Goal: Task Accomplishment & Management: Complete application form

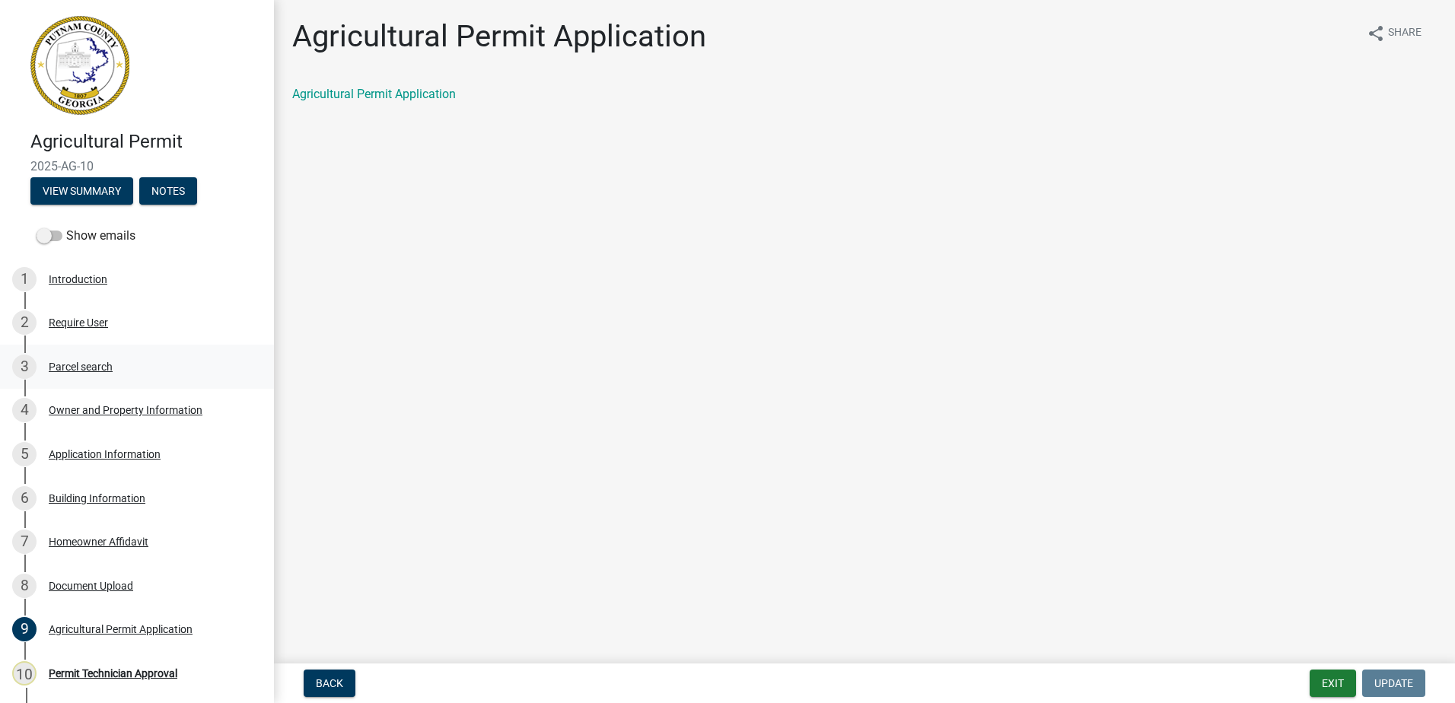
scroll to position [143, 0]
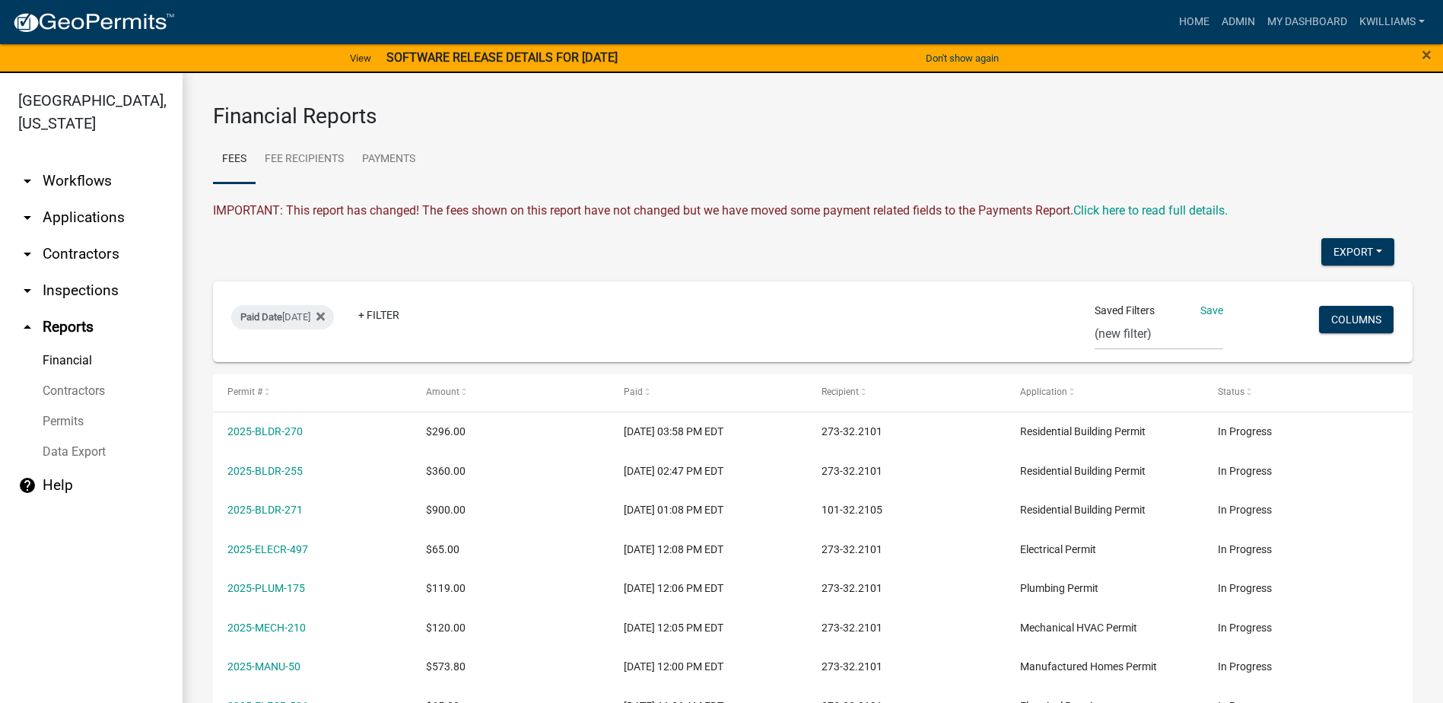
select select "0: null"
click at [68, 221] on link "arrow_drop_down Applications" at bounding box center [91, 217] width 183 height 37
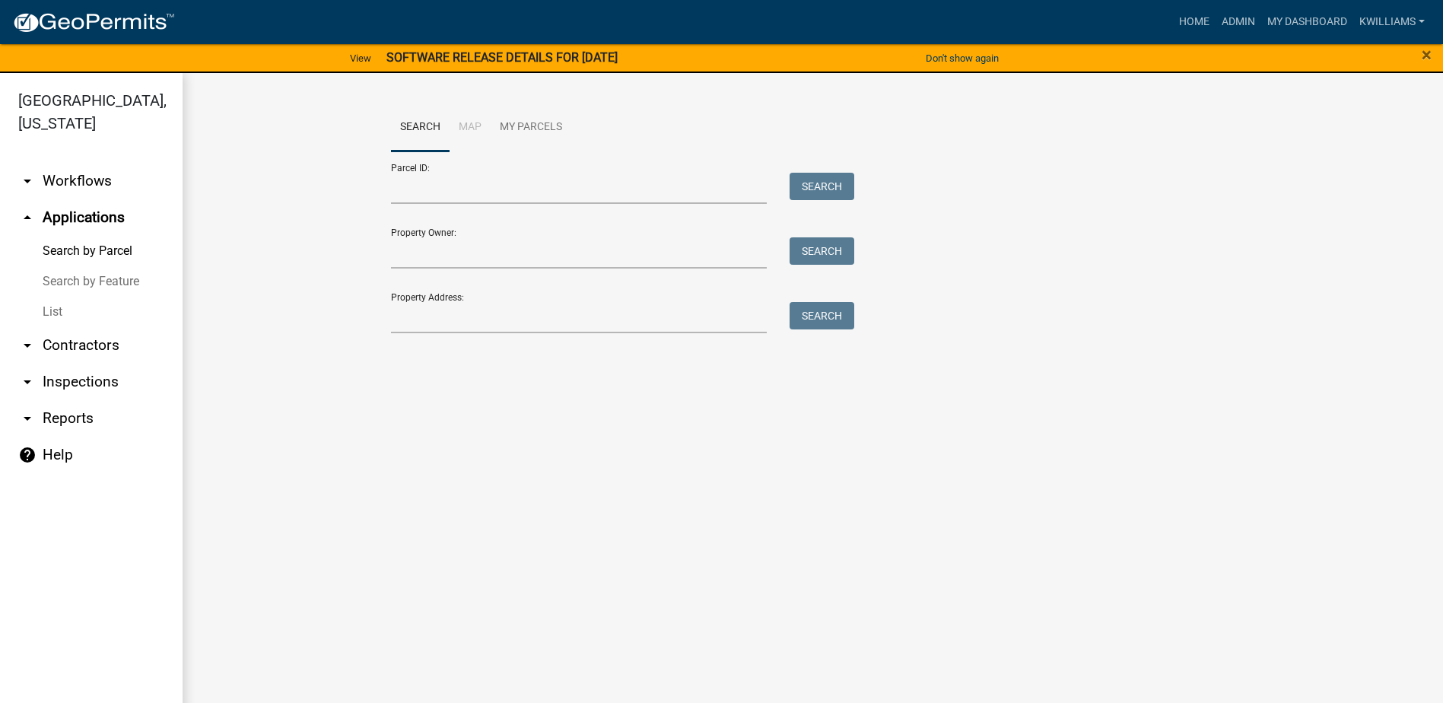
click at [46, 307] on link "List" at bounding box center [91, 312] width 183 height 30
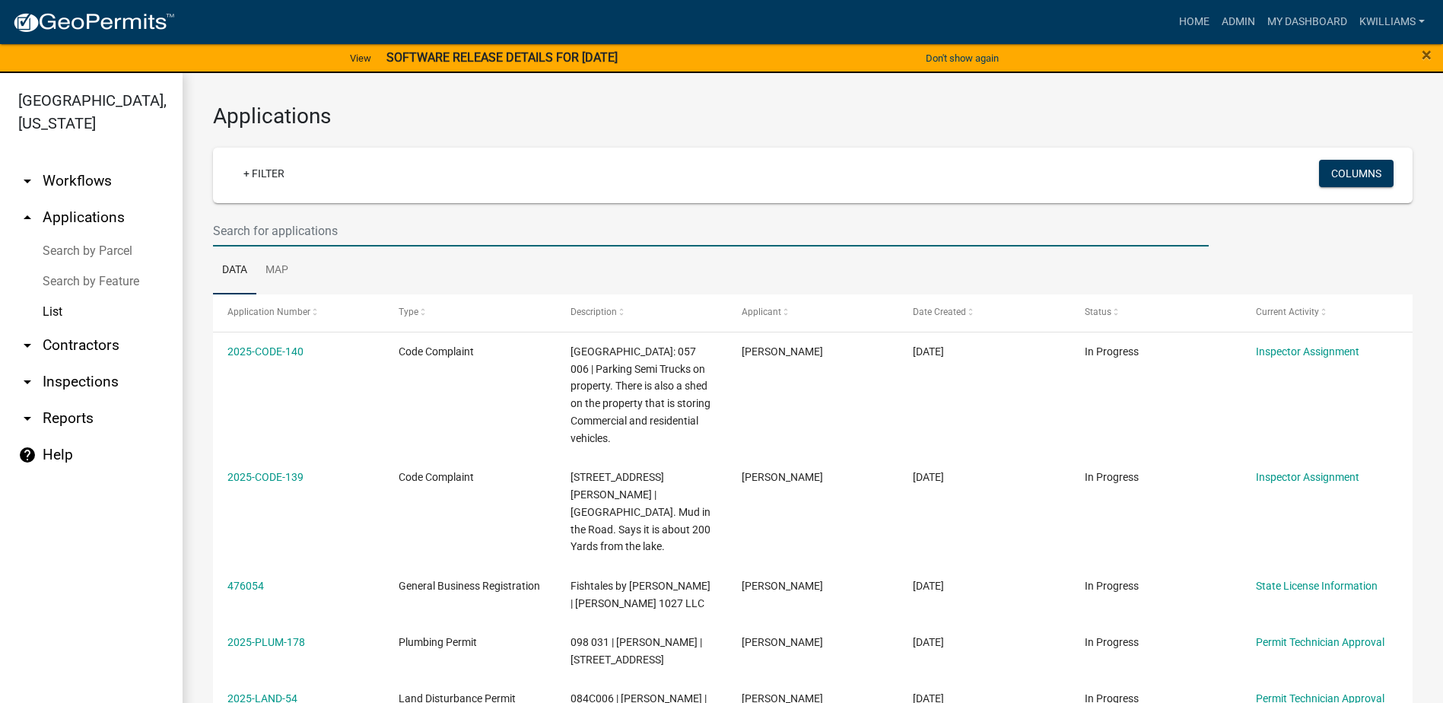
click at [342, 240] on input "text" at bounding box center [711, 230] width 996 height 31
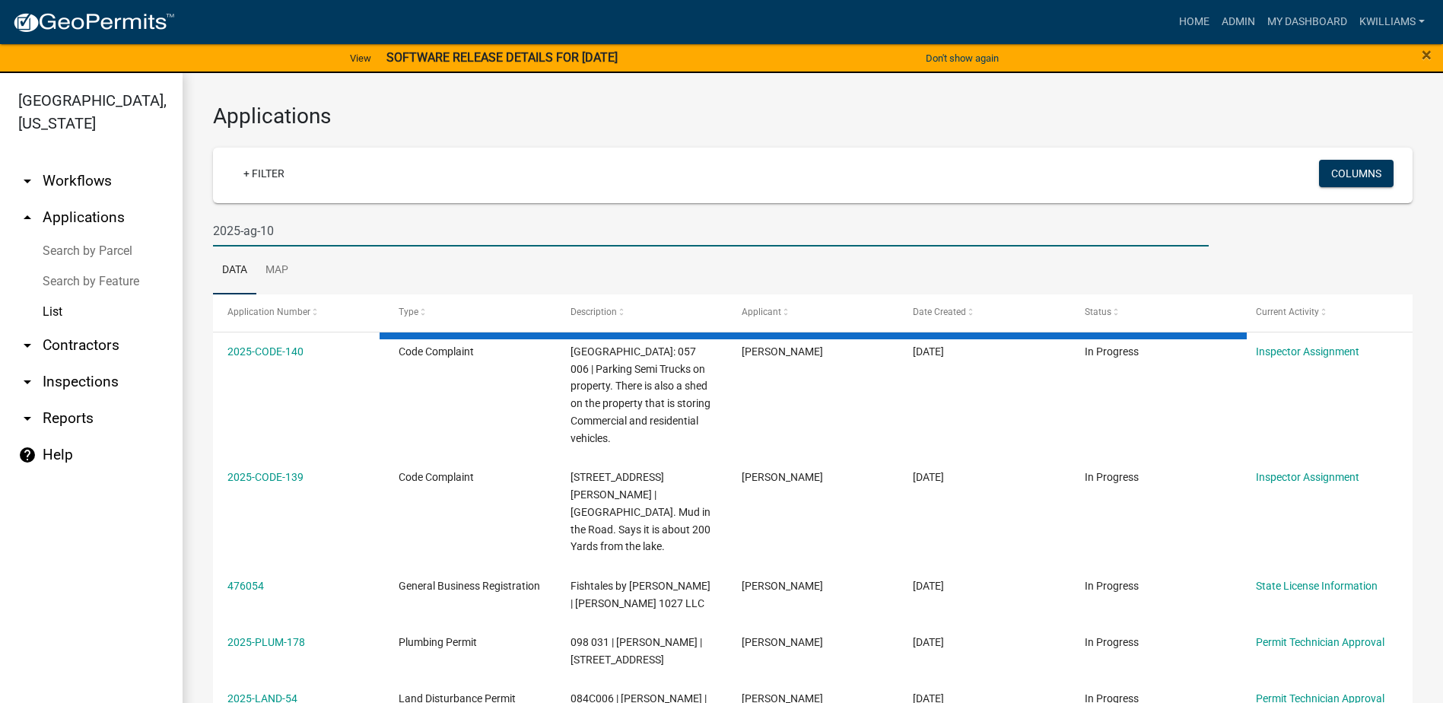
type input "2025-ag-10"
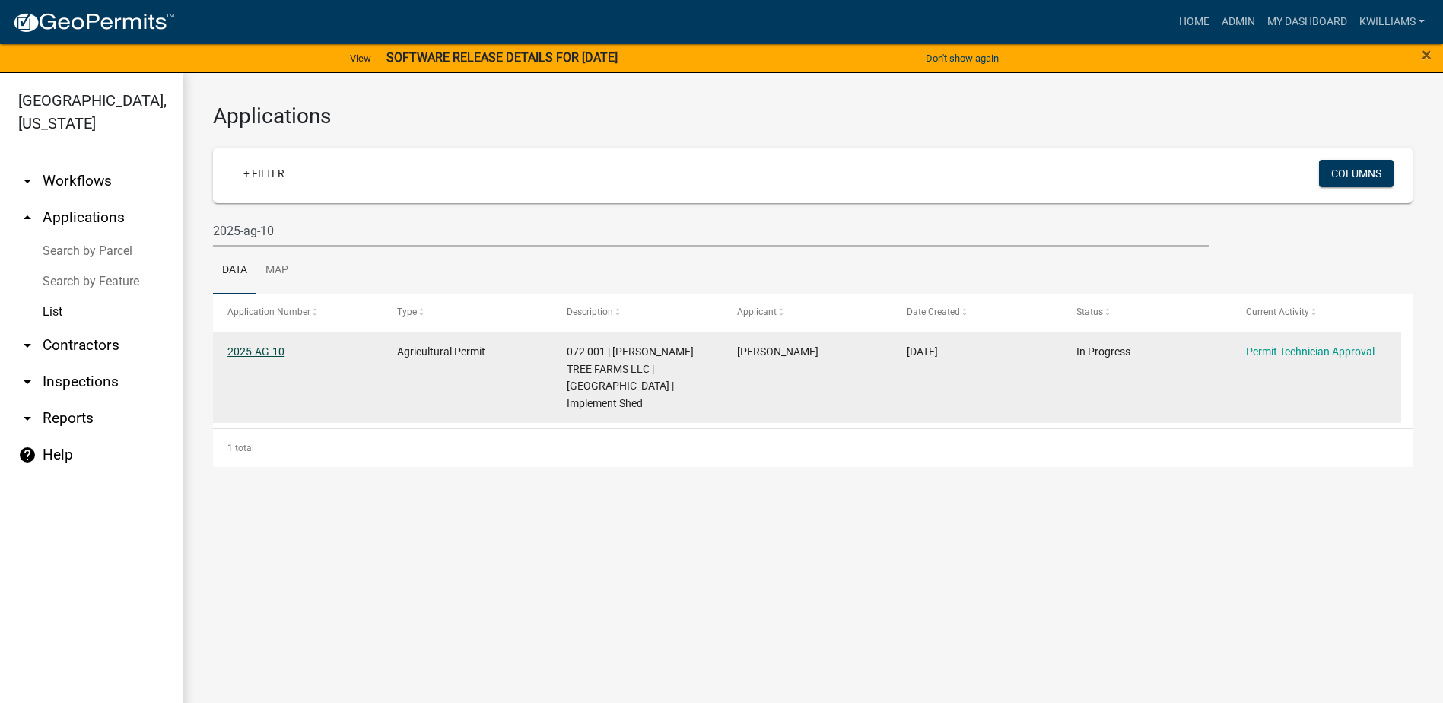
click at [247, 345] on link "2025-AG-10" at bounding box center [256, 351] width 57 height 12
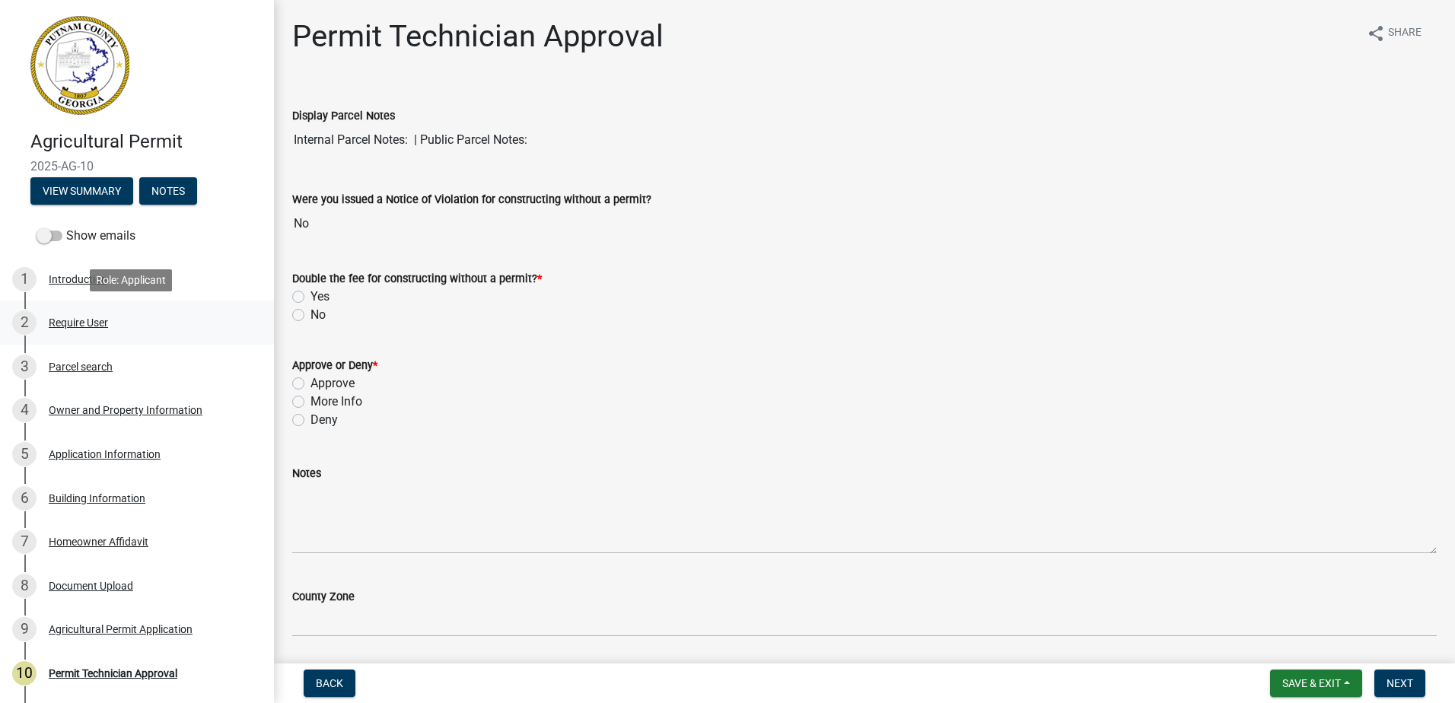
click at [75, 329] on div "2 Require User" at bounding box center [130, 322] width 237 height 24
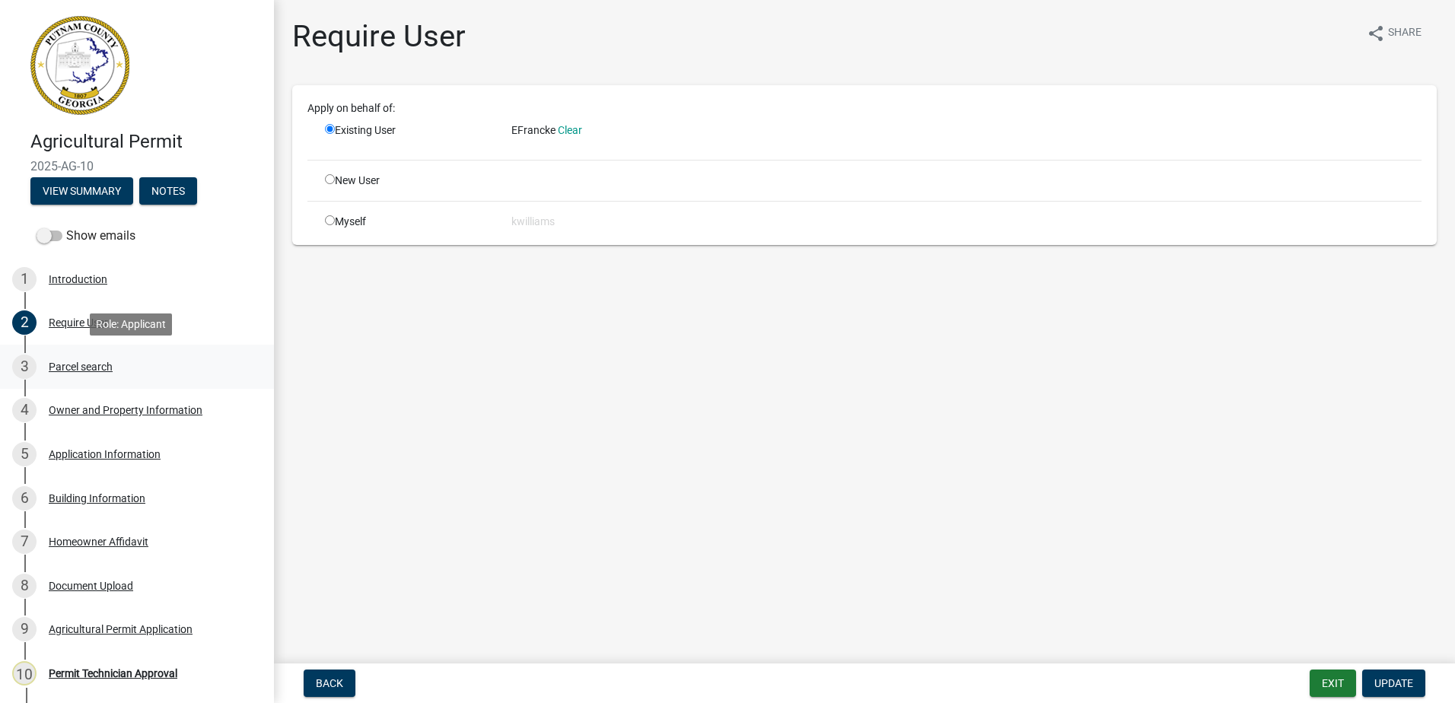
click at [58, 364] on div "Parcel search" at bounding box center [81, 366] width 64 height 11
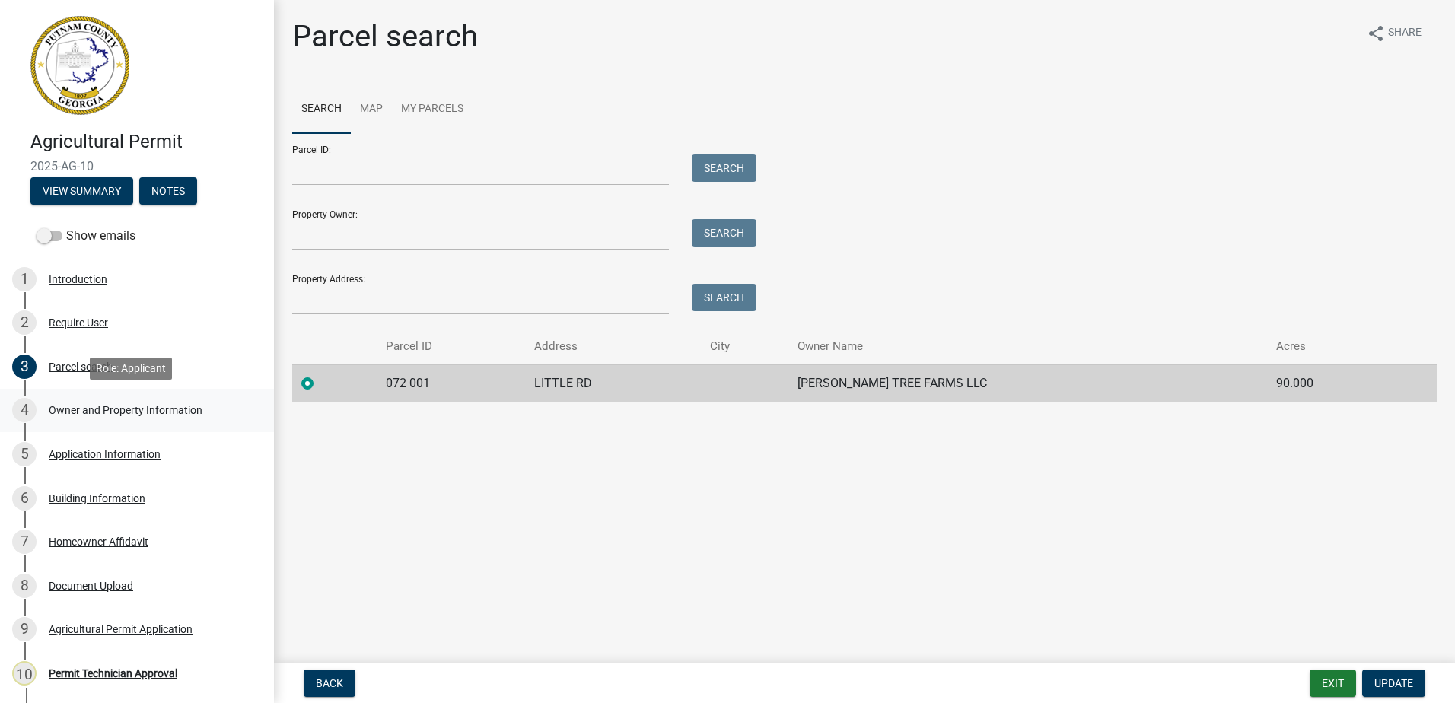
click at [93, 399] on div "4 Owner and Property Information" at bounding box center [130, 410] width 237 height 24
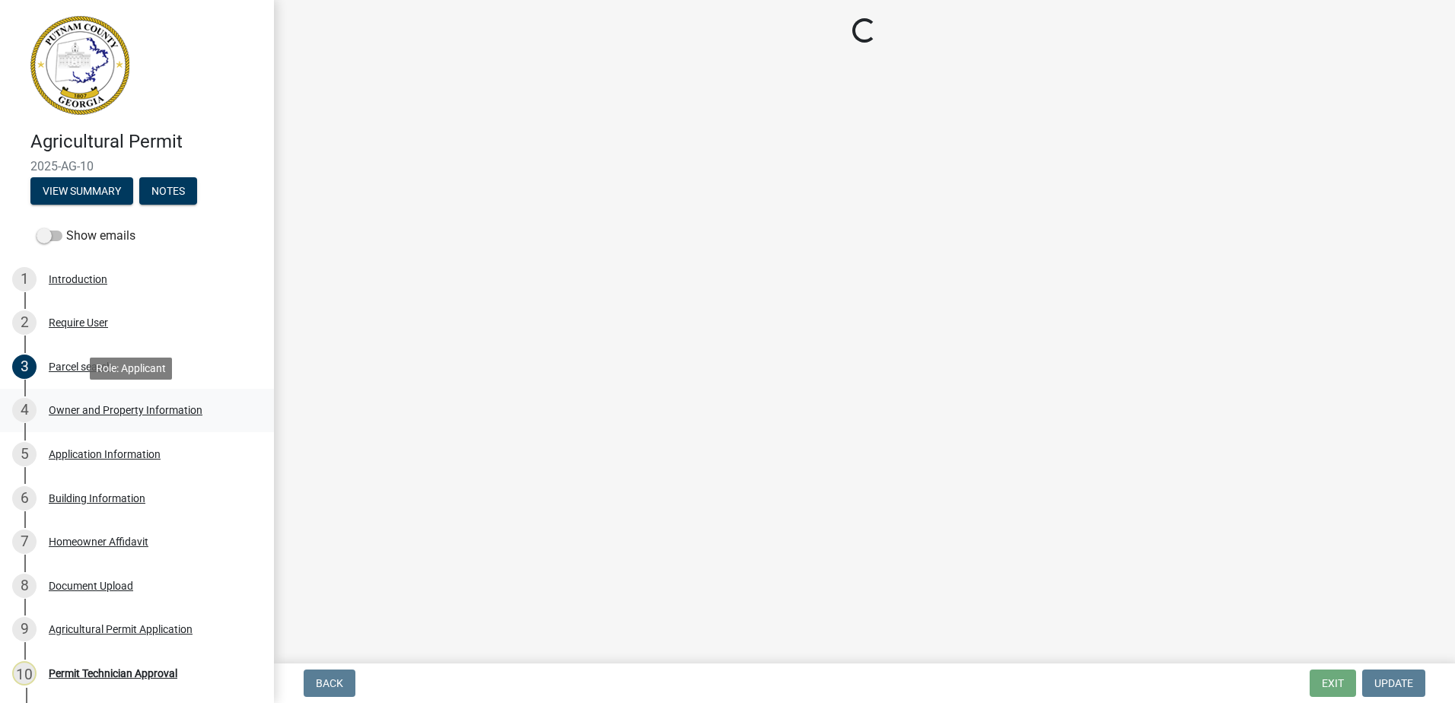
select select "a4366e26-0f82-401b-a682-956e4112ff86"
select select "83394b22-4a11-496c-8e5c-75ade2e72faf"
select select "ece5c1a9-df30-4702-9587-5deee23533b7"
select select "fa9ac713-ff98-4511-b6d6-b752a2dce95a"
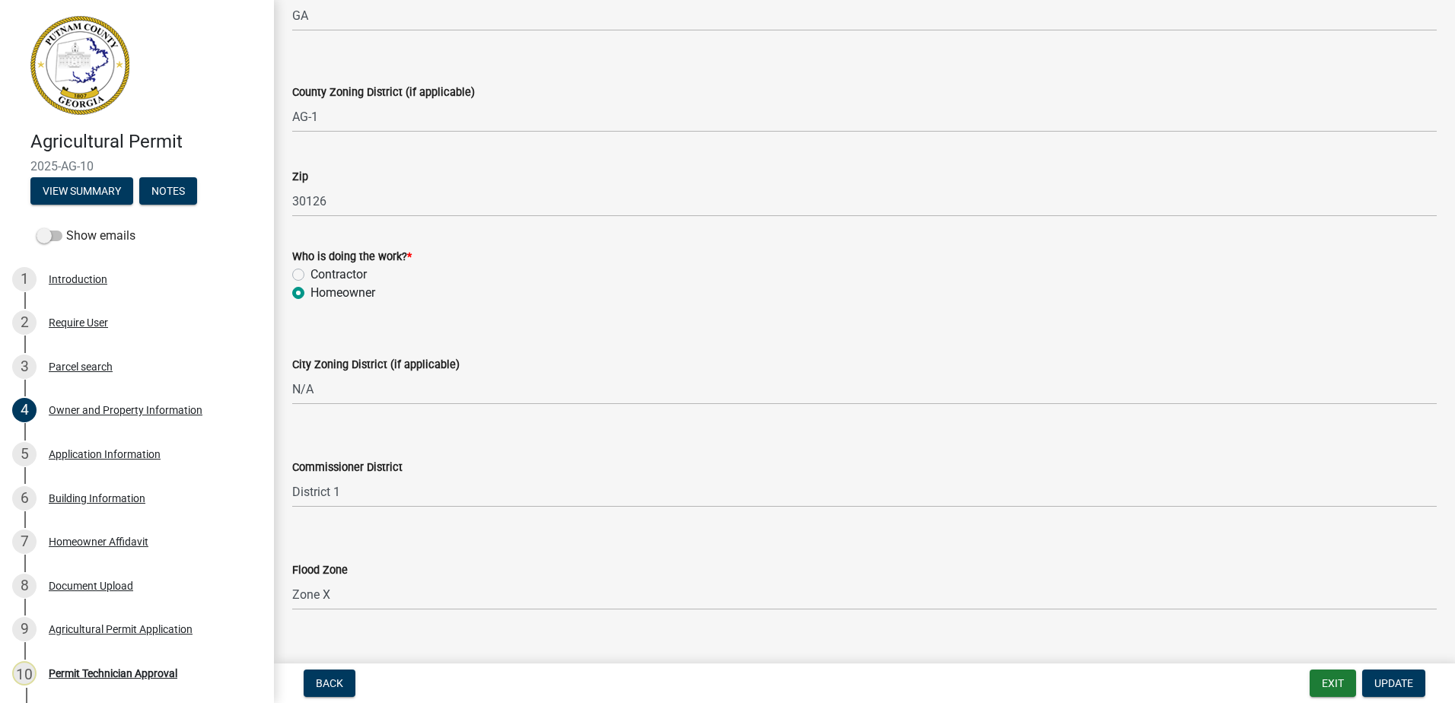
scroll to position [1138, 0]
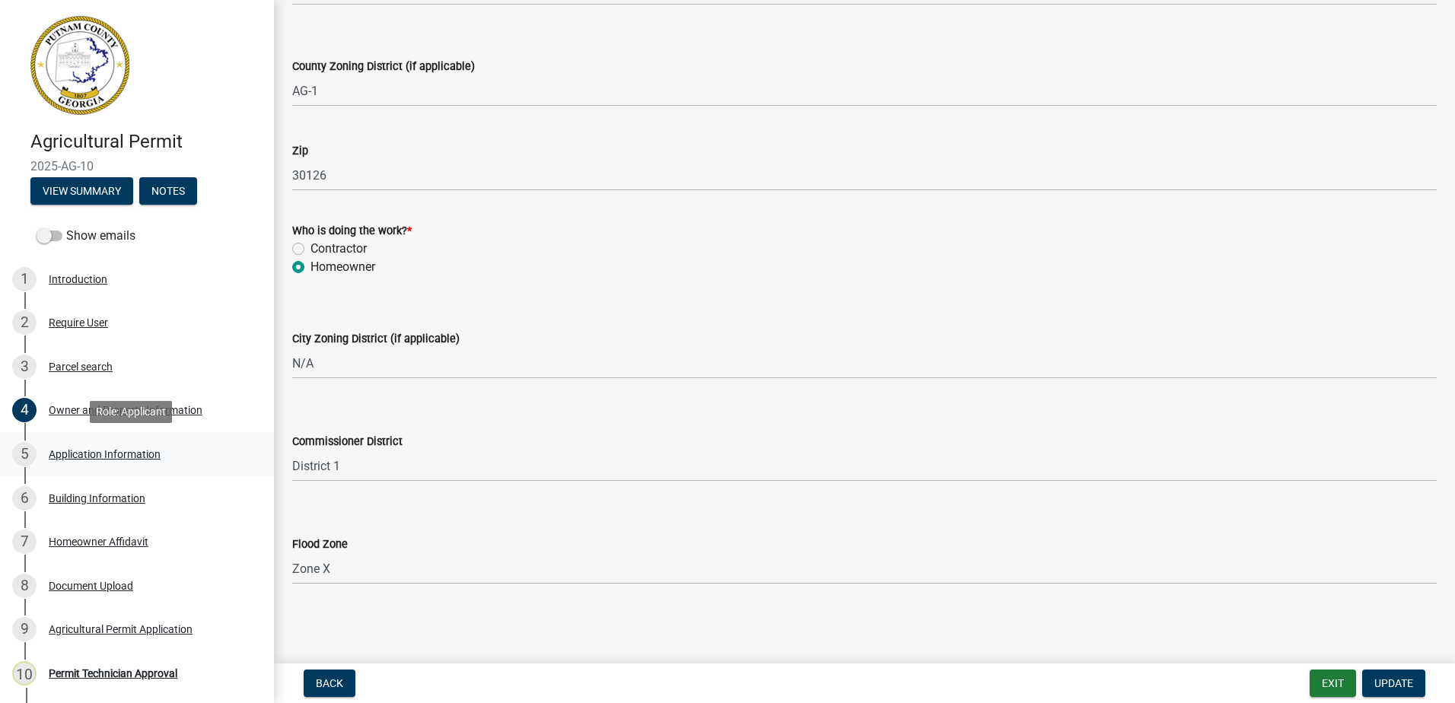
click at [116, 444] on div "5 Application Information" at bounding box center [130, 454] width 237 height 24
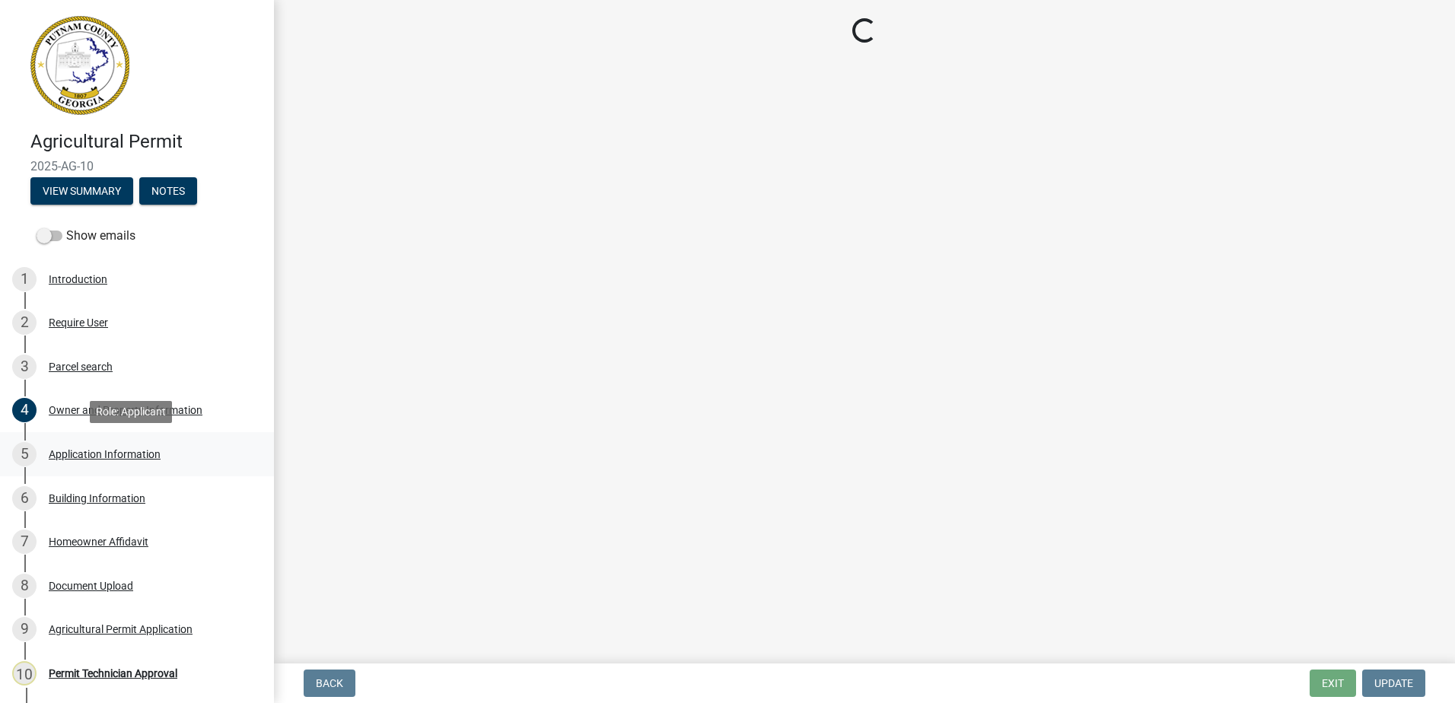
scroll to position [0, 0]
select select "e5ad45bb-a1e6-4b4c-93a2-1a7ea2f1db3c"
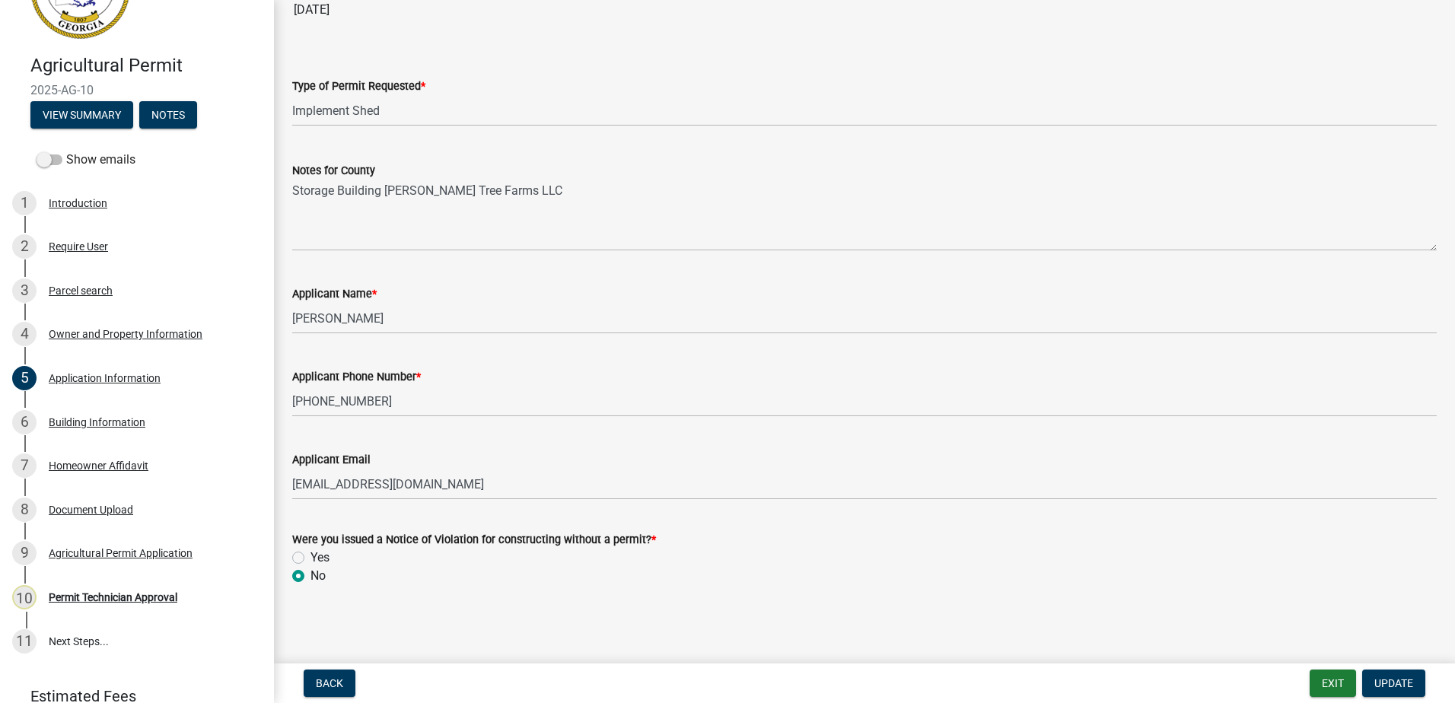
scroll to position [131, 0]
click at [89, 423] on div "Building Information" at bounding box center [97, 422] width 97 height 11
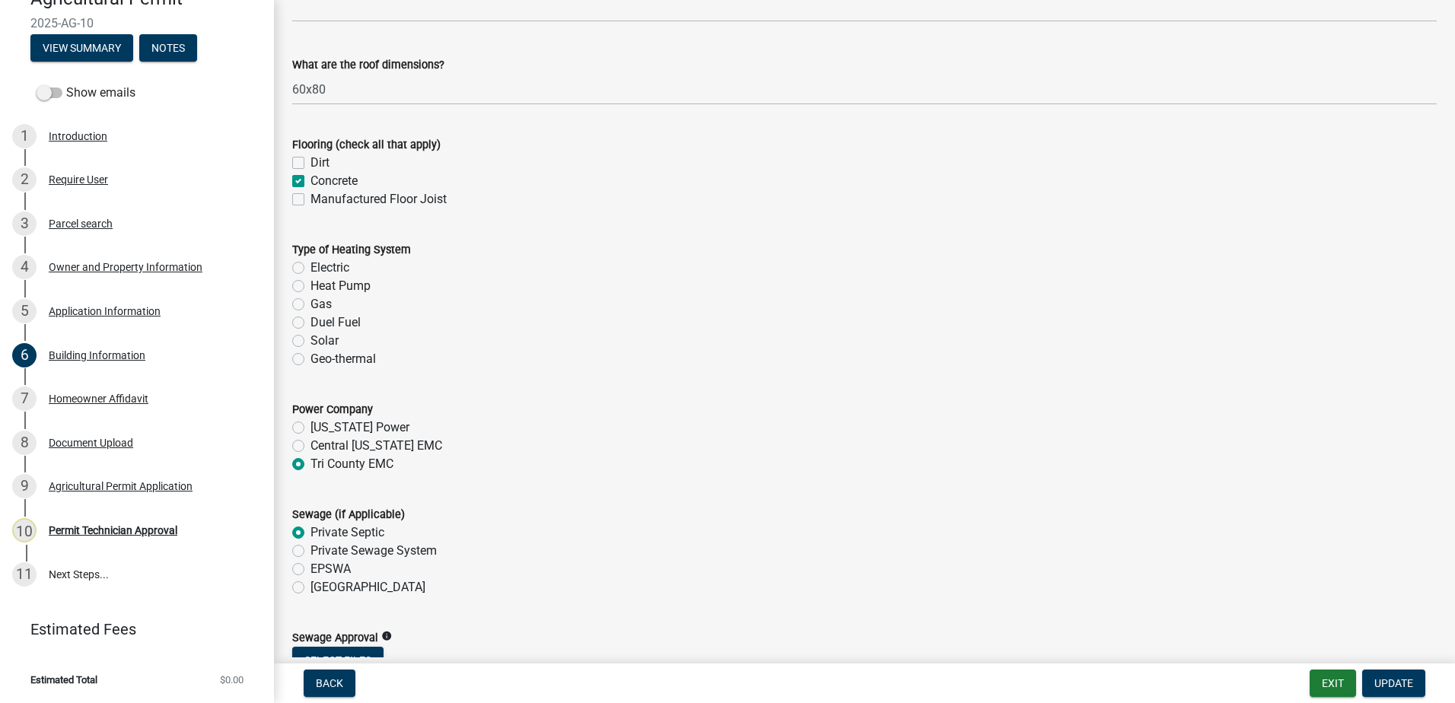
scroll to position [4185, 0]
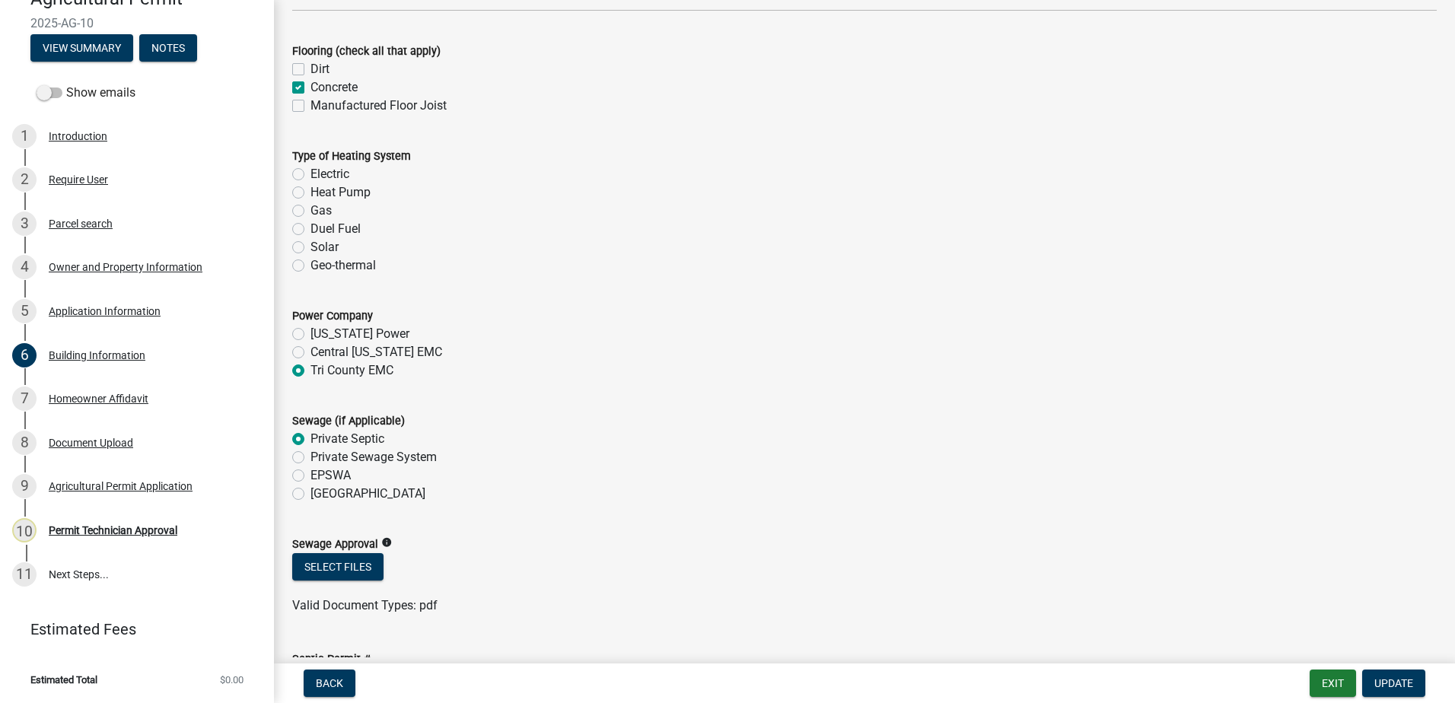
click at [310, 172] on label "Electric" at bounding box center [329, 174] width 39 height 18
click at [310, 172] on input "Electric" at bounding box center [315, 170] width 10 height 10
radio input "true"
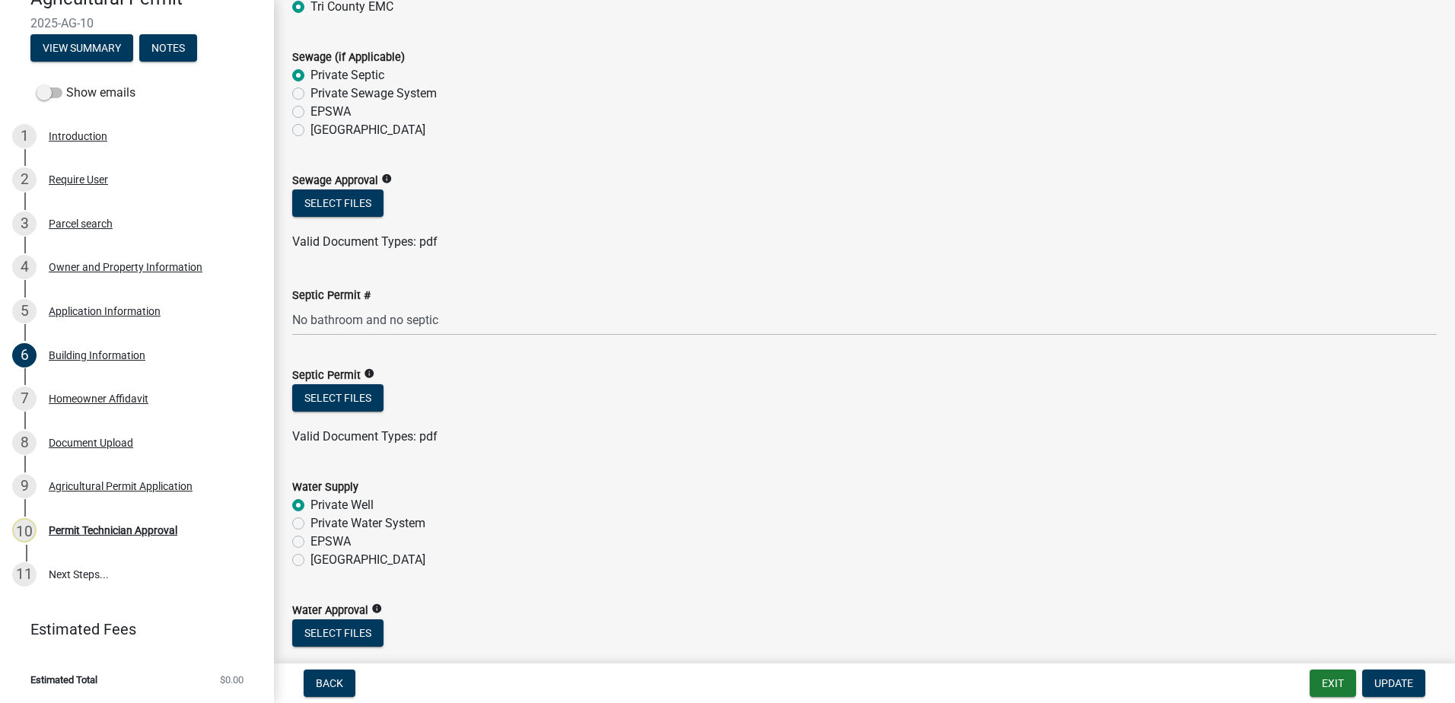
scroll to position [4701, 0]
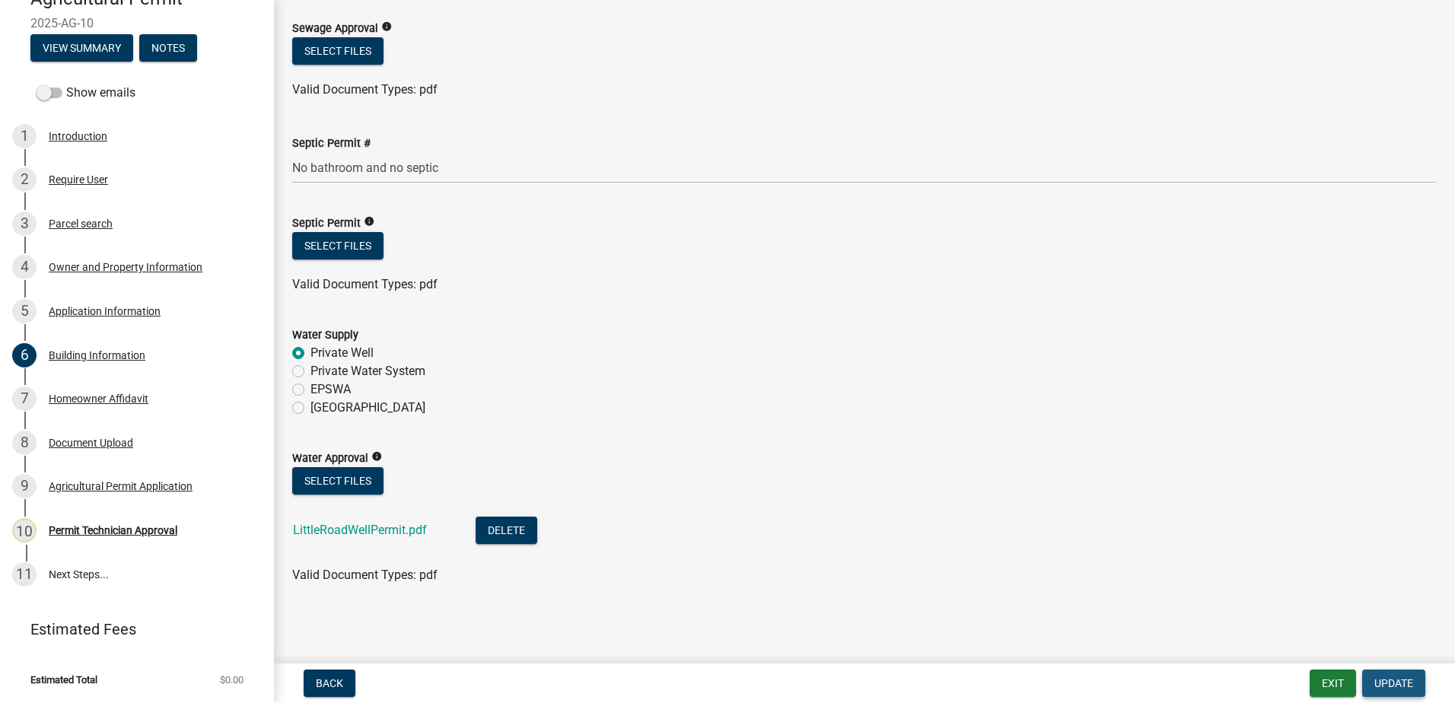
click at [1374, 689] on span "Update" at bounding box center [1393, 683] width 39 height 12
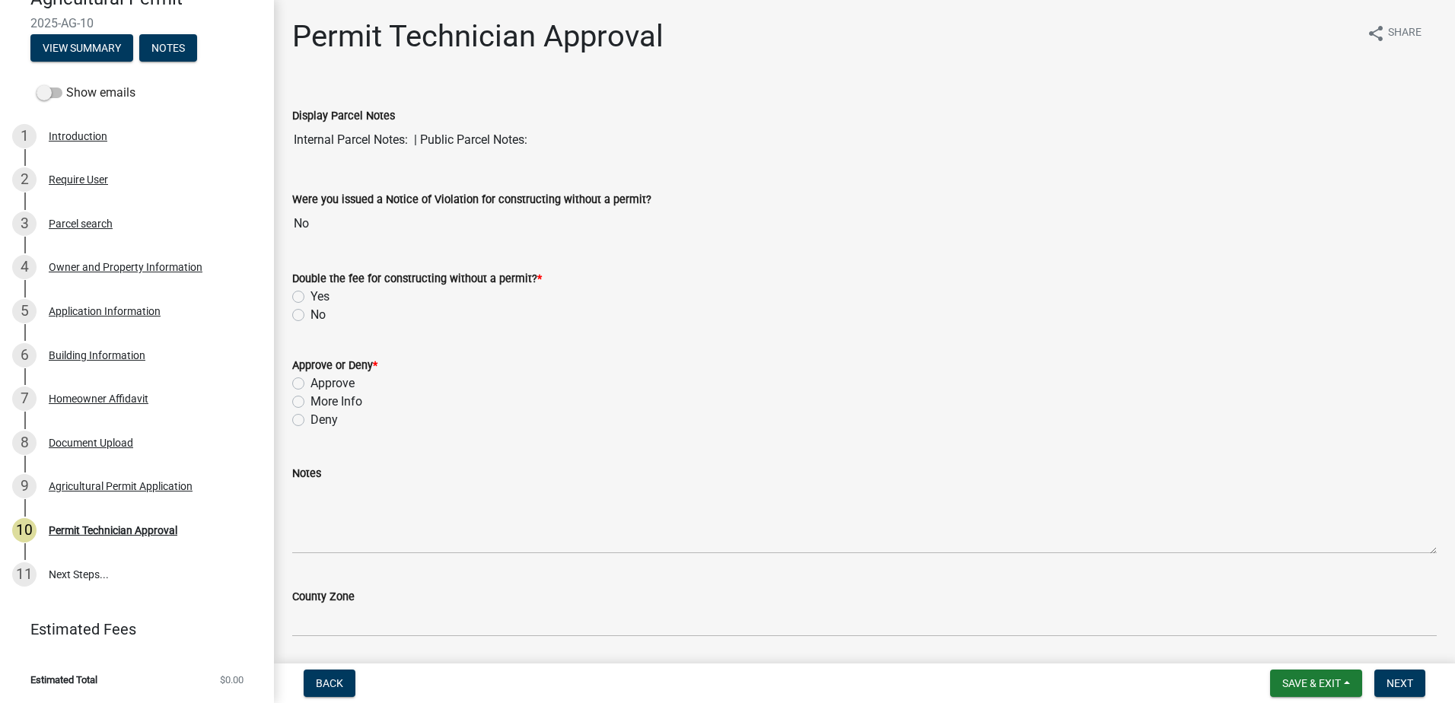
click at [310, 313] on label "No" at bounding box center [317, 315] width 15 height 18
click at [310, 313] on input "No" at bounding box center [315, 311] width 10 height 10
radio input "true"
click at [304, 402] on div "More Info" at bounding box center [864, 402] width 1144 height 18
click at [310, 399] on label "More Info" at bounding box center [336, 402] width 52 height 18
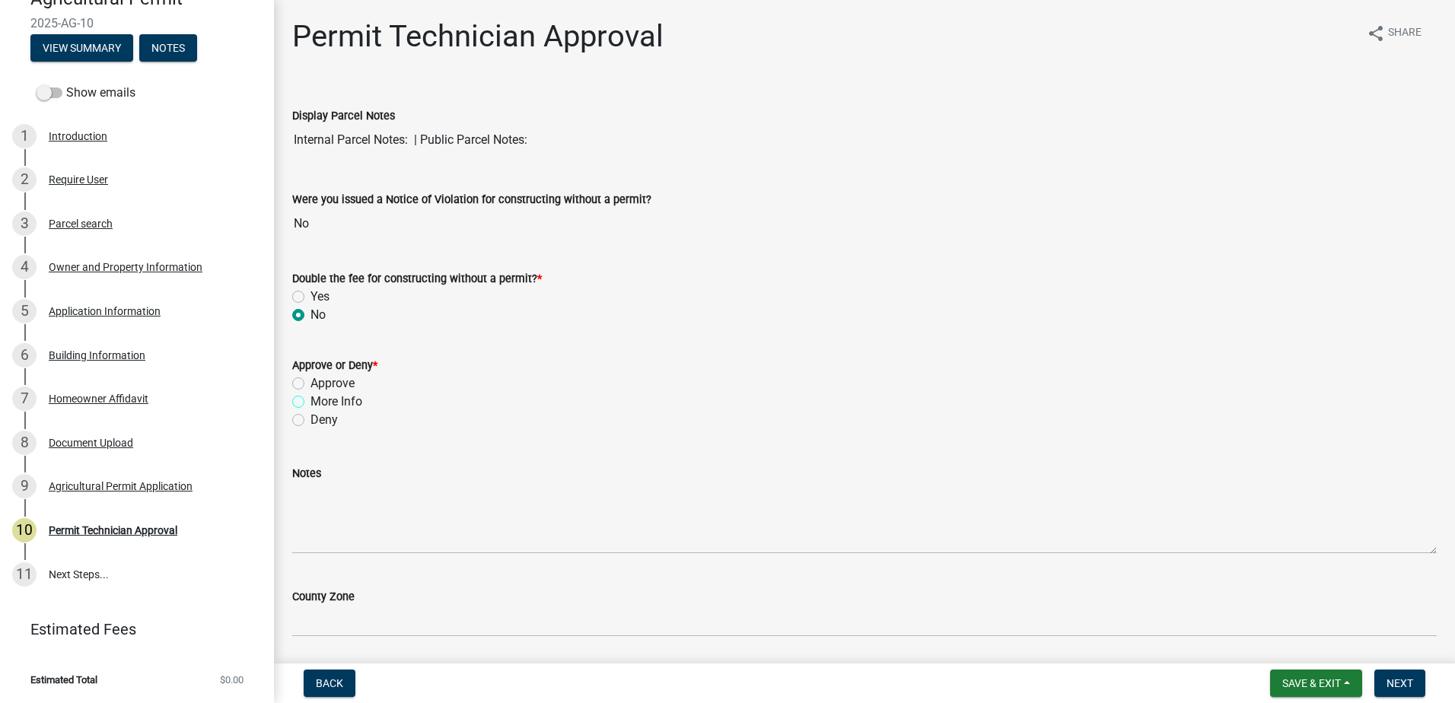
click at [310, 399] on input "More Info" at bounding box center [315, 398] width 10 height 10
radio input "true"
click at [329, 481] on div "Notes" at bounding box center [864, 473] width 1144 height 18
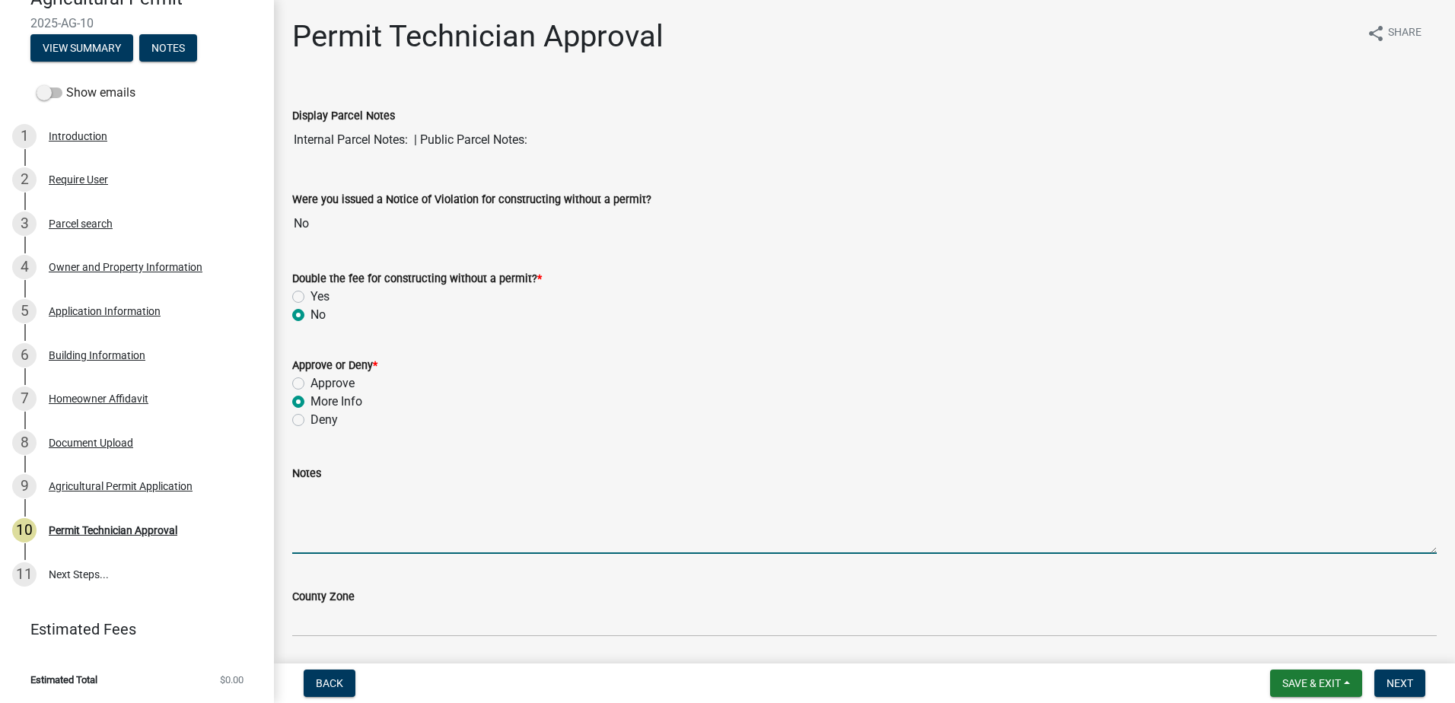
click at [339, 500] on textarea "Notes" at bounding box center [864, 518] width 1144 height 72
click at [927, 492] on textarea "The application is incomplete. Please apply for an address with Public Works! Y…" at bounding box center [864, 518] width 1144 height 72
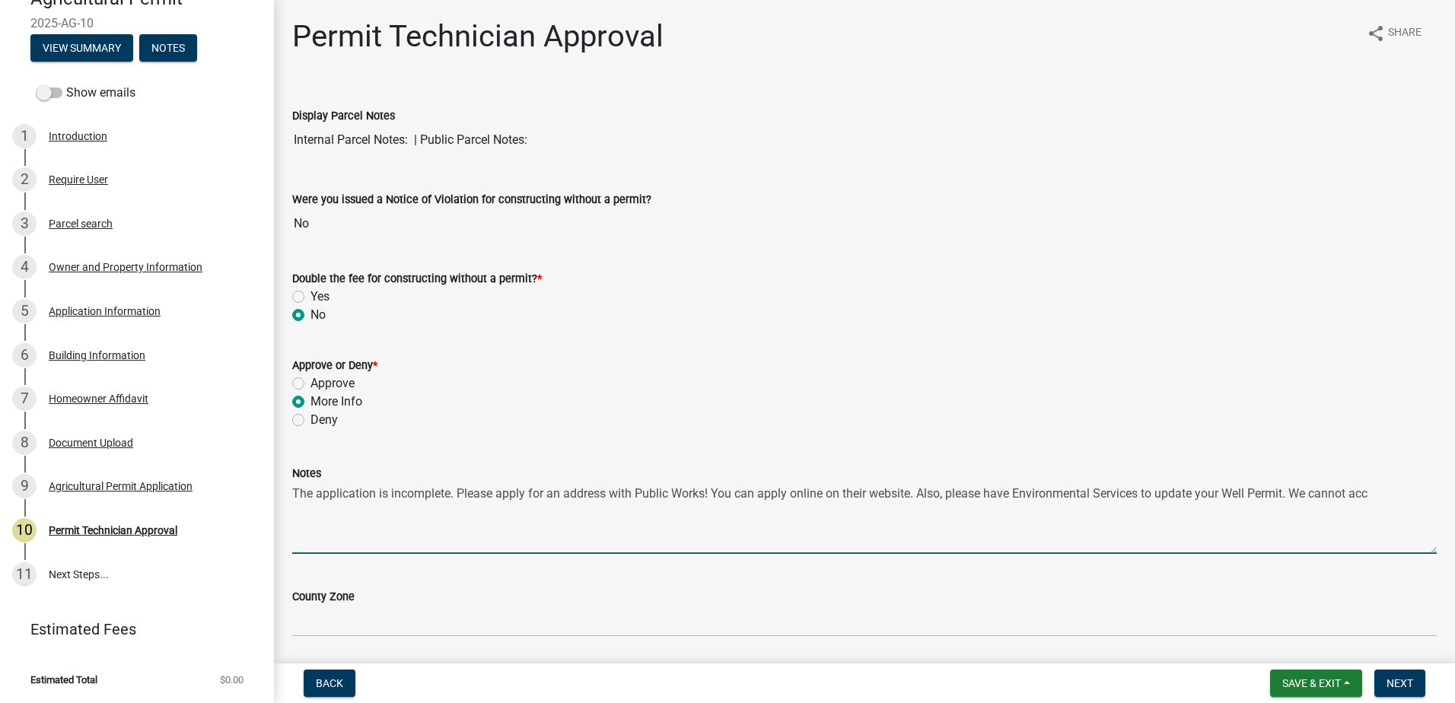
click at [1400, 504] on textarea "The application is incomplete. Please apply for an address with Public Works! Y…" at bounding box center [864, 518] width 1144 height 72
click at [473, 501] on textarea "The application is incomplete. Please apply for an address with Public Works! Y…" at bounding box center [864, 518] width 1144 height 72
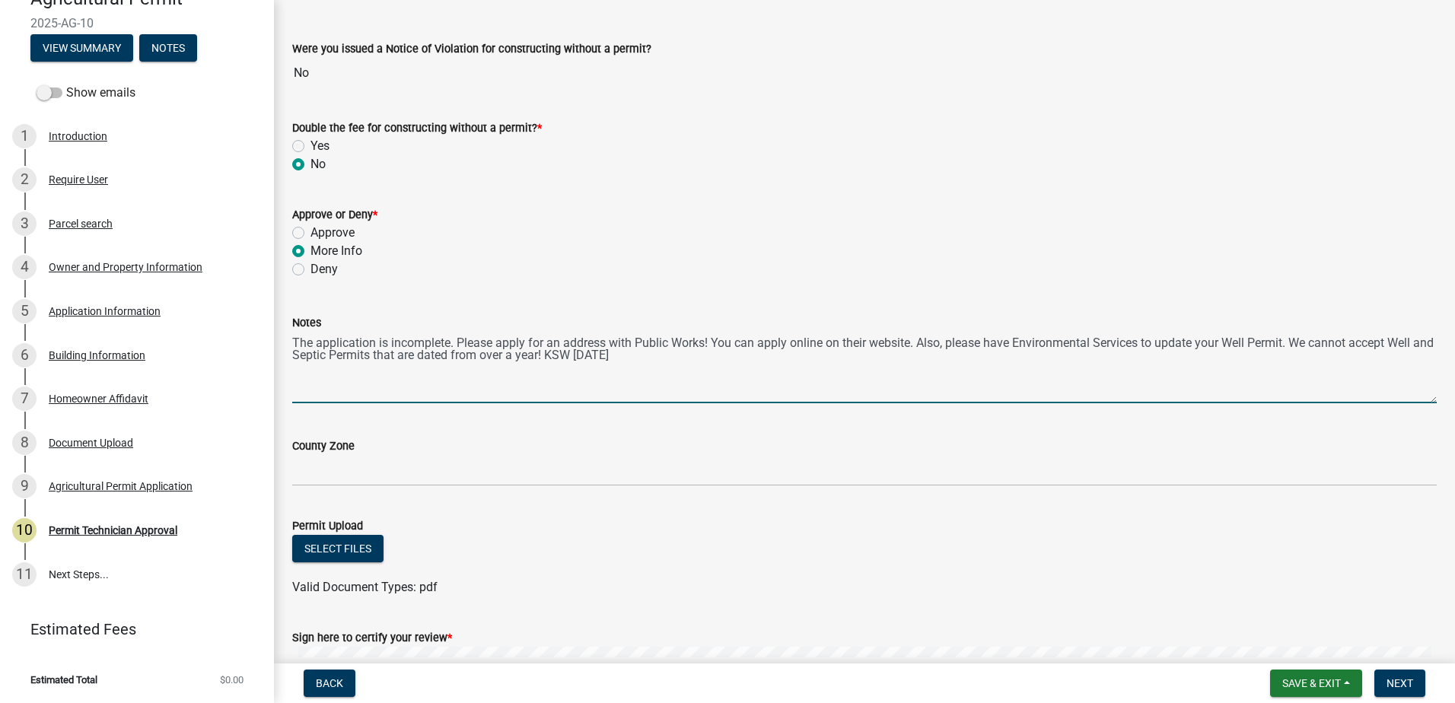
scroll to position [152, 0]
type textarea "The application is incomplete. Please apply for an address with Public Works! Y…"
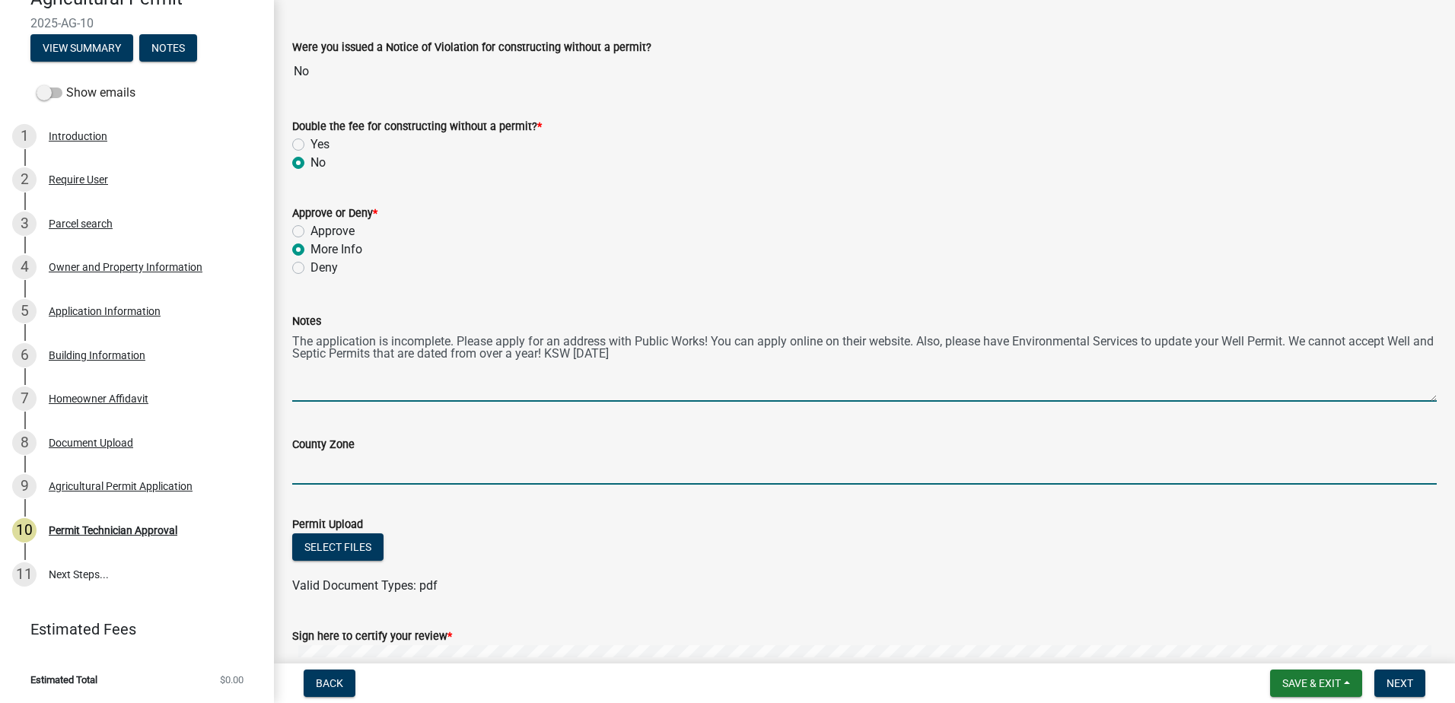
click at [404, 480] on input "County Zone" at bounding box center [864, 469] width 1144 height 31
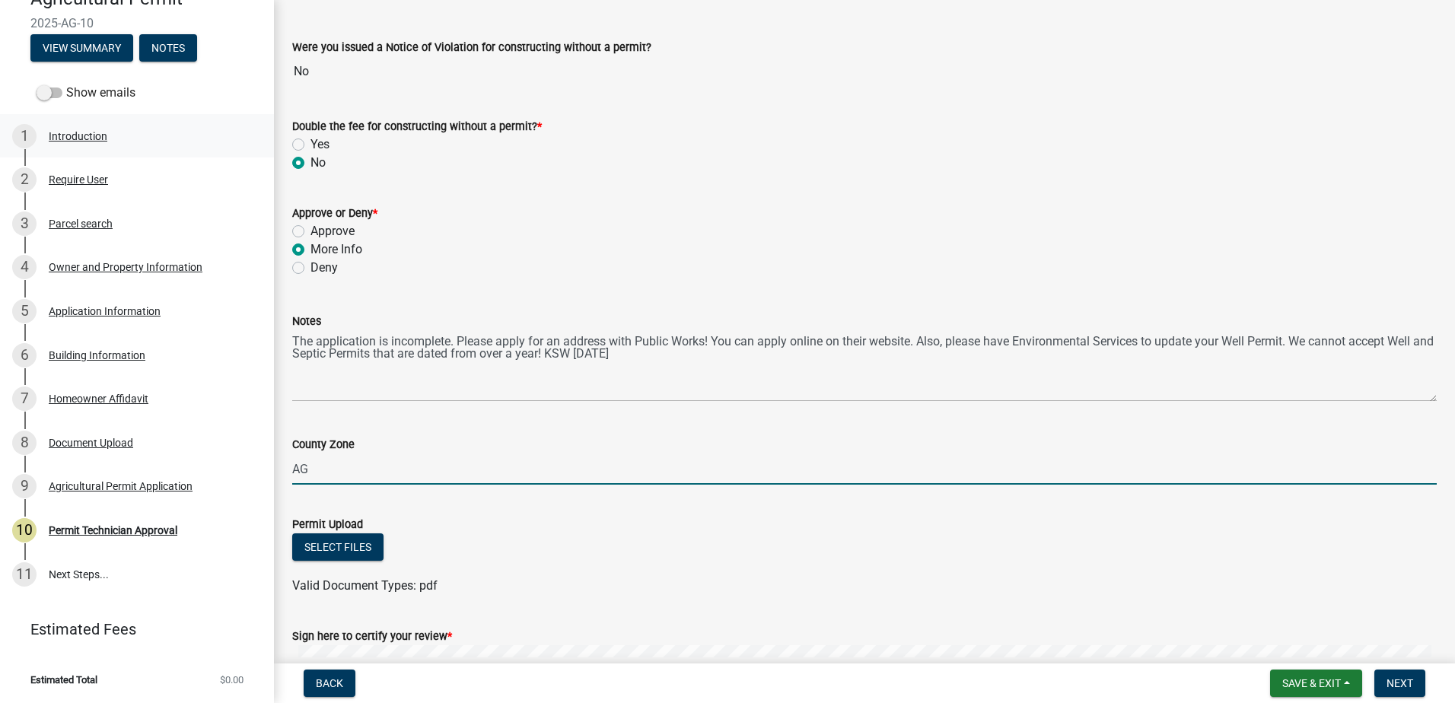
type input "AG"
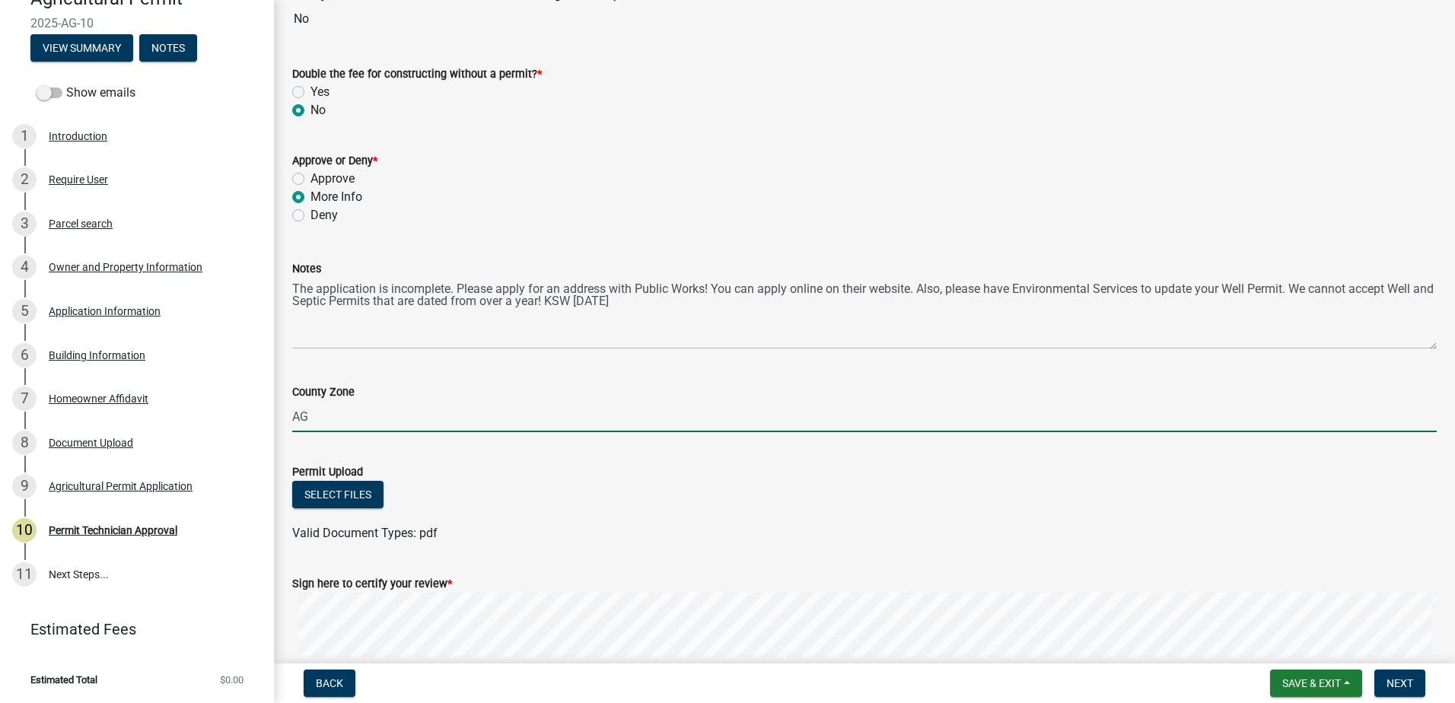
scroll to position [358, 0]
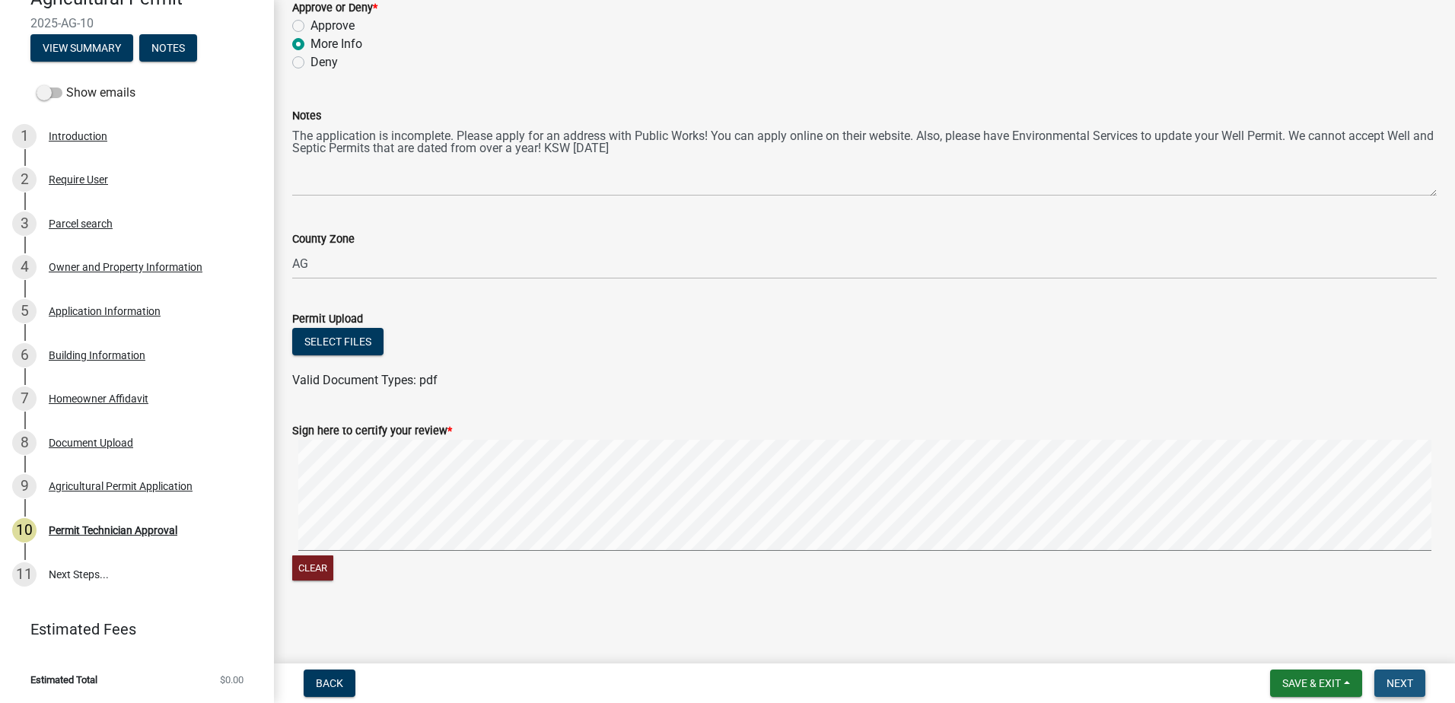
click at [1394, 683] on span "Next" at bounding box center [1399, 683] width 27 height 12
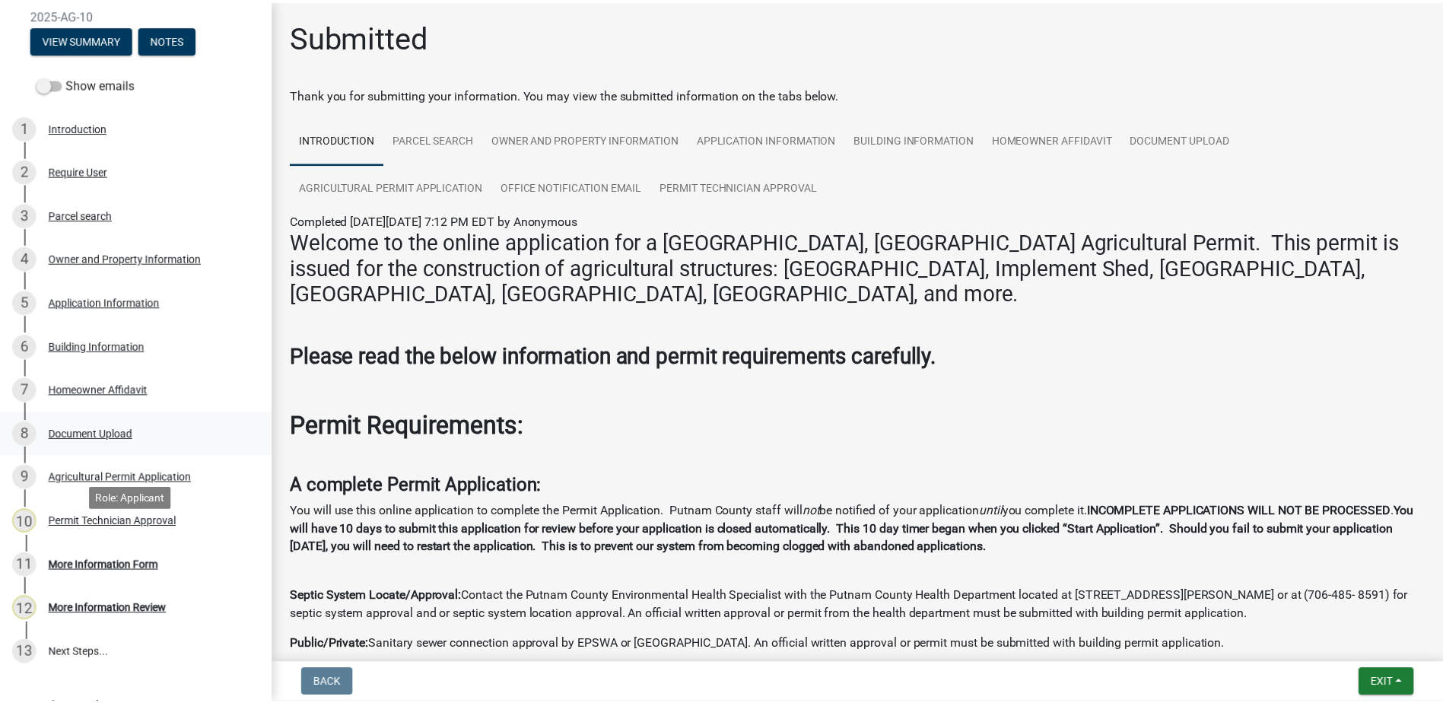
scroll to position [0, 0]
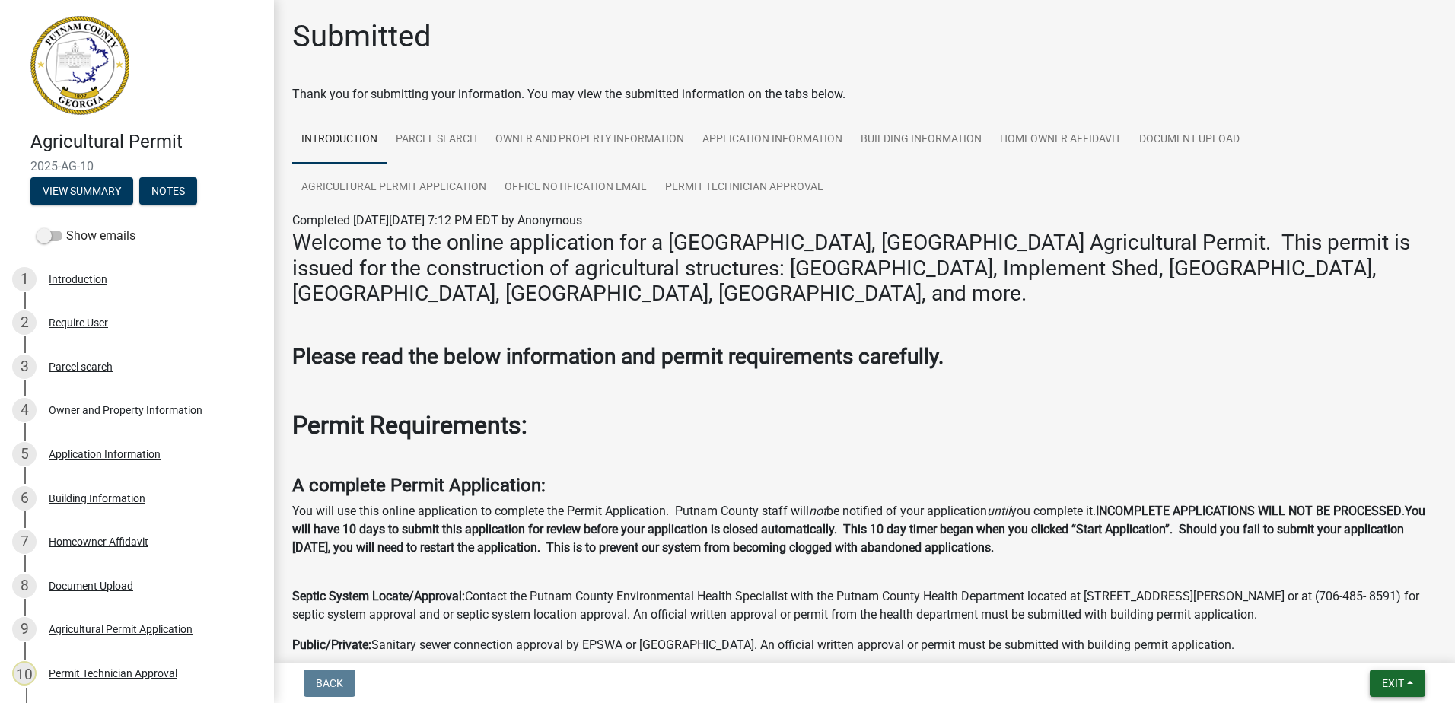
click at [1386, 682] on span "Exit" at bounding box center [1393, 683] width 22 height 12
click at [1370, 630] on button "Save & Exit" at bounding box center [1364, 643] width 122 height 37
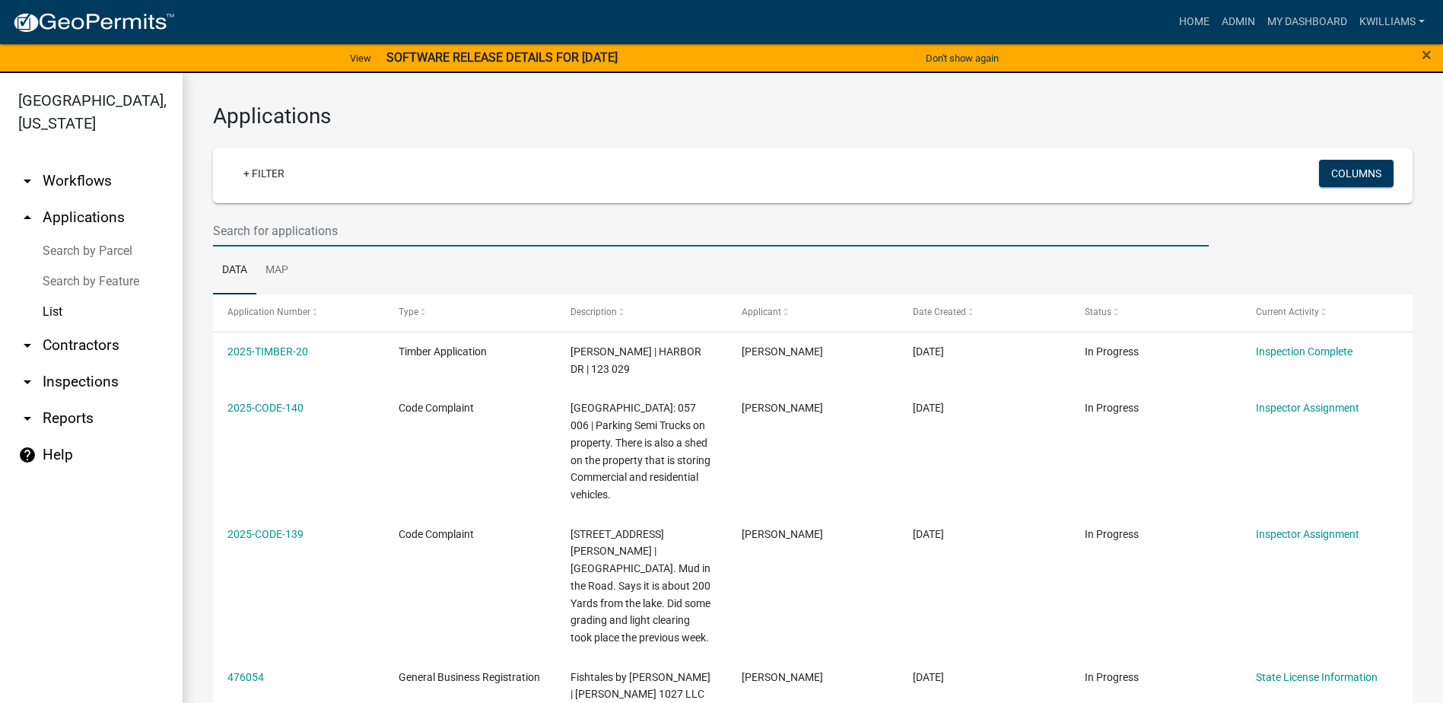
click at [297, 221] on input "text" at bounding box center [711, 230] width 996 height 31
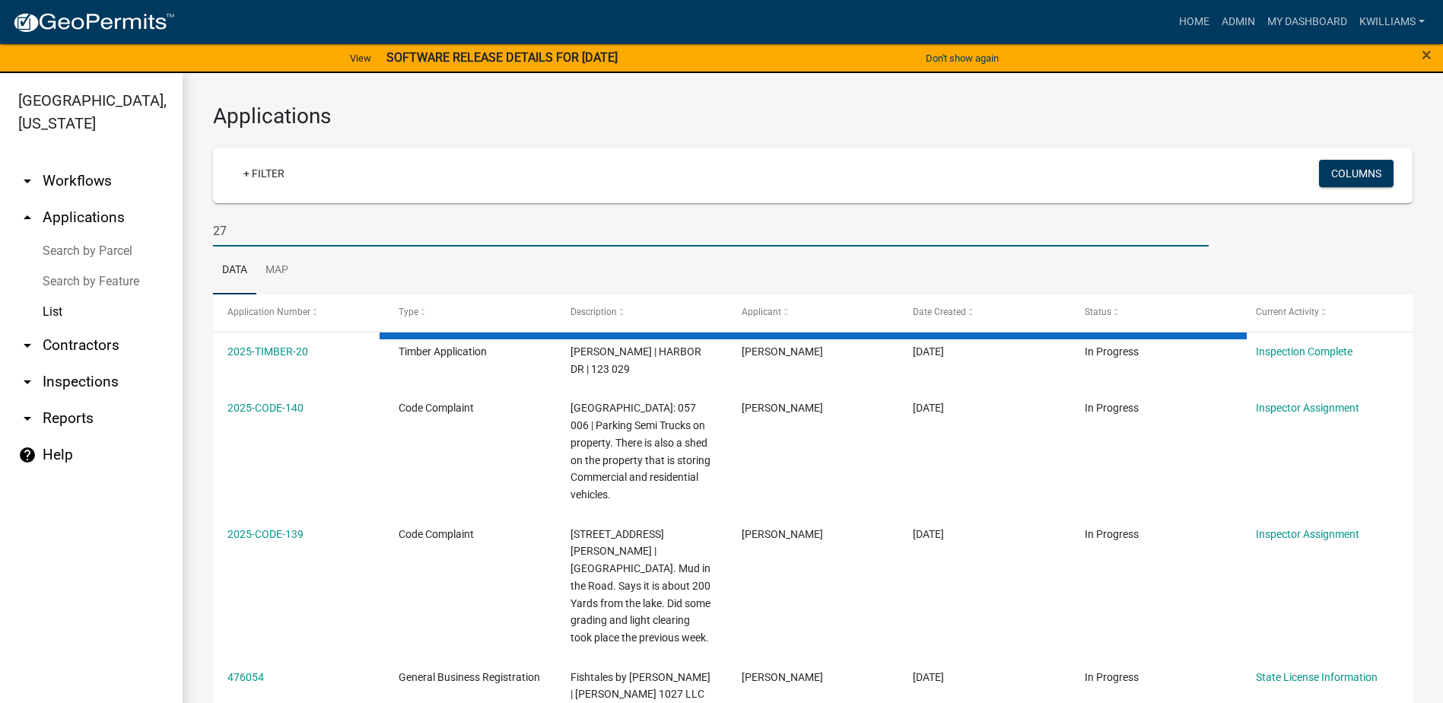
type input "2"
type input "679 harmony"
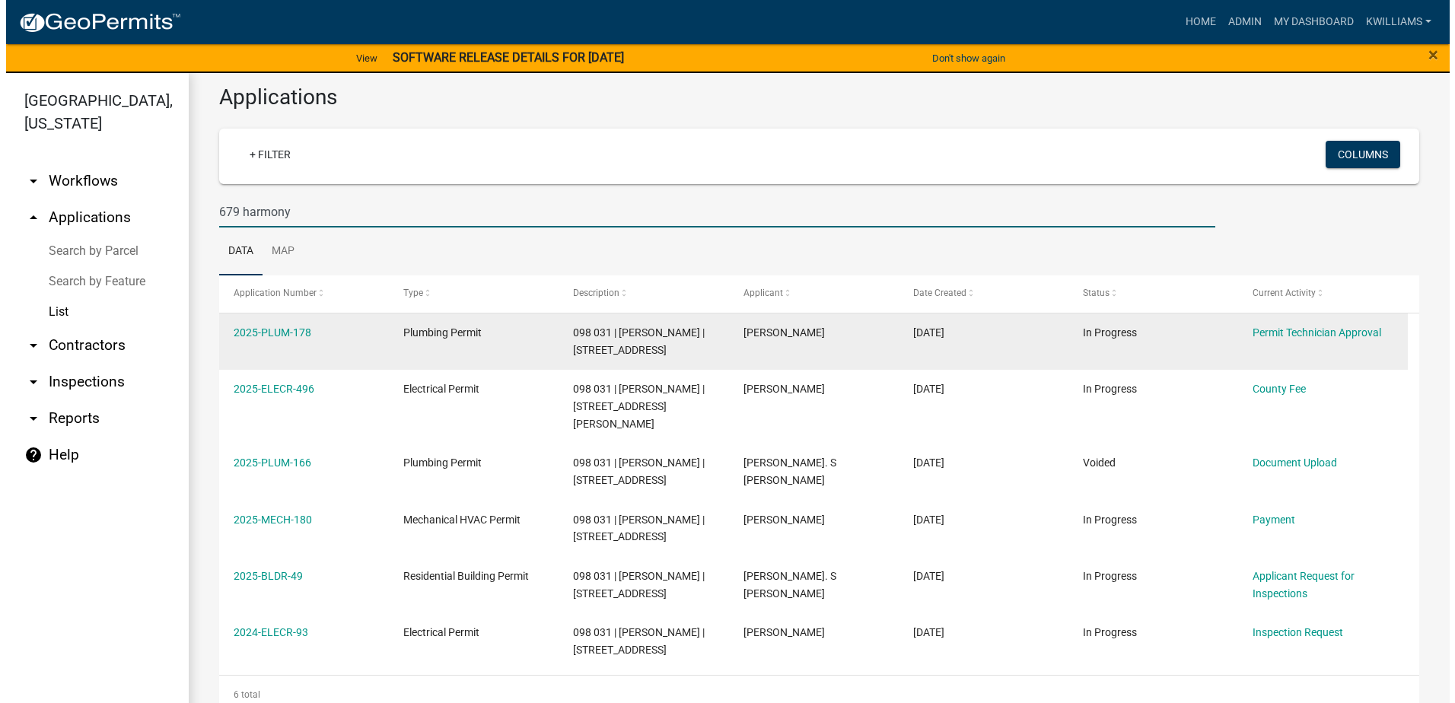
scroll to position [24, 0]
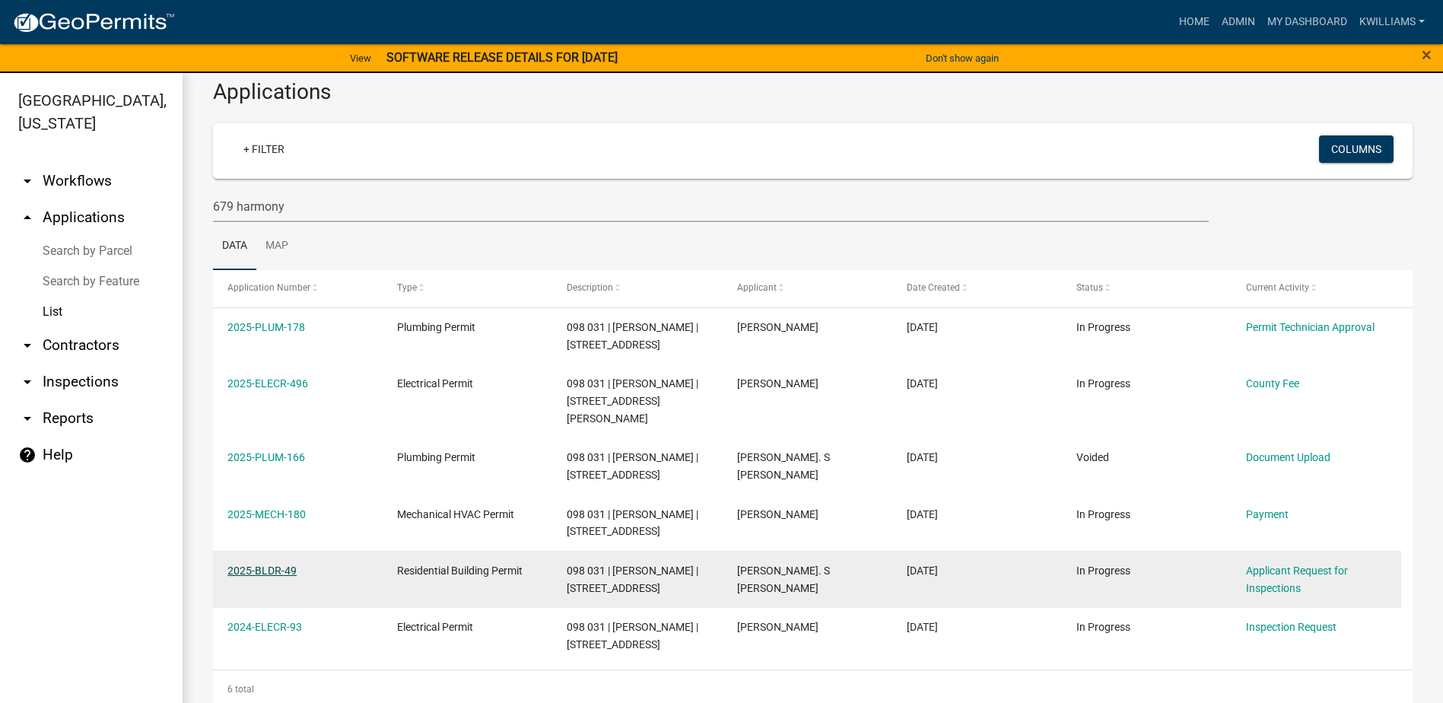
click at [246, 565] on link "2025-BLDR-49" at bounding box center [262, 571] width 69 height 12
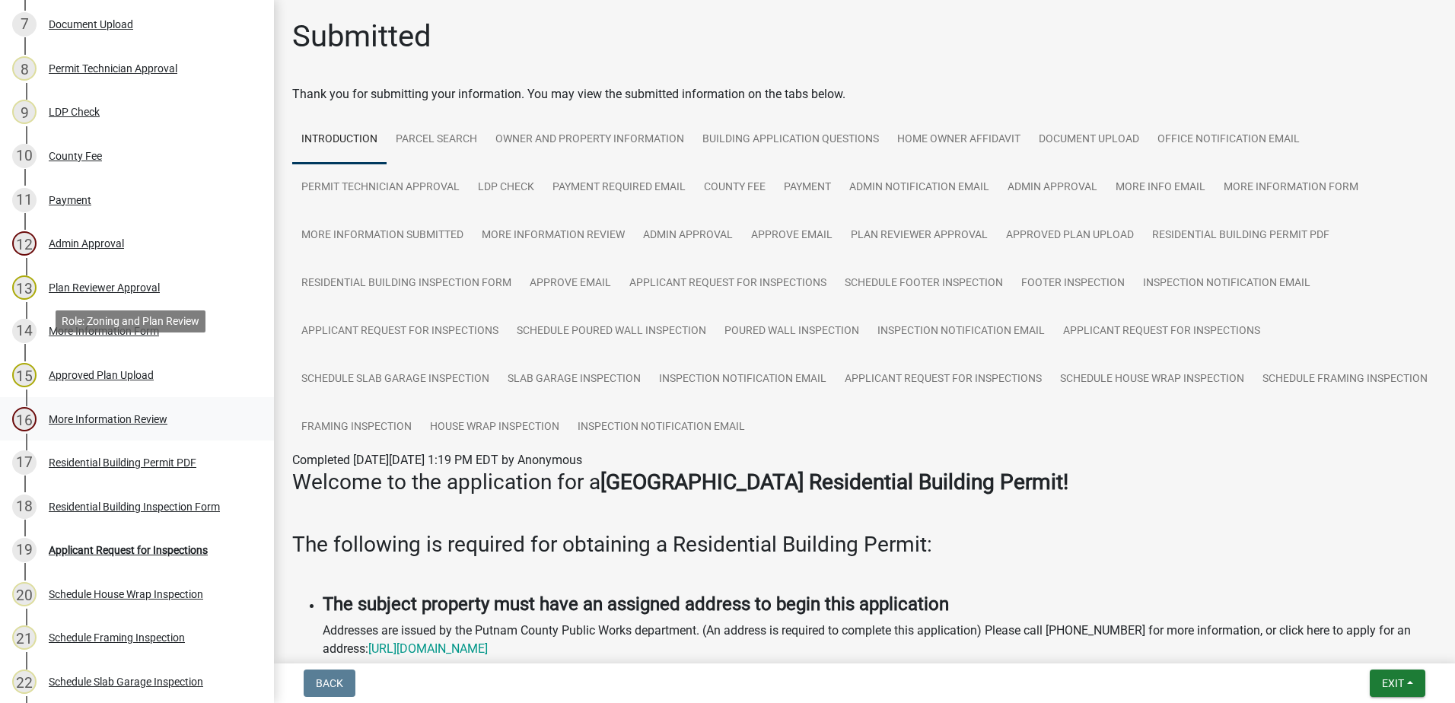
scroll to position [685, 0]
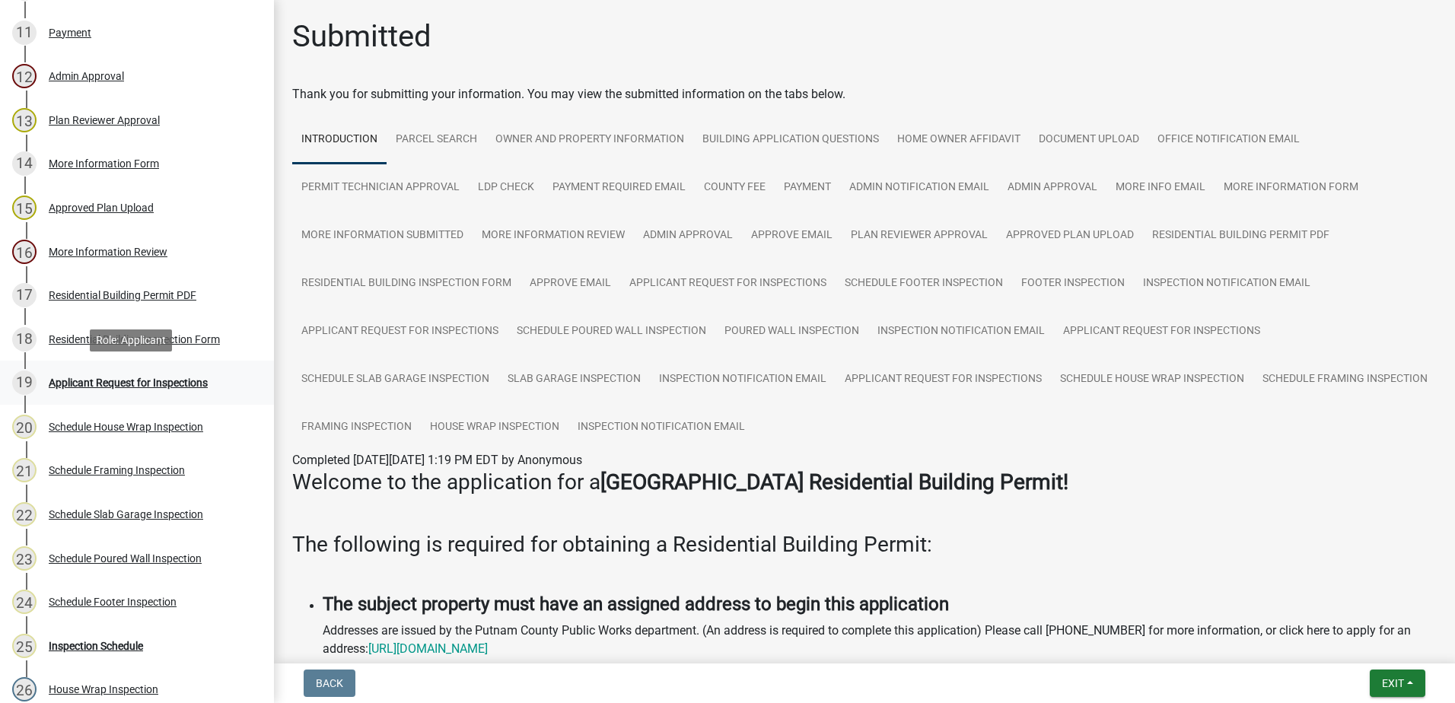
click at [119, 387] on div "Applicant Request for Inspections" at bounding box center [128, 382] width 159 height 11
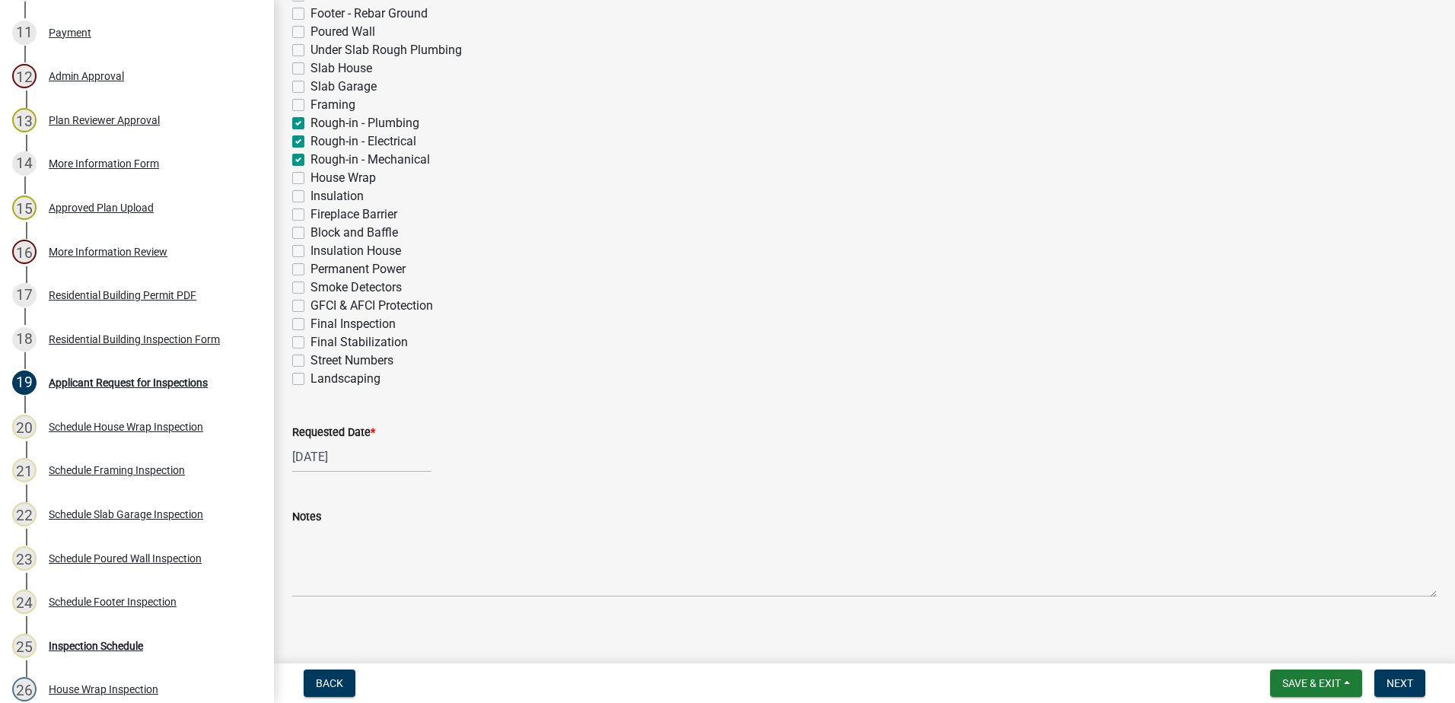
scroll to position [505, 0]
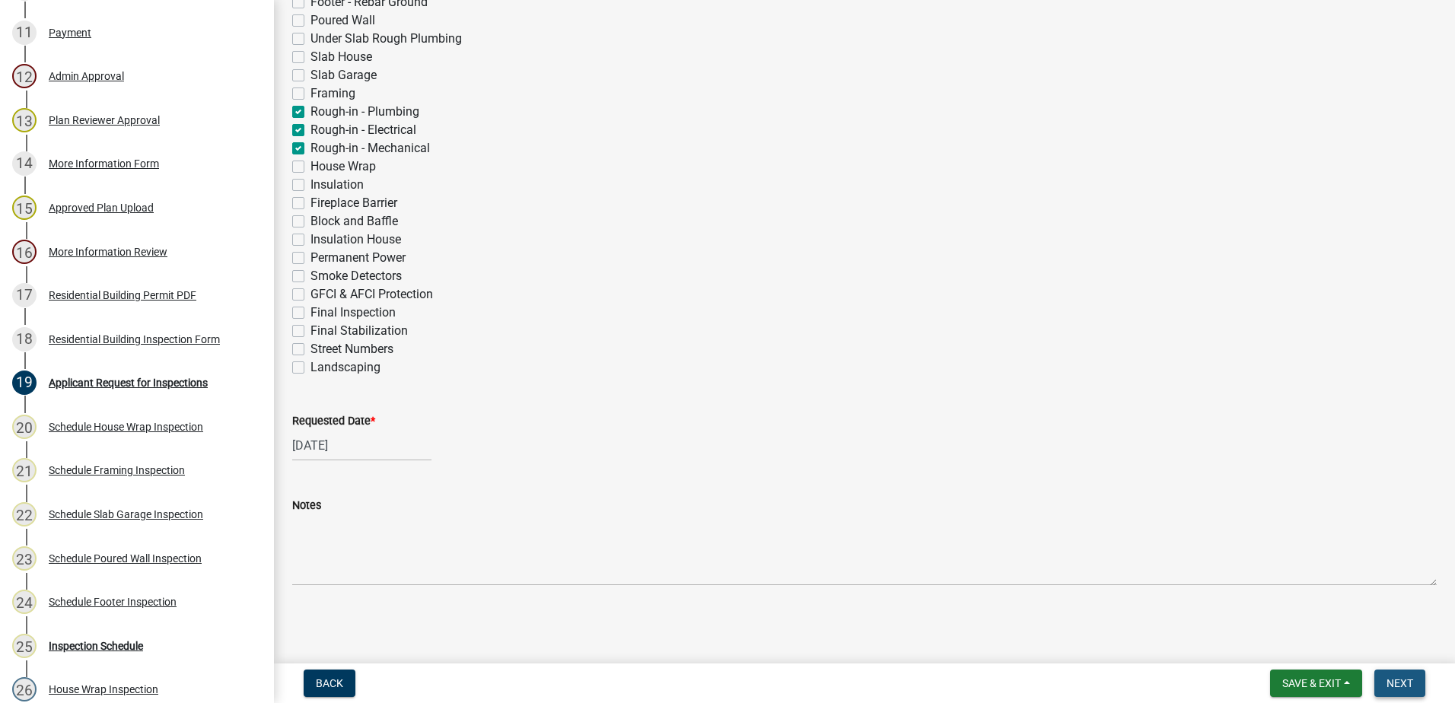
click at [1394, 679] on span "Next" at bounding box center [1399, 683] width 27 height 12
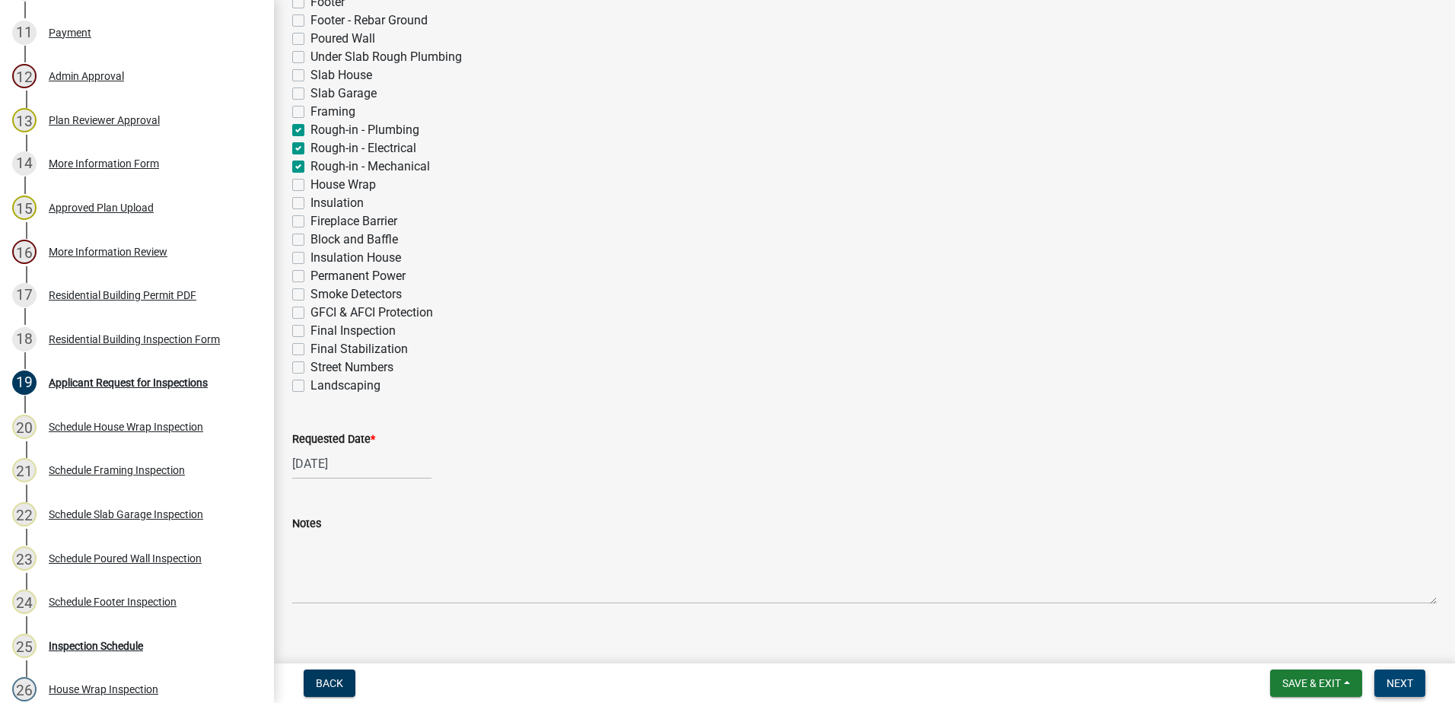
scroll to position [524, 0]
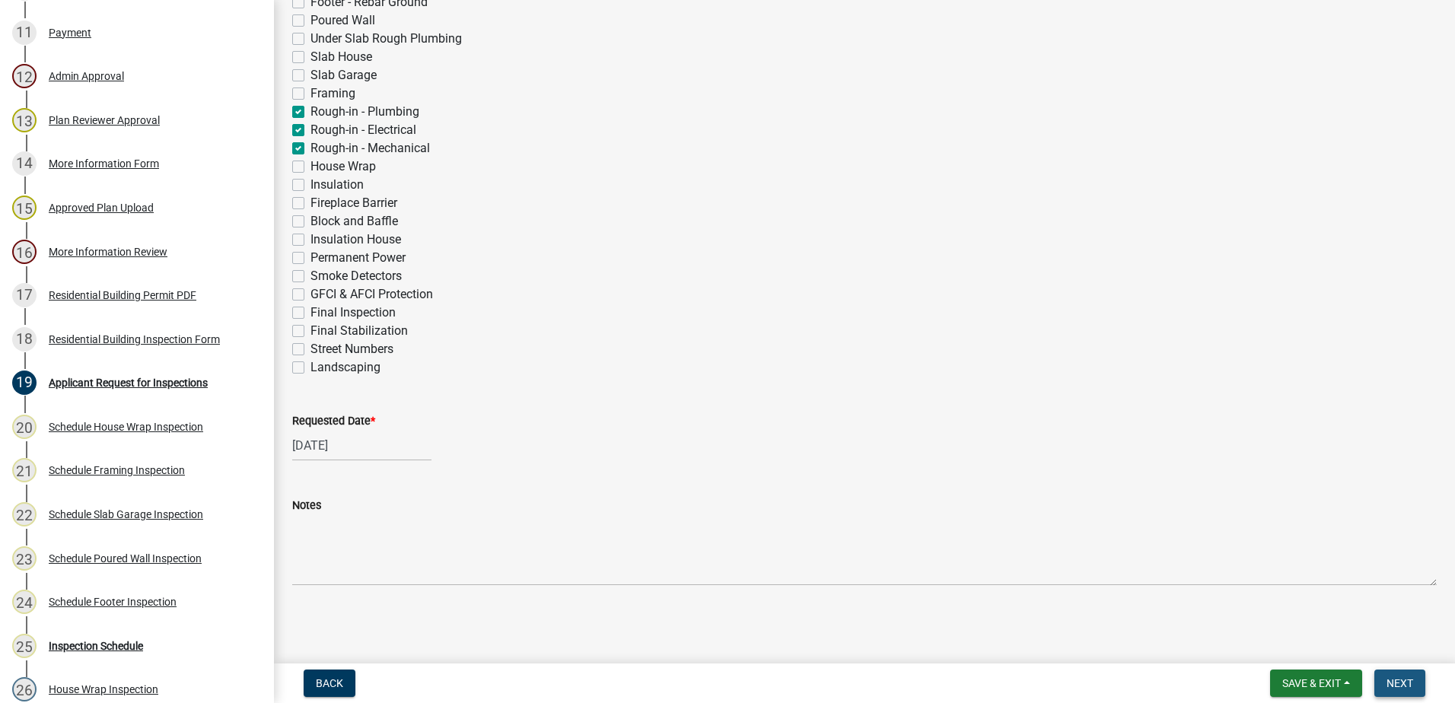
click at [1396, 680] on span "Next" at bounding box center [1399, 683] width 27 height 12
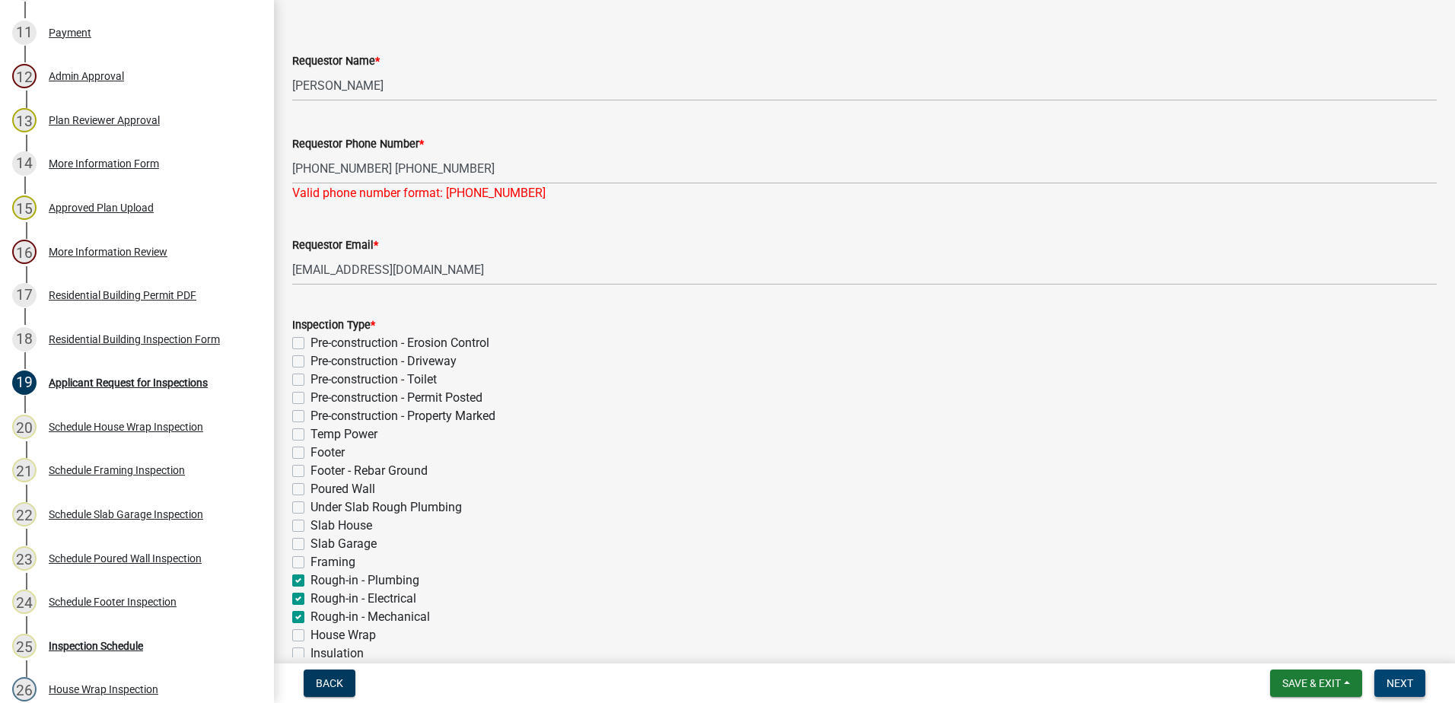
scroll to position [0, 0]
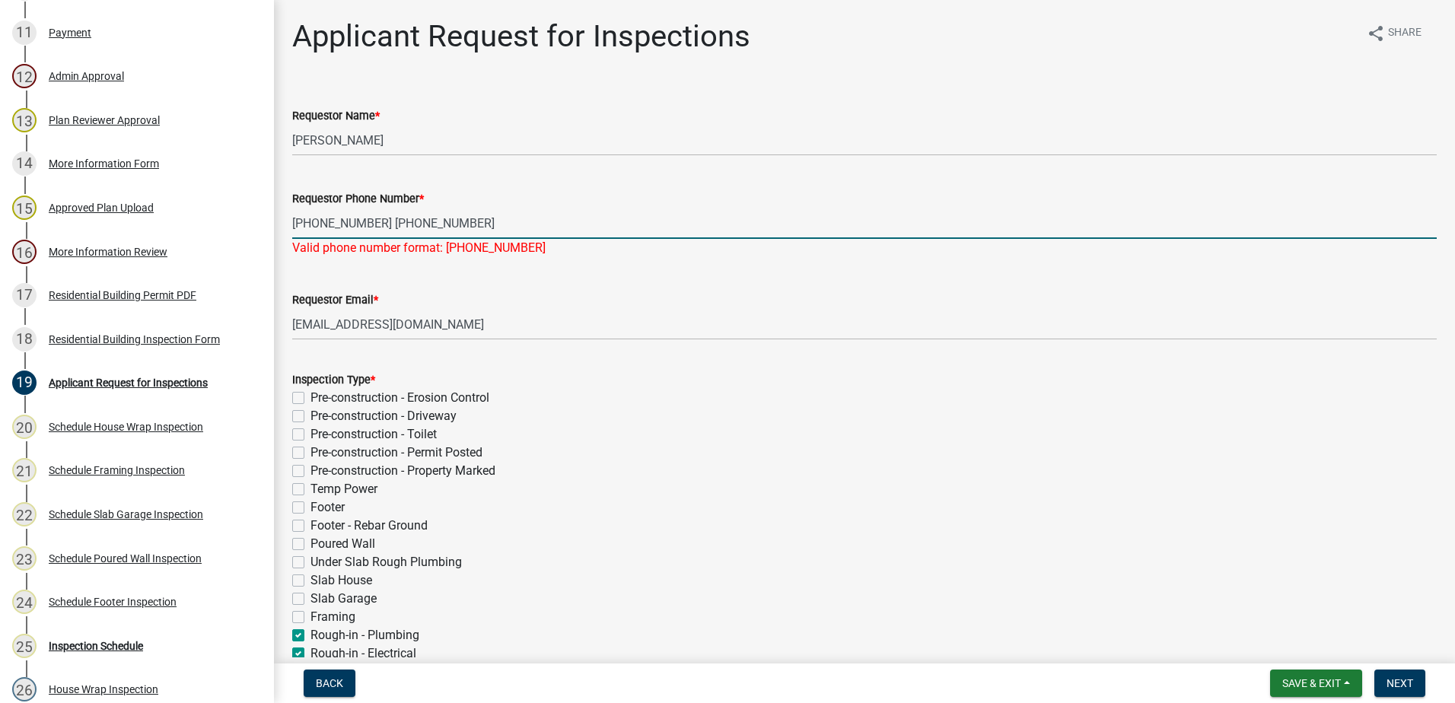
drag, startPoint x: 463, startPoint y: 218, endPoint x: 374, endPoint y: 205, distance: 90.1
click at [374, 205] on form "Requestor Phone Number * 706-484-0496 478-288-3450" at bounding box center [864, 213] width 1144 height 49
click at [349, 218] on input "706-484-0496 478-288-3450" at bounding box center [864, 223] width 1144 height 31
drag, startPoint x: 370, startPoint y: 219, endPoint x: -19, endPoint y: 250, distance: 390.1
click at [0, 250] on html "Internet Explorer does NOT work with GeoPermits. Get a new browser for more sec…" at bounding box center [727, 351] width 1455 height 703
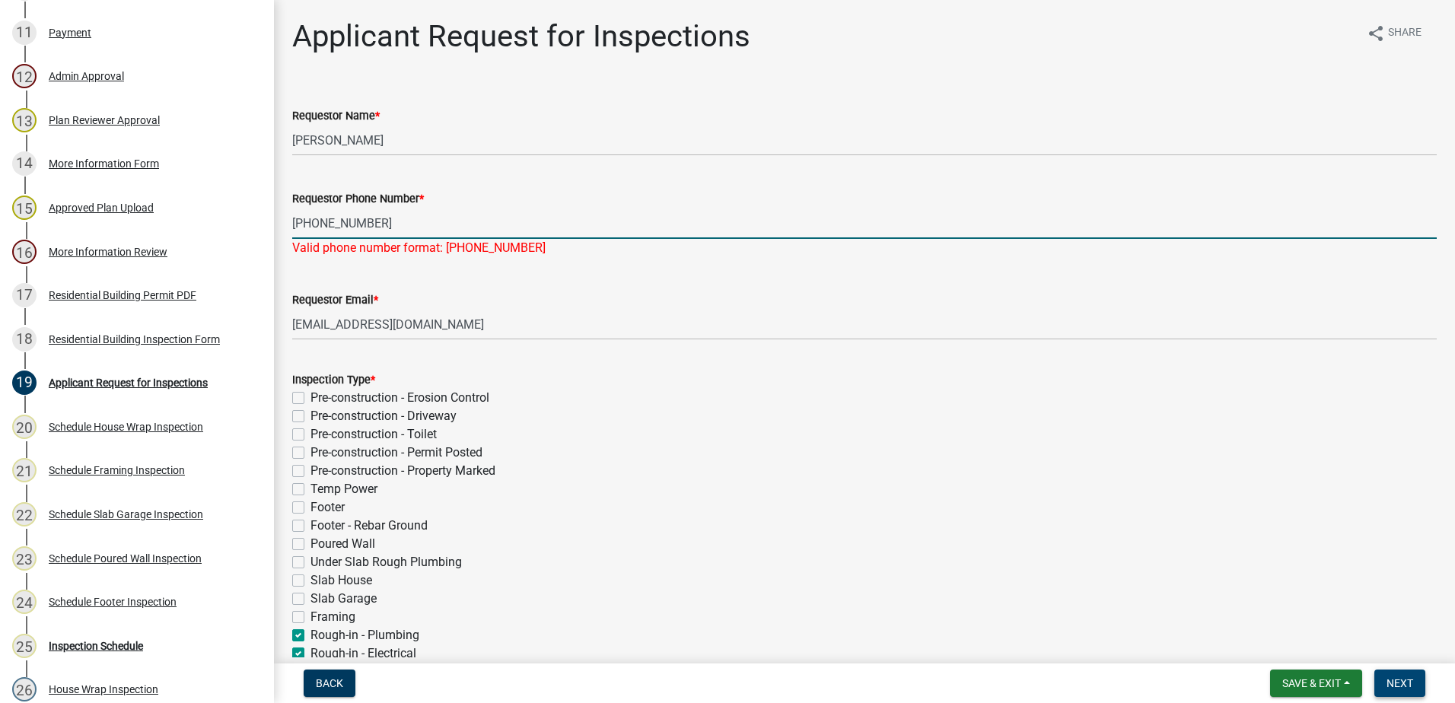
type input "[PHONE_NUMBER]"
drag, startPoint x: 1385, startPoint y: 685, endPoint x: 1373, endPoint y: 677, distance: 13.7
click at [1382, 682] on button "Next" at bounding box center [1399, 683] width 51 height 27
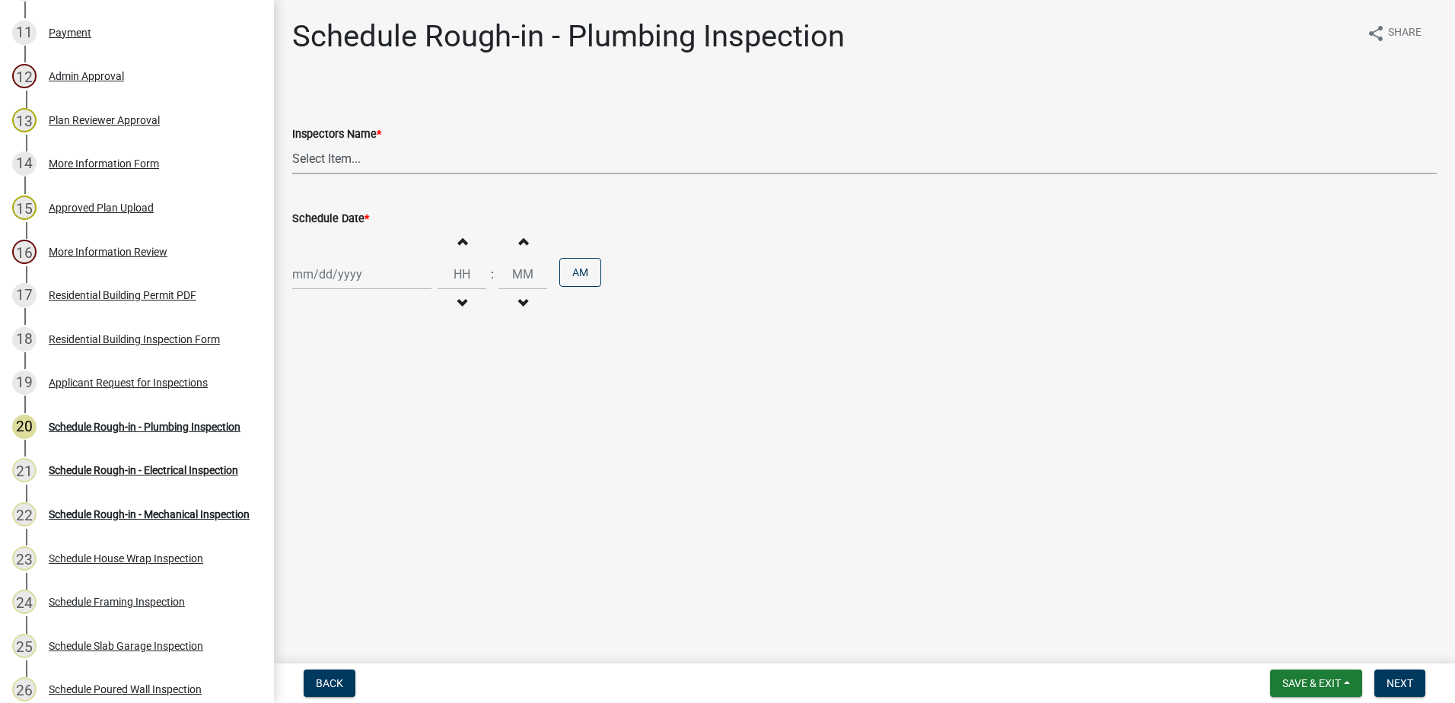
click at [324, 170] on select "Select Item... mrivera (Michele Rivera) StephanieM (Stephanie Morris ) QGrissom…" at bounding box center [864, 158] width 1144 height 31
select select "a0ea4169-8540-4a2c-b9f4-cf4c1ffdeb95"
click at [292, 143] on select "Select Item... mrivera (Michele Rivera) StephanieM (Stephanie Morris ) QGrissom…" at bounding box center [864, 158] width 1144 height 31
select select "9"
select select "2025"
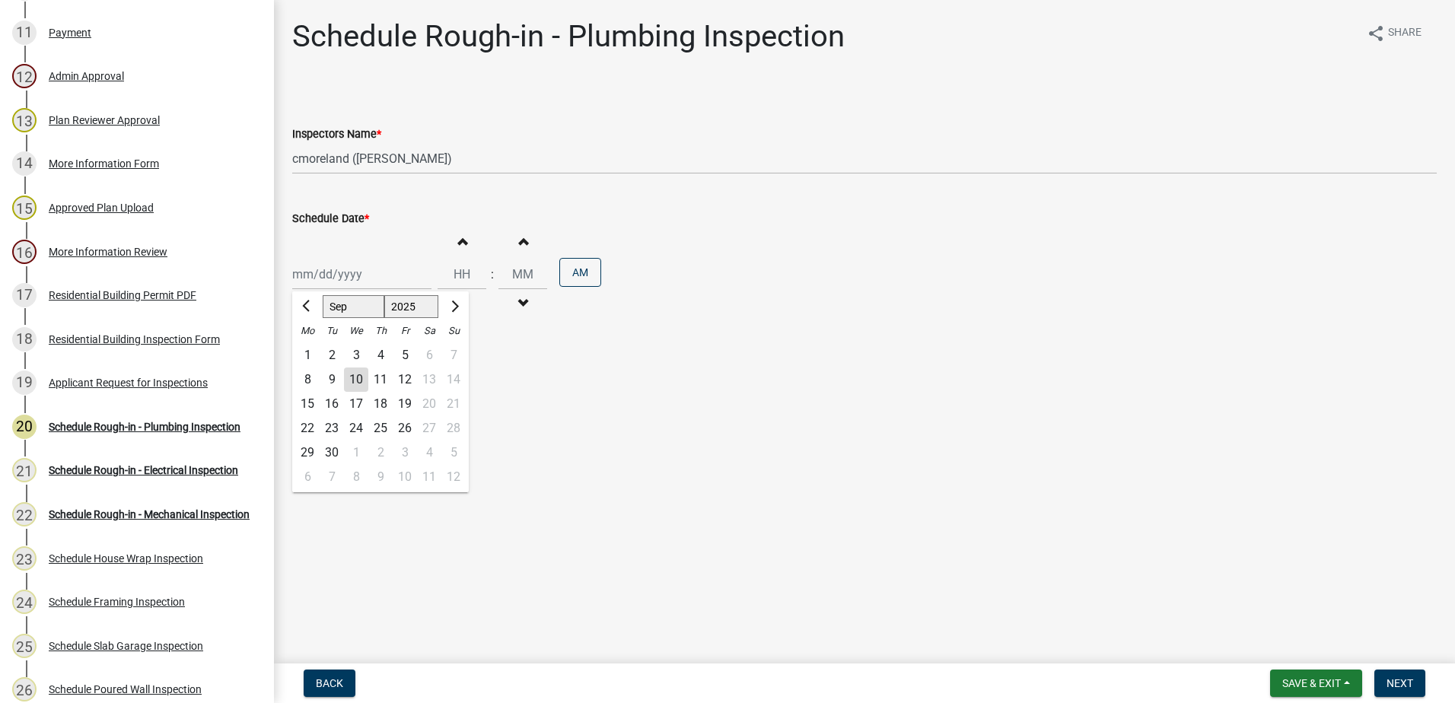
click at [298, 276] on div "Jan Feb Mar Apr May Jun Jul Aug Sep Oct Nov Dec 1525 1526 1527 1528 1529 1530 1…" at bounding box center [361, 274] width 139 height 31
click at [376, 380] on div "11" at bounding box center [380, 380] width 24 height 24
type input "09/11/2025"
click at [1397, 682] on span "Next" at bounding box center [1399, 683] width 27 height 12
drag, startPoint x: 524, startPoint y: 167, endPoint x: 599, endPoint y: 172, distance: 75.5
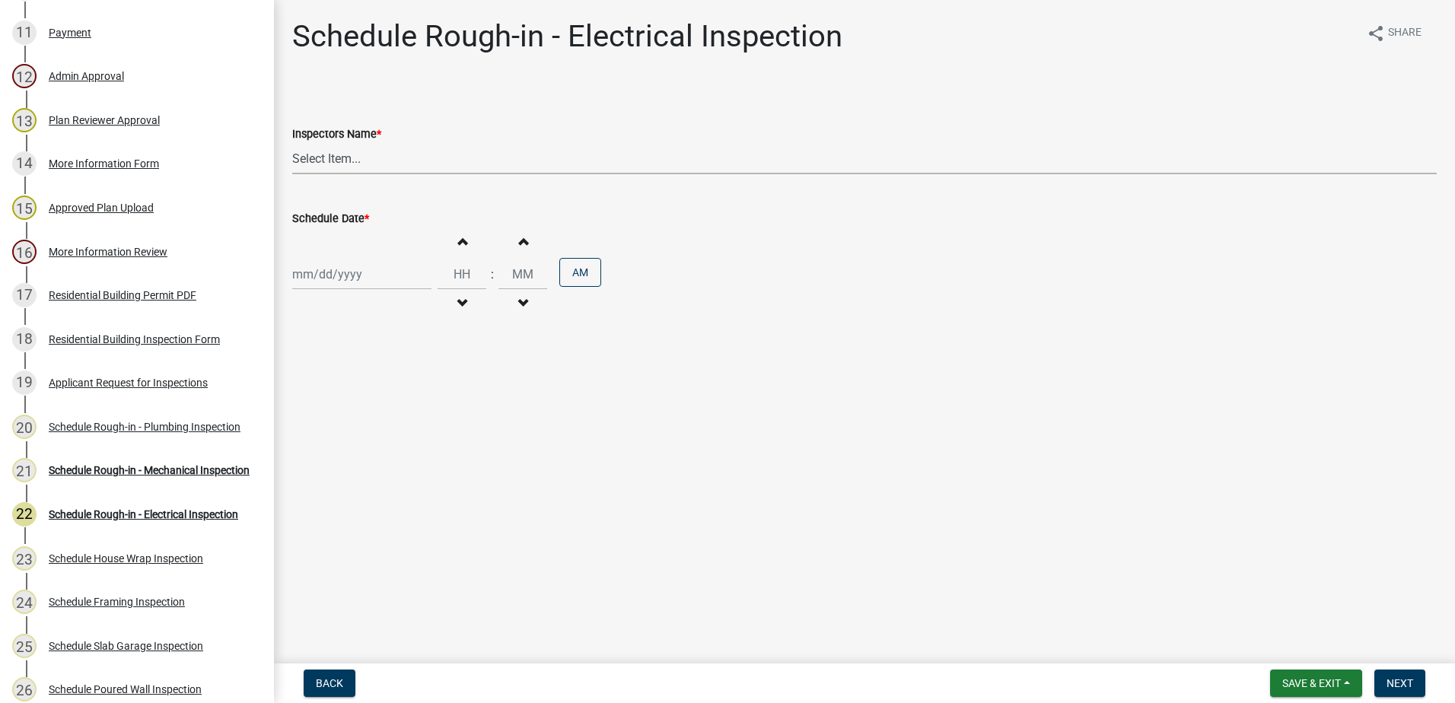
click at [522, 169] on select "Select Item... mrivera (Michele Rivera) StephanieM (Stephanie Morris ) QGrissom…" at bounding box center [864, 158] width 1144 height 31
select select "a0ea4169-8540-4a2c-b9f4-cf4c1ffdeb95"
click at [292, 143] on select "Select Item... mrivera (Michele Rivera) StephanieM (Stephanie Morris ) QGrissom…" at bounding box center [864, 158] width 1144 height 31
drag, startPoint x: 371, startPoint y: 316, endPoint x: 348, endPoint y: 280, distance: 42.4
click at [370, 313] on div "Increment hours Decrement hours : Increment minutes Decrement minutes AM" at bounding box center [864, 275] width 1144 height 94
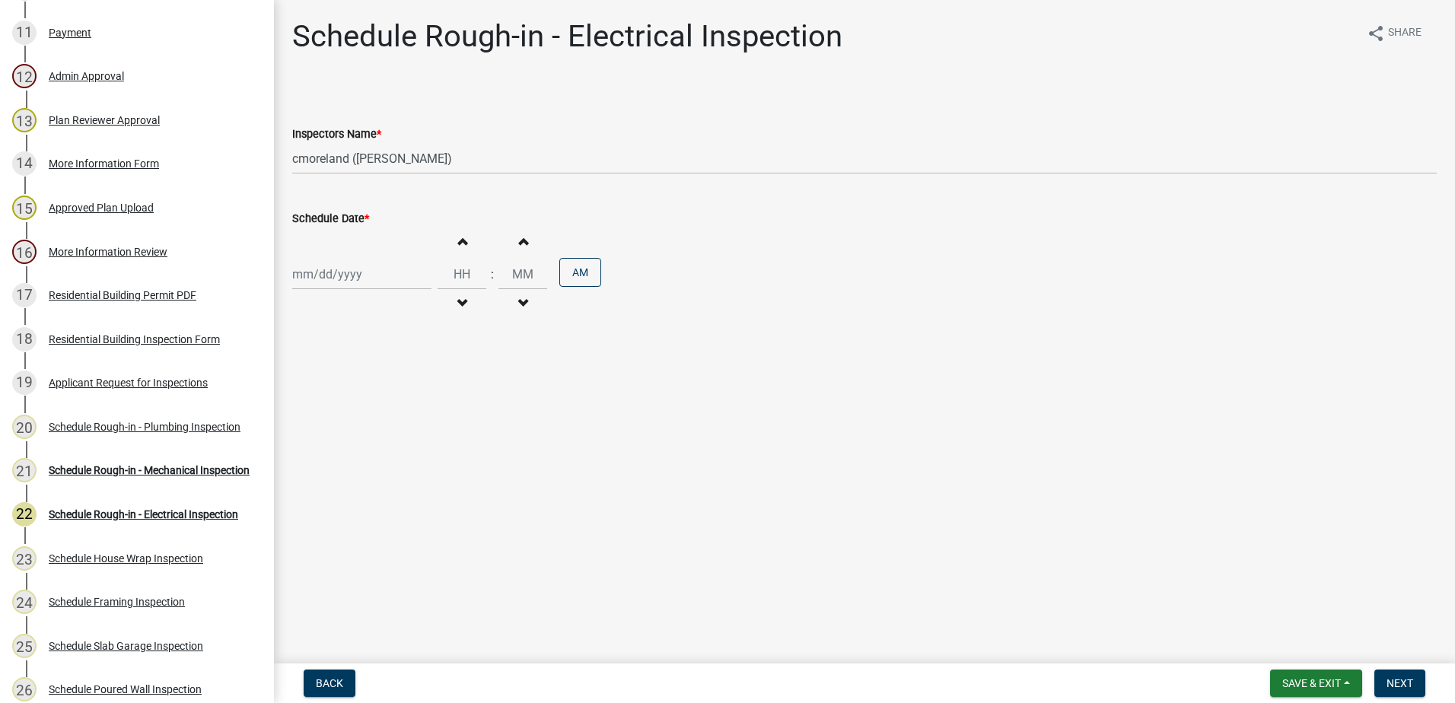
select select "9"
select select "2025"
click at [347, 277] on div "Jan Feb Mar Apr May Jun Jul Aug Sep Oct Nov Dec 1525 1526 1527 1528 1529 1530 1…" at bounding box center [361, 274] width 139 height 31
click at [379, 381] on div "11" at bounding box center [380, 380] width 24 height 24
type input "09/11/2025"
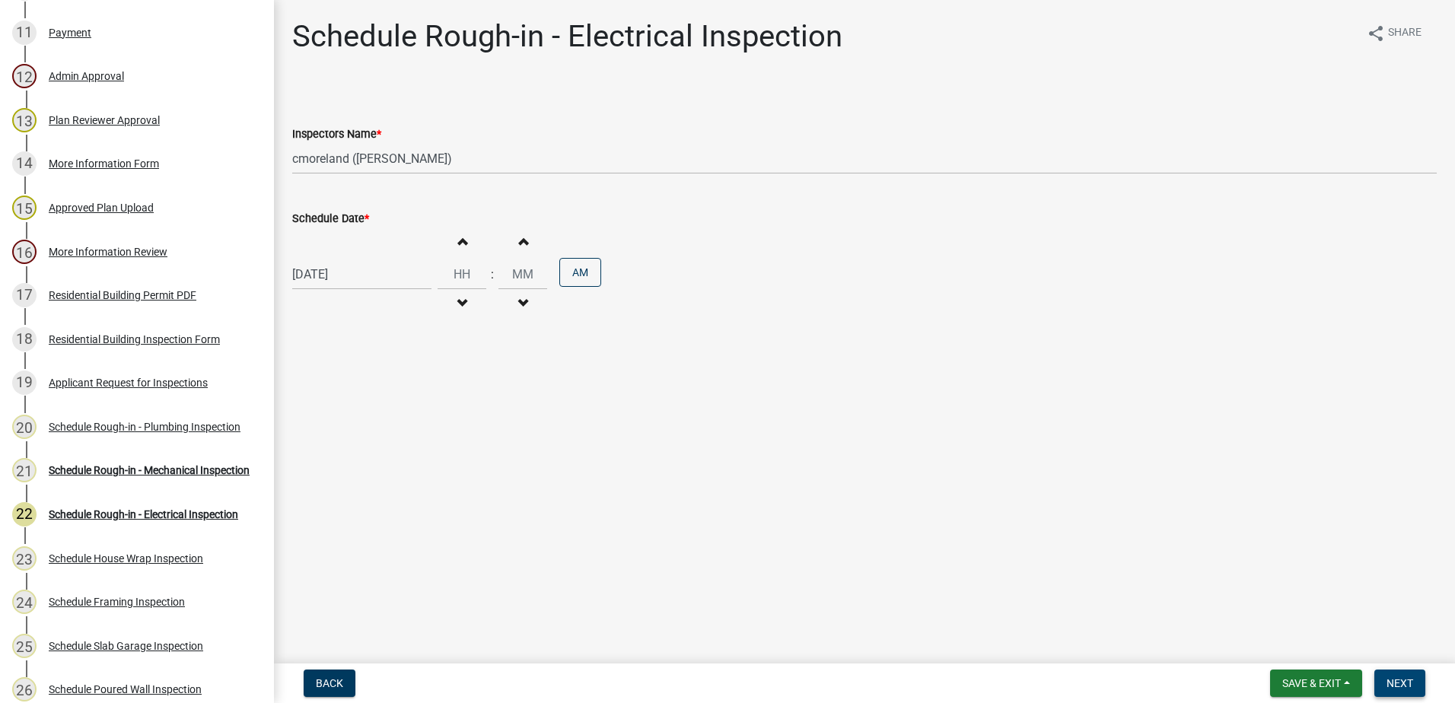
click at [1403, 673] on button "Next" at bounding box center [1399, 683] width 51 height 27
click at [367, 158] on select "Select Item... mrivera (Michele Rivera) StephanieM (Stephanie Morris ) QGrissom…" at bounding box center [864, 158] width 1144 height 31
select select "a0ea4169-8540-4a2c-b9f4-cf4c1ffdeb95"
click at [292, 143] on select "Select Item... mrivera (Michele Rivera) StephanieM (Stephanie Morris ) QGrissom…" at bounding box center [864, 158] width 1144 height 31
click at [301, 276] on div at bounding box center [361, 274] width 139 height 31
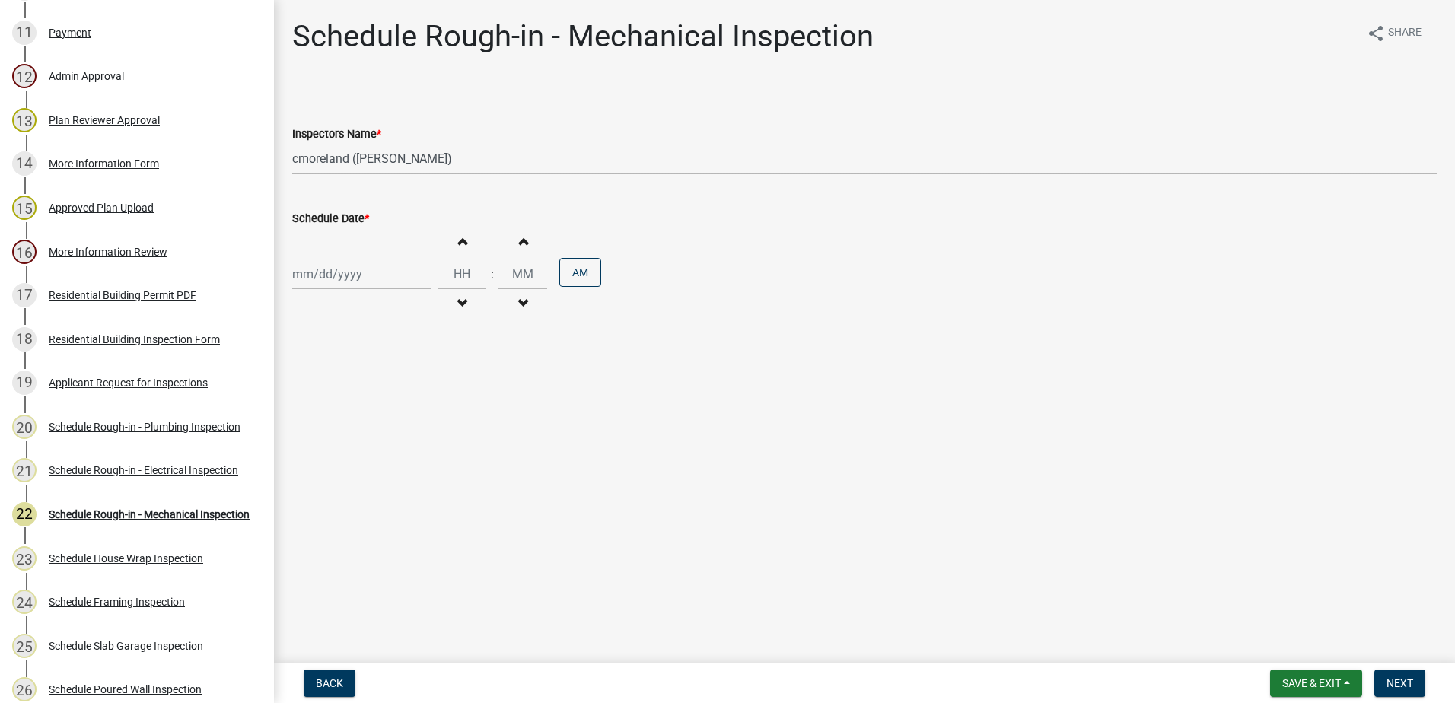
select select "9"
select select "2025"
click at [387, 372] on div "11" at bounding box center [380, 380] width 24 height 24
type input "09/11/2025"
click at [1393, 677] on span "Next" at bounding box center [1399, 683] width 27 height 12
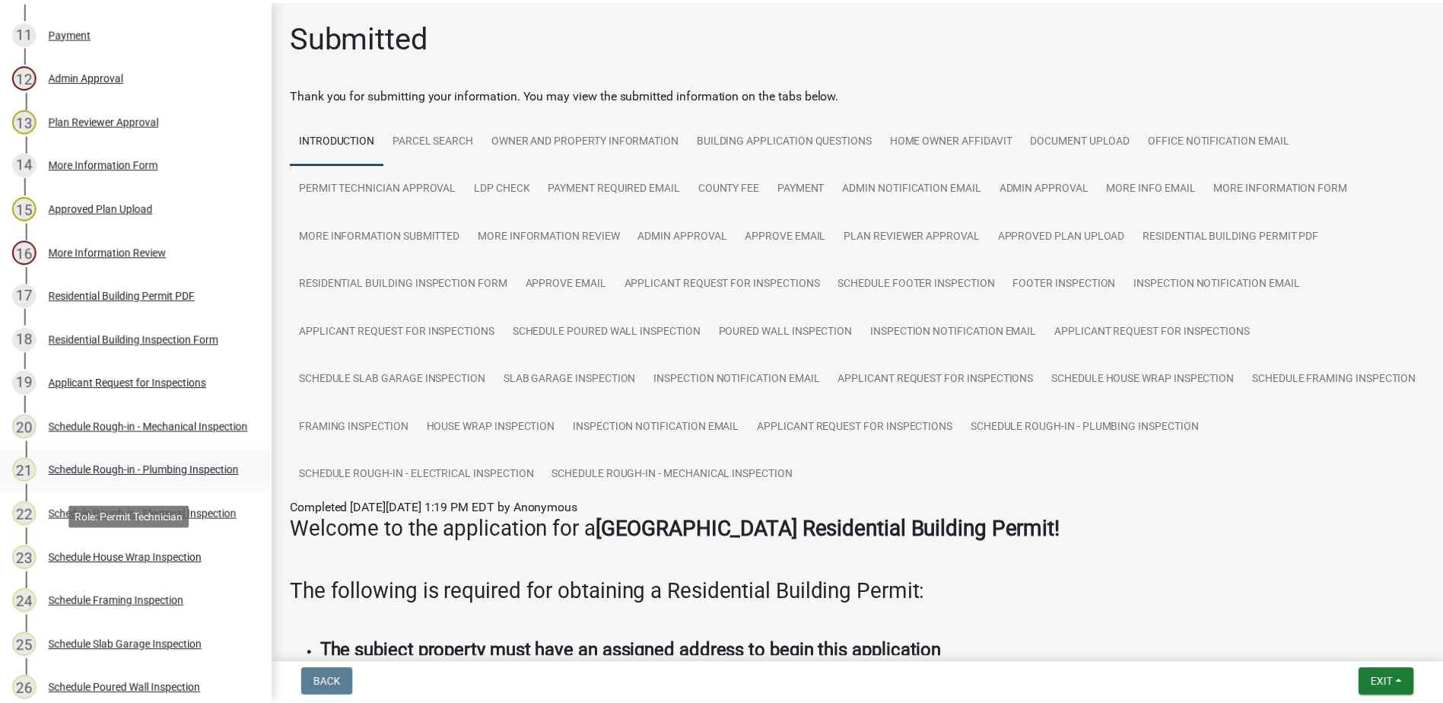
scroll to position [304, 0]
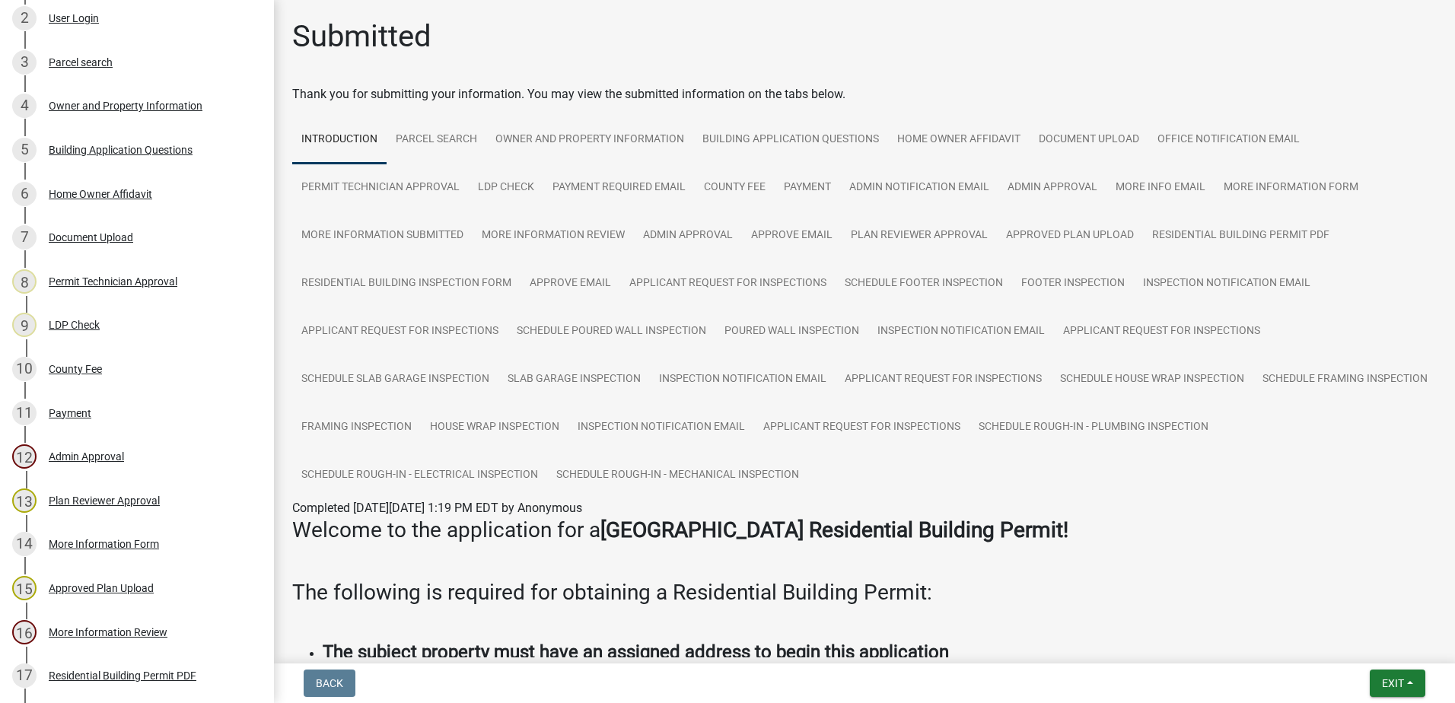
click at [1366, 673] on form "Exit Save Save & Exit" at bounding box center [1398, 683] width 68 height 27
click at [1381, 674] on button "Exit" at bounding box center [1398, 683] width 56 height 27
click at [1380, 642] on button "Save & Exit" at bounding box center [1364, 643] width 122 height 37
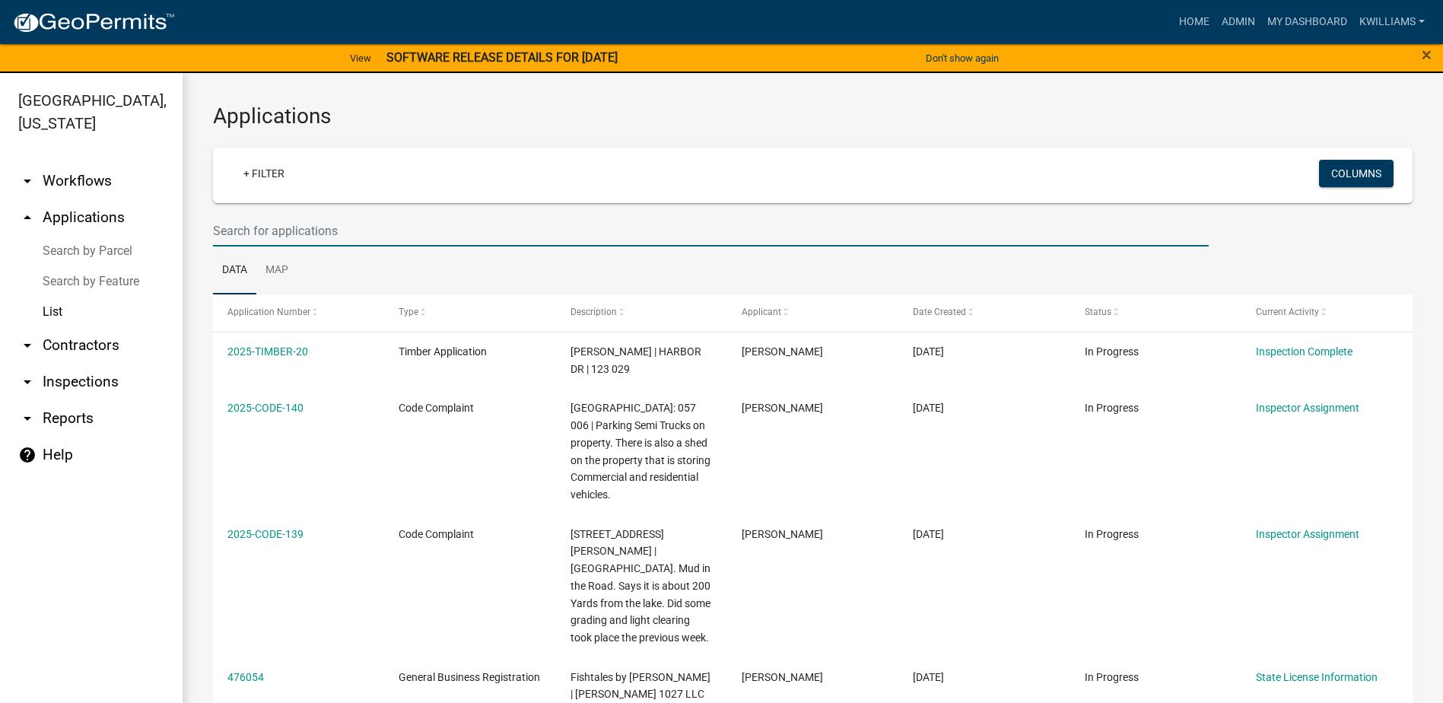
click at [306, 244] on input "text" at bounding box center [711, 230] width 996 height 31
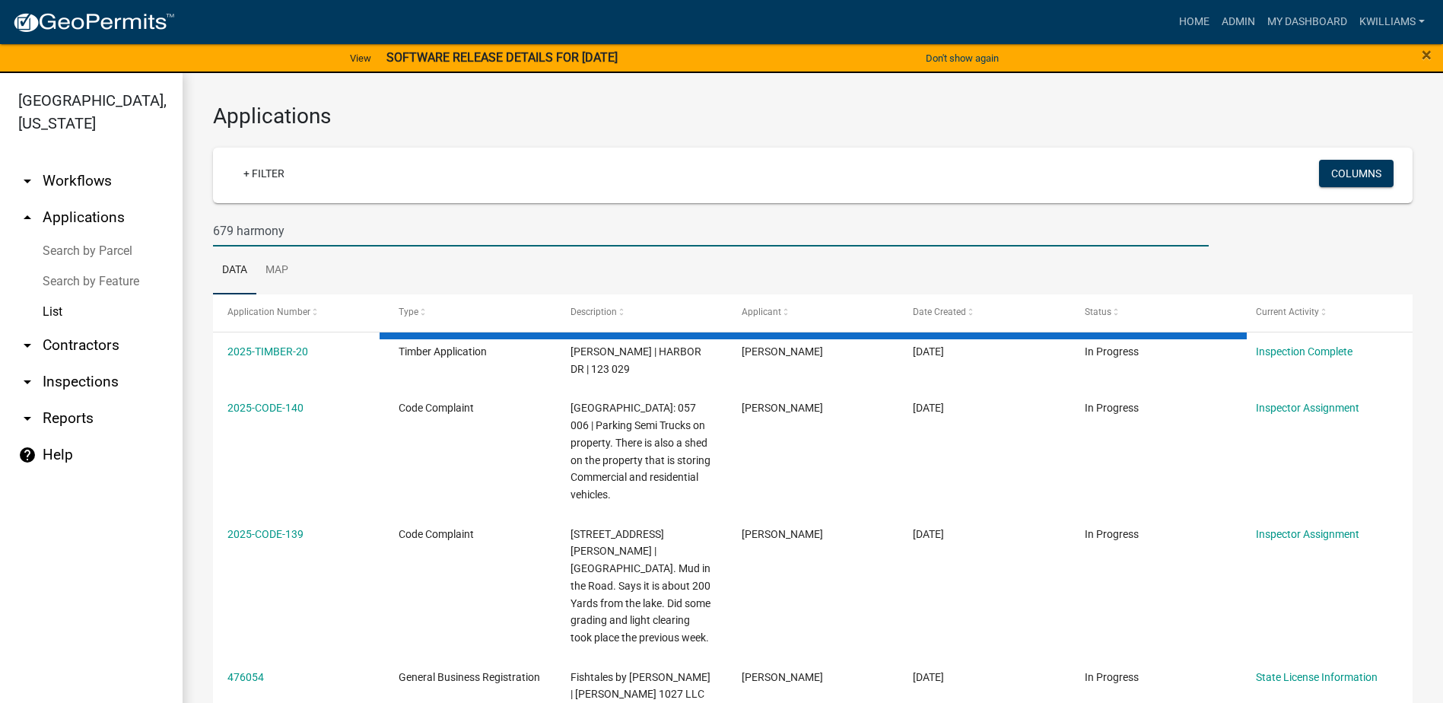
type input "679 harmony"
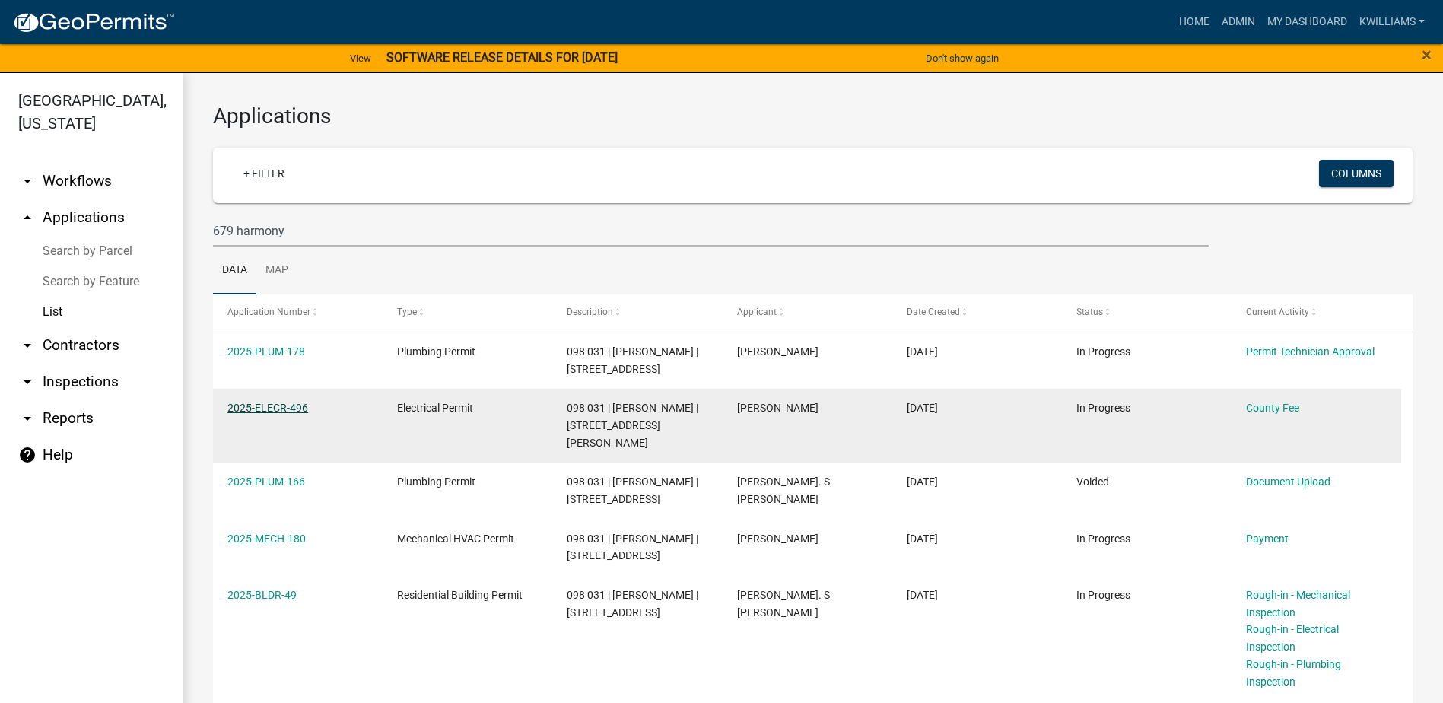
click at [275, 406] on link "2025-ELECR-496" at bounding box center [268, 408] width 81 height 12
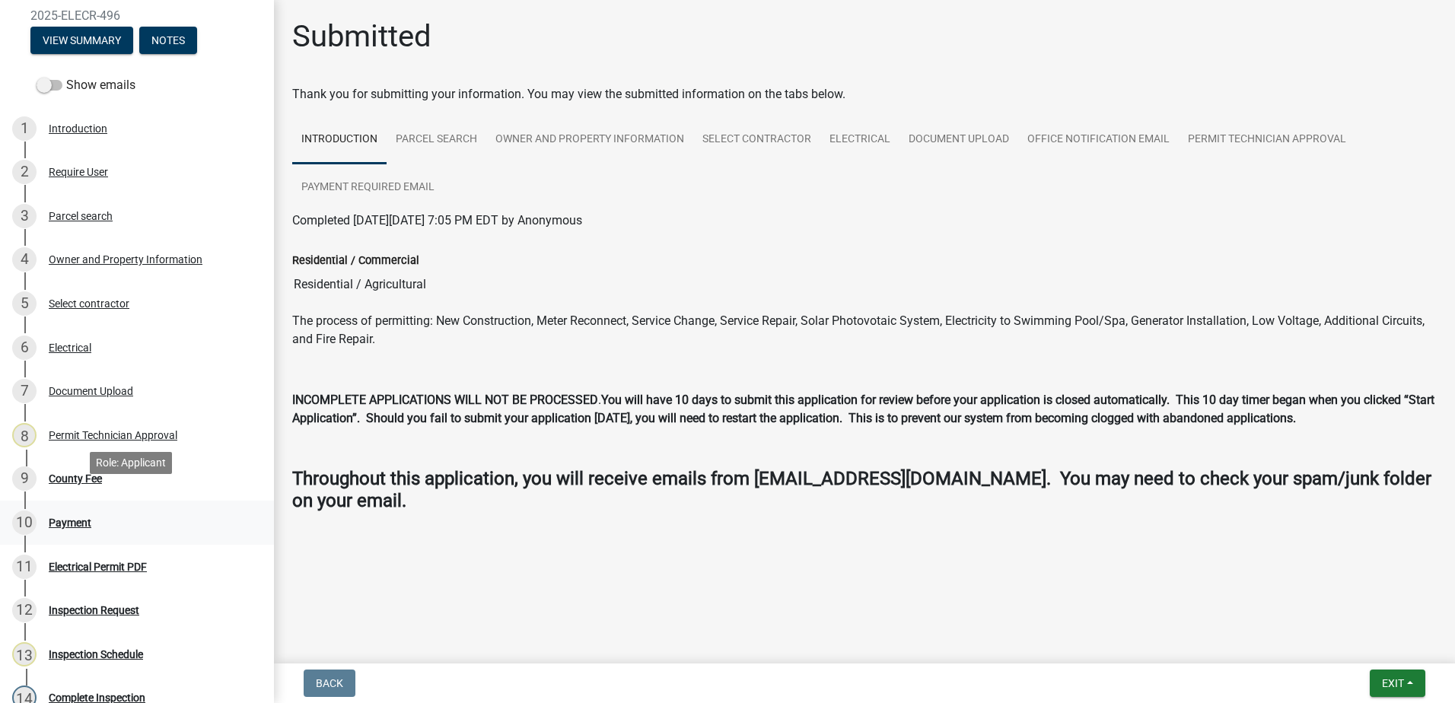
scroll to position [152, 0]
click at [89, 476] on div "County Fee" at bounding box center [75, 477] width 53 height 11
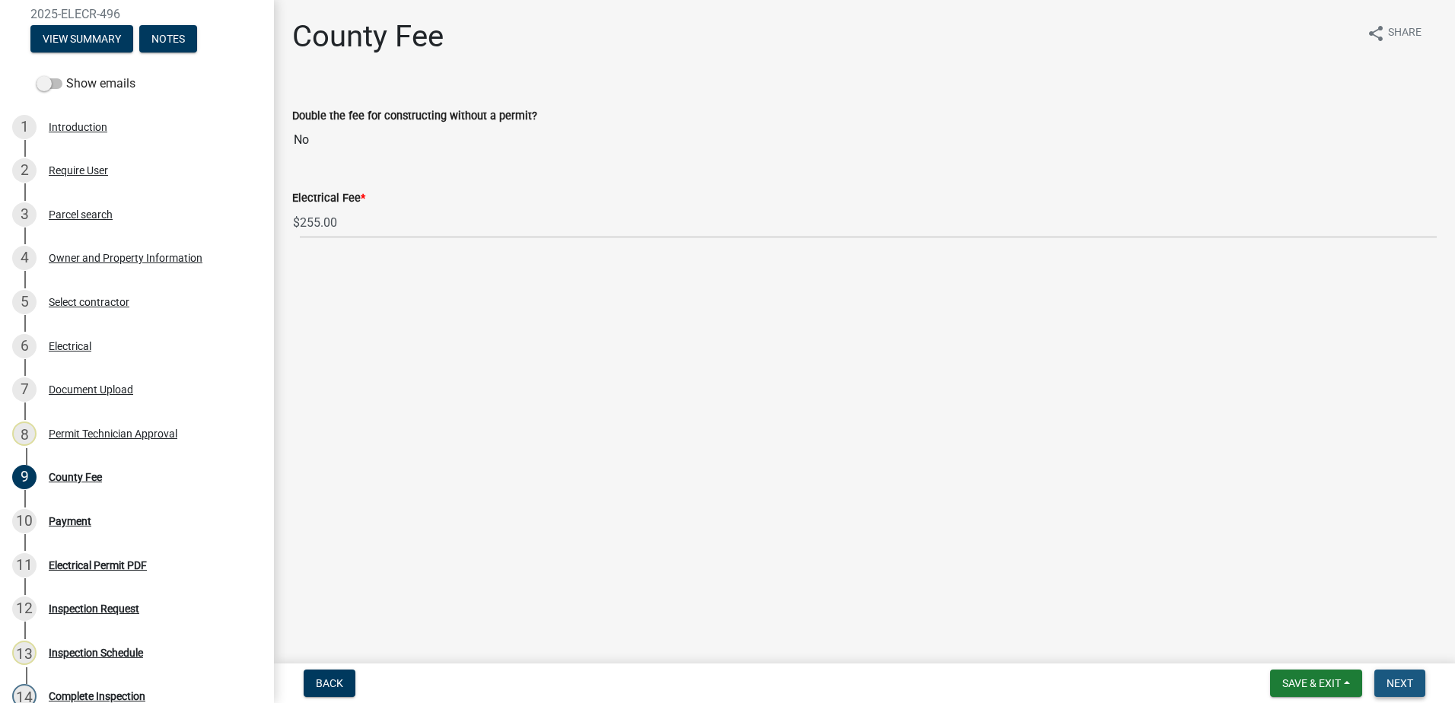
click at [1402, 677] on span "Next" at bounding box center [1399, 683] width 27 height 12
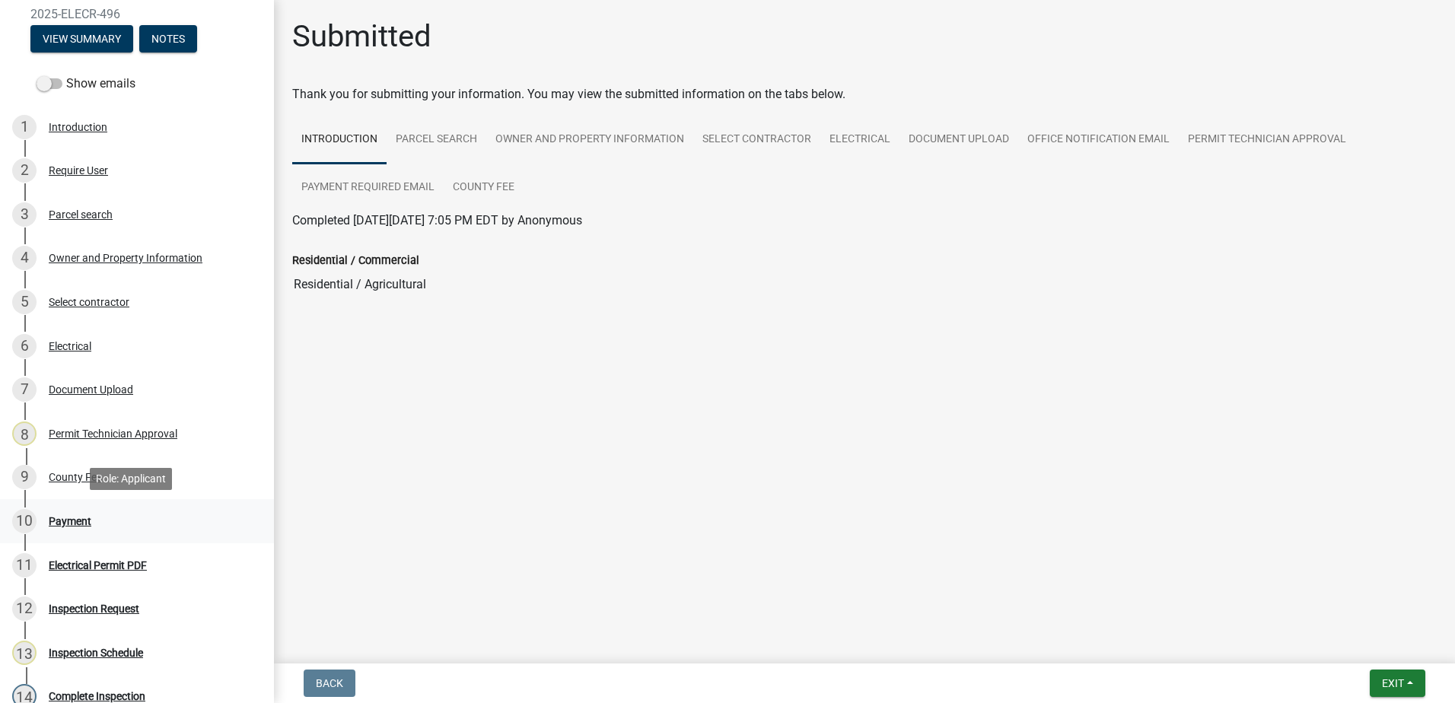
click at [69, 521] on div "Payment" at bounding box center [70, 521] width 43 height 11
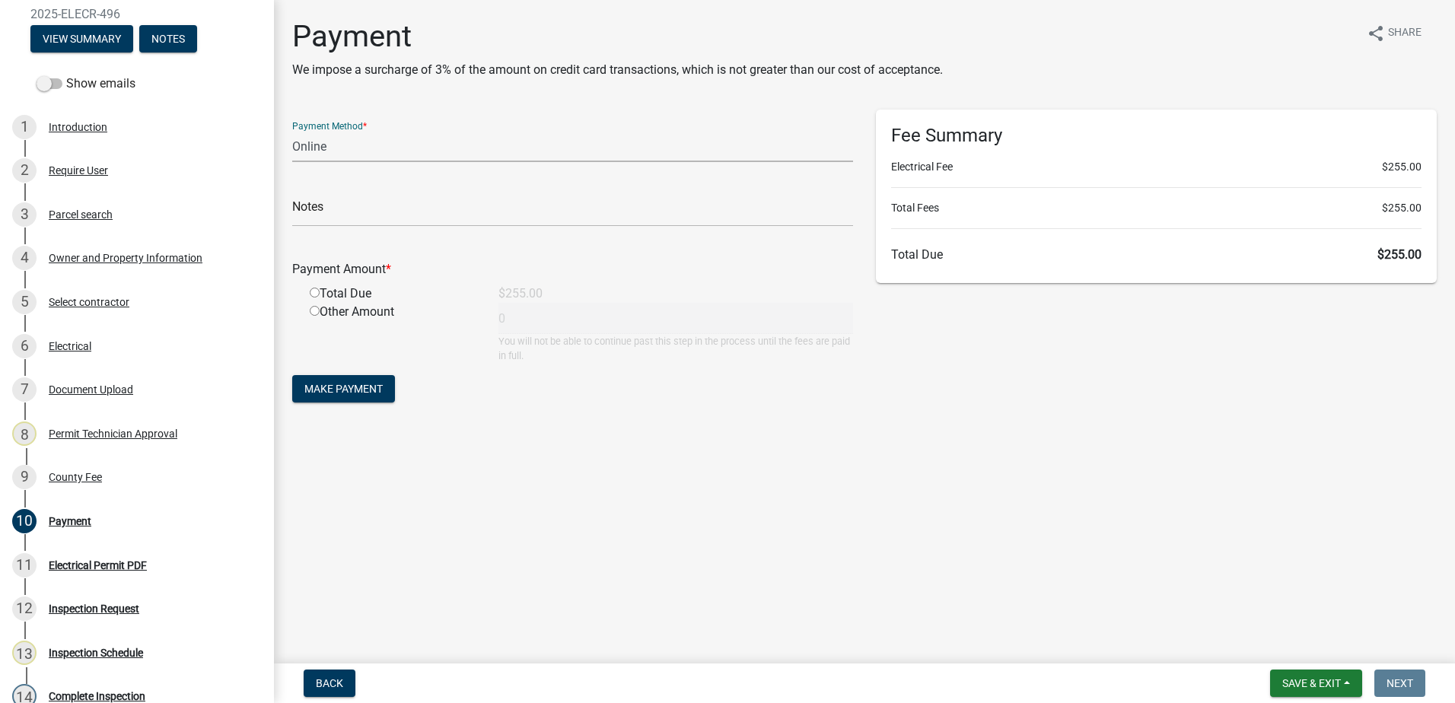
click at [326, 153] on select "Credit Card POS Check Cash Online" at bounding box center [572, 146] width 561 height 31
select select "0: 2"
click at [292, 131] on select "Credit Card POS Check Cash Online" at bounding box center [572, 146] width 561 height 31
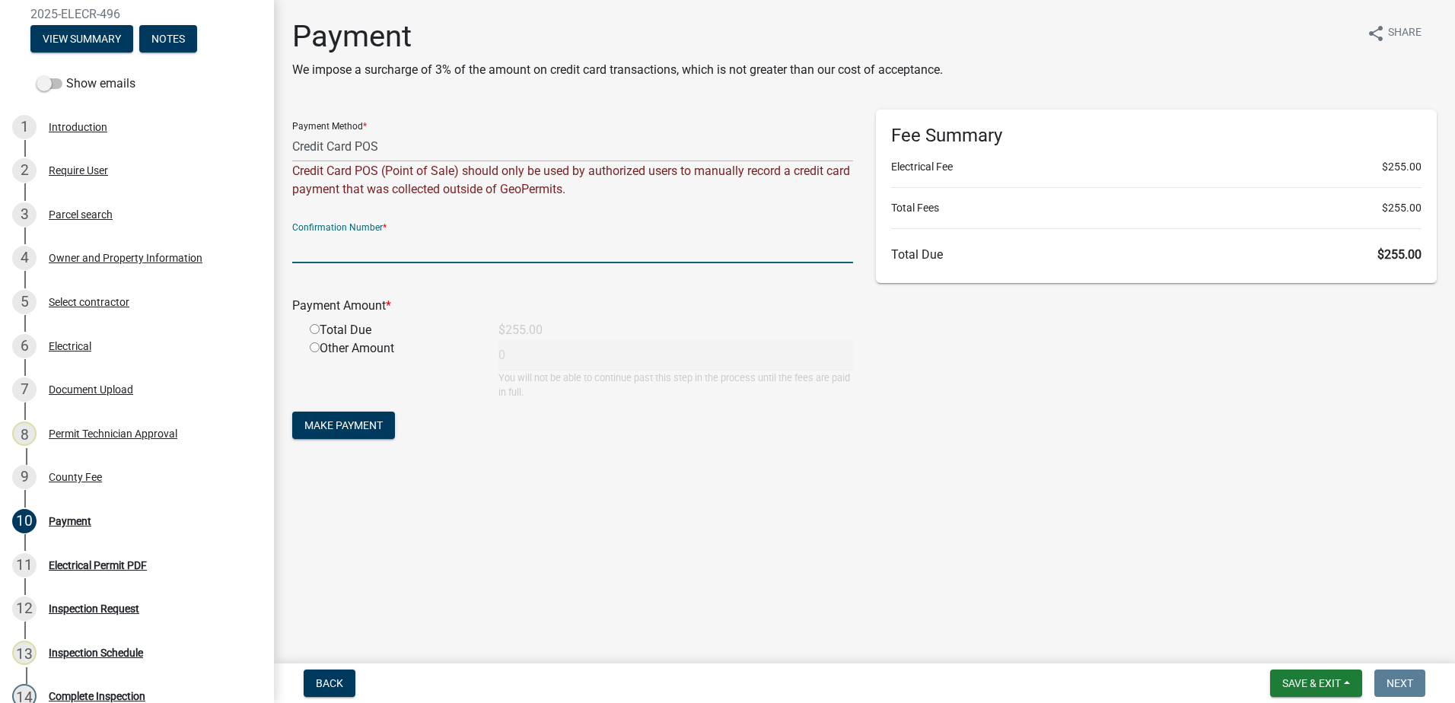
click at [322, 261] on input "text" at bounding box center [572, 247] width 561 height 31
paste input "R753585030949"
type input "R753585030949"
click at [315, 329] on input "radio" at bounding box center [315, 329] width 10 height 10
radio input "true"
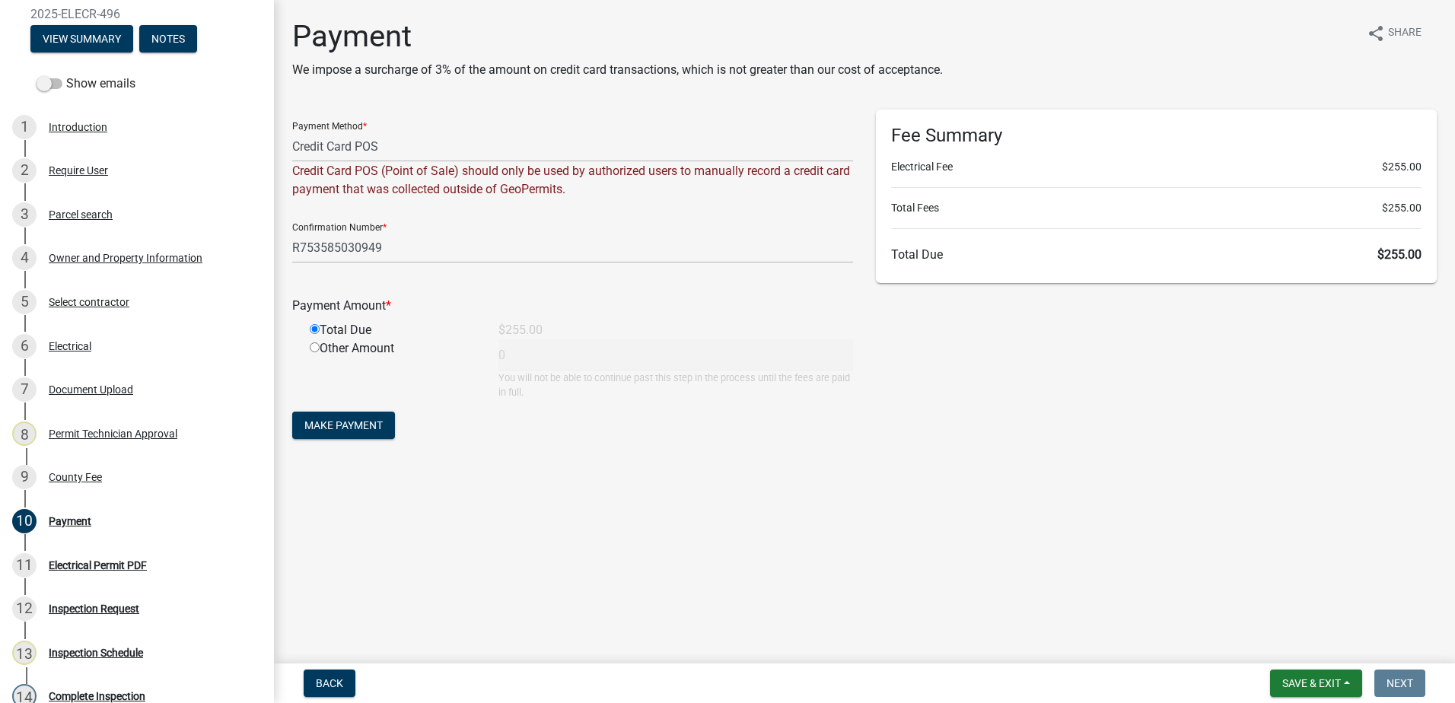
type input "255"
click at [323, 430] on span "Make Payment" at bounding box center [343, 425] width 78 height 12
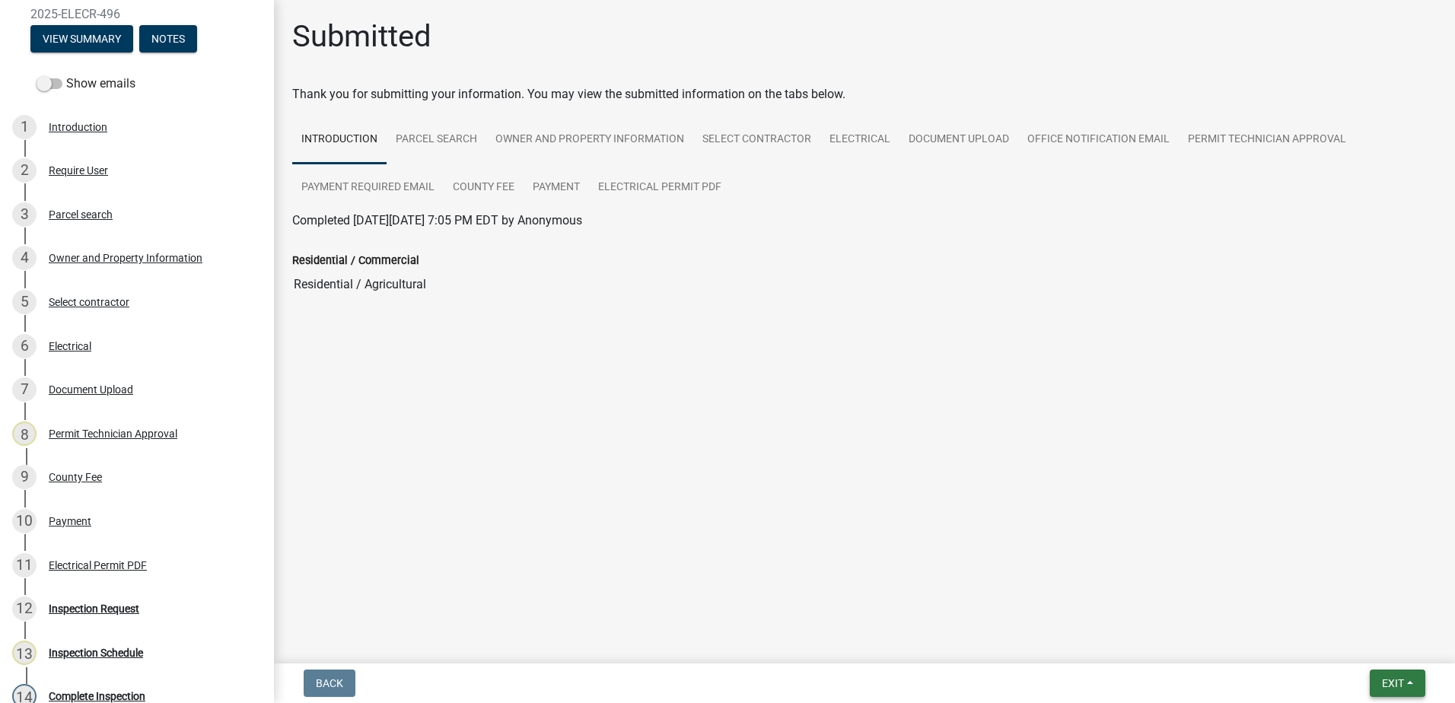
click at [1409, 687] on button "Exit" at bounding box center [1398, 683] width 56 height 27
click at [1356, 638] on button "Save & Exit" at bounding box center [1364, 643] width 122 height 37
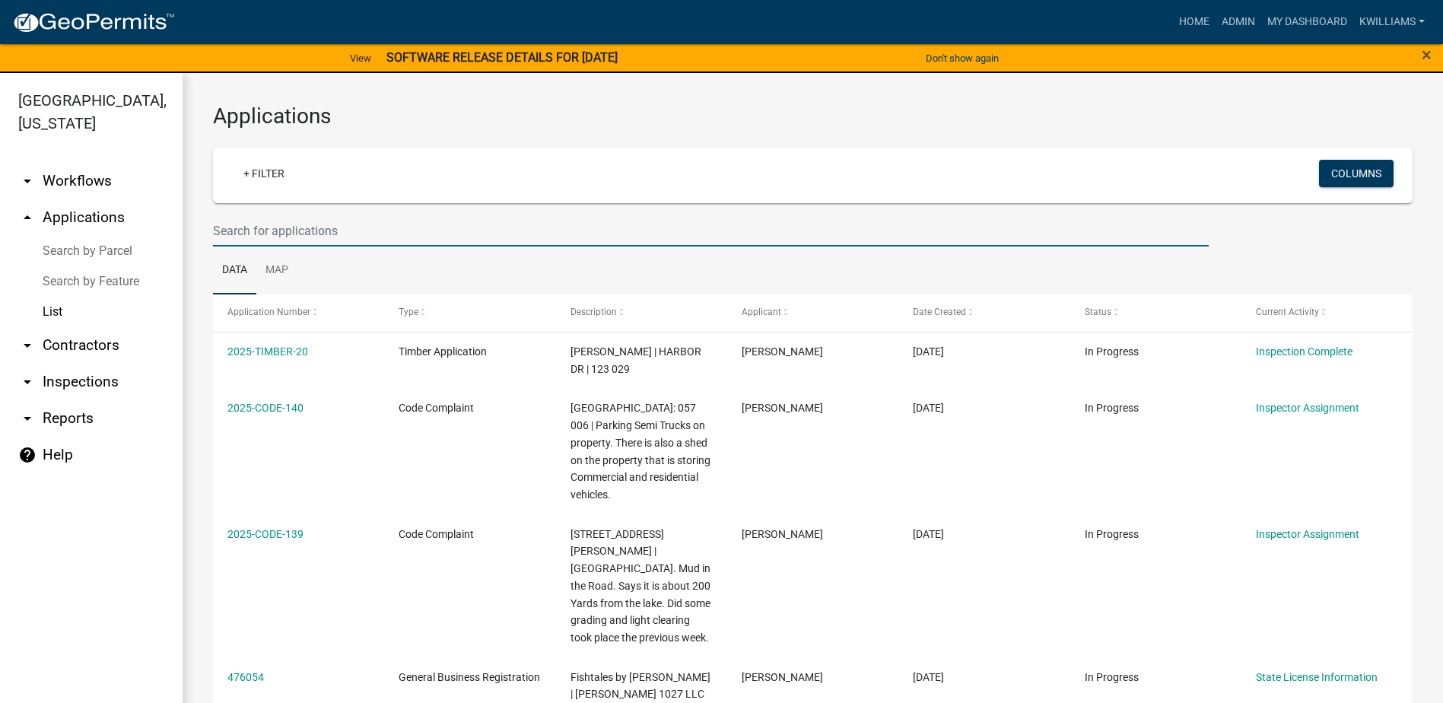
click at [258, 228] on input "text" at bounding box center [711, 230] width 996 height 31
type input "l"
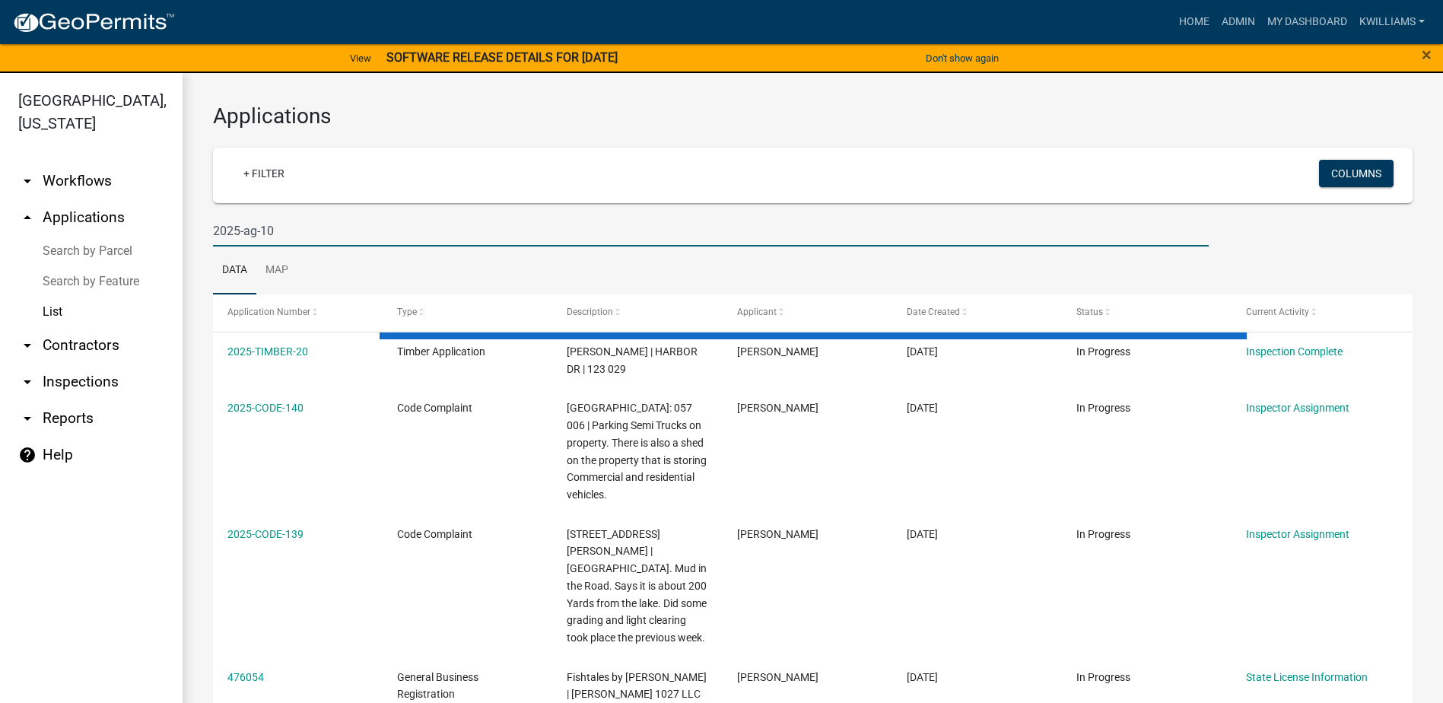
type input "2025-ag-10"
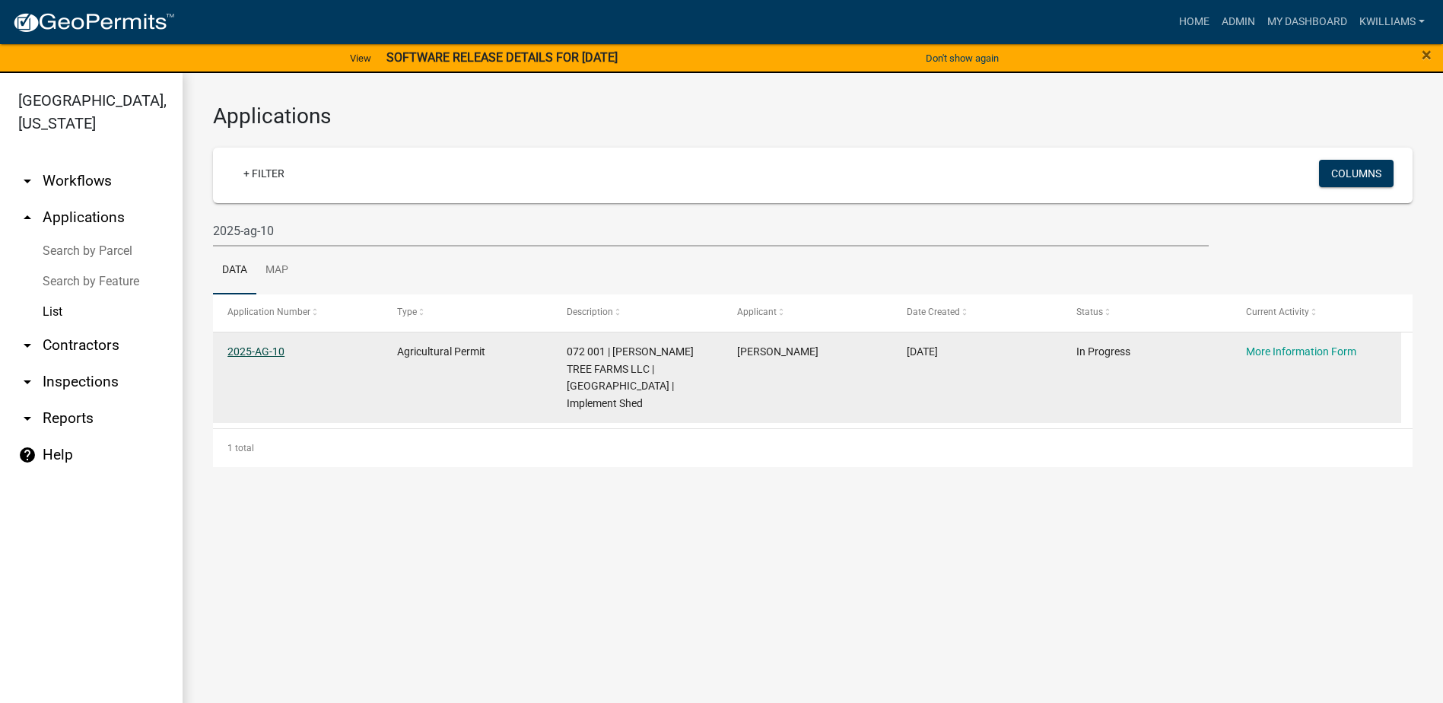
click at [259, 355] on link "2025-AG-10" at bounding box center [256, 351] width 57 height 12
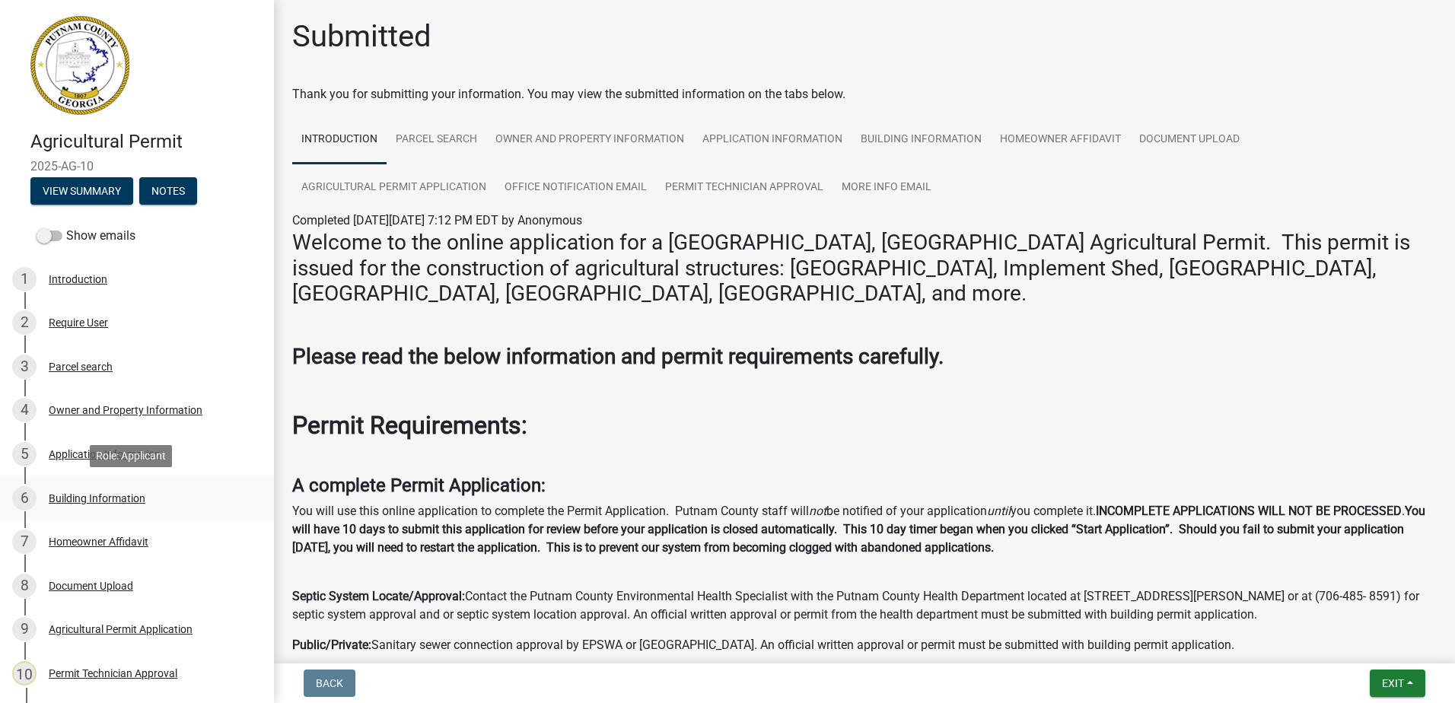
click at [62, 497] on div "Building Information" at bounding box center [97, 498] width 97 height 11
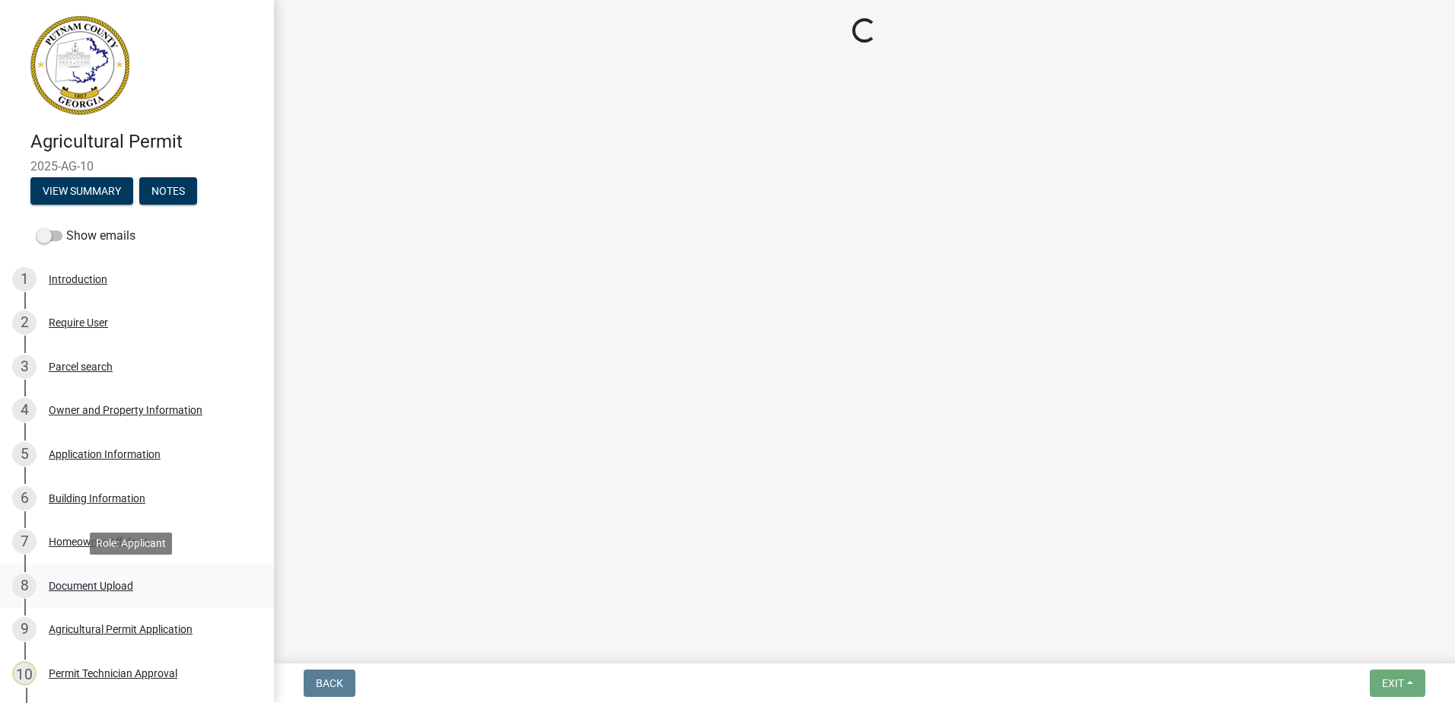
click at [54, 588] on div "Document Upload" at bounding box center [91, 586] width 84 height 11
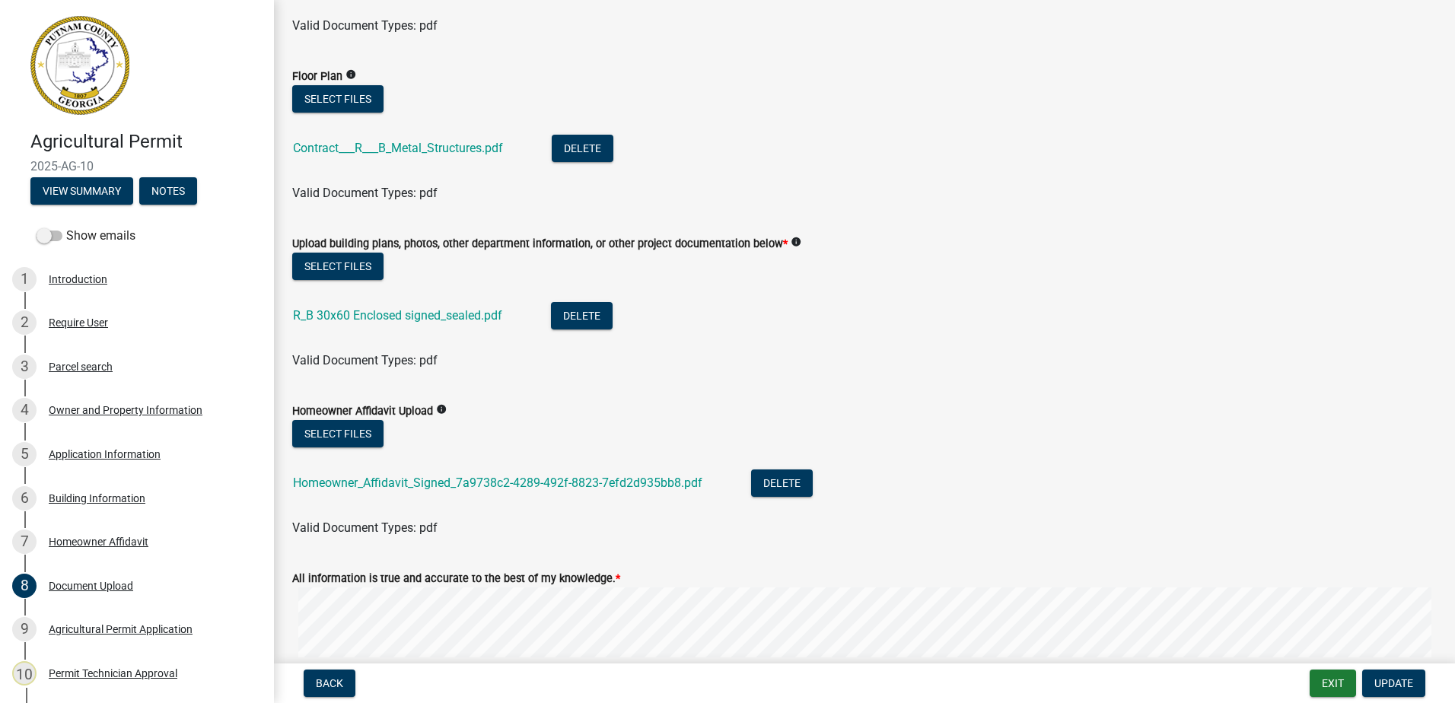
scroll to position [457, 0]
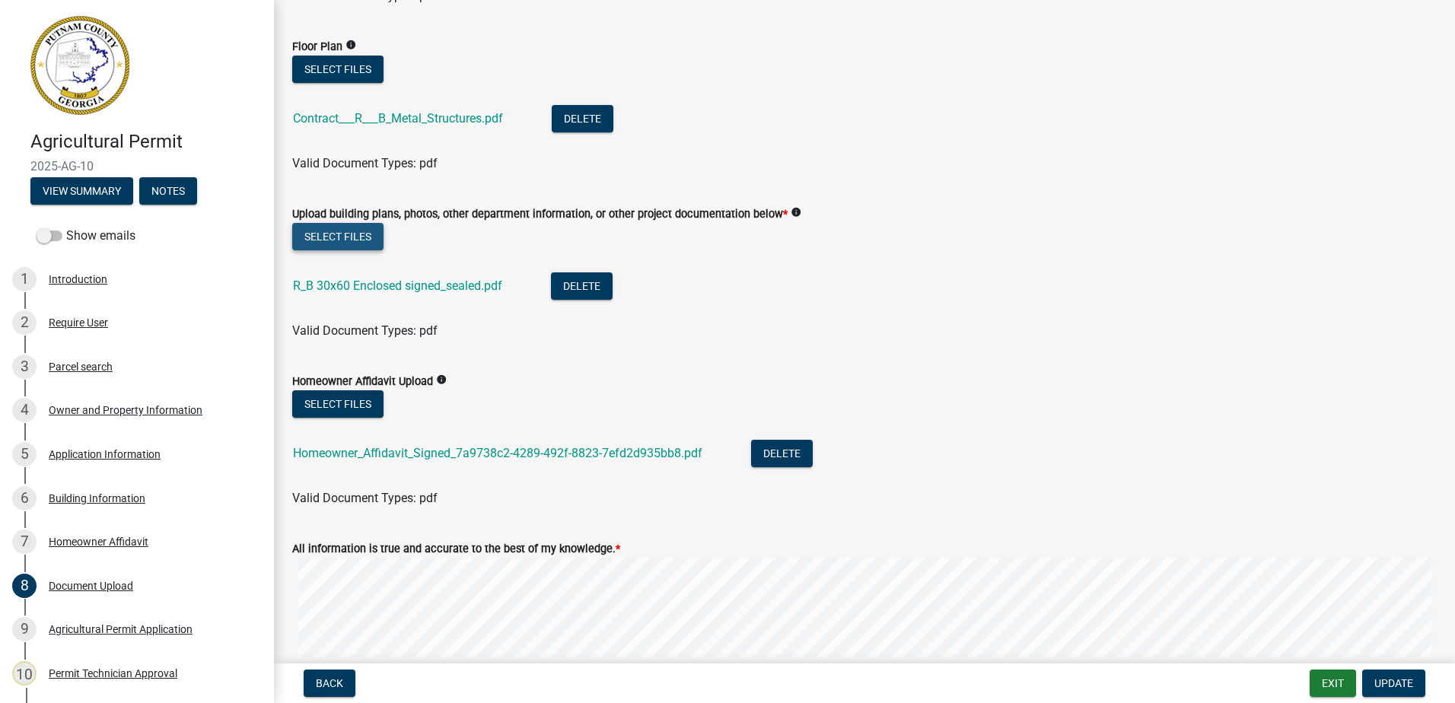
click at [317, 236] on button "Select files" at bounding box center [337, 236] width 91 height 27
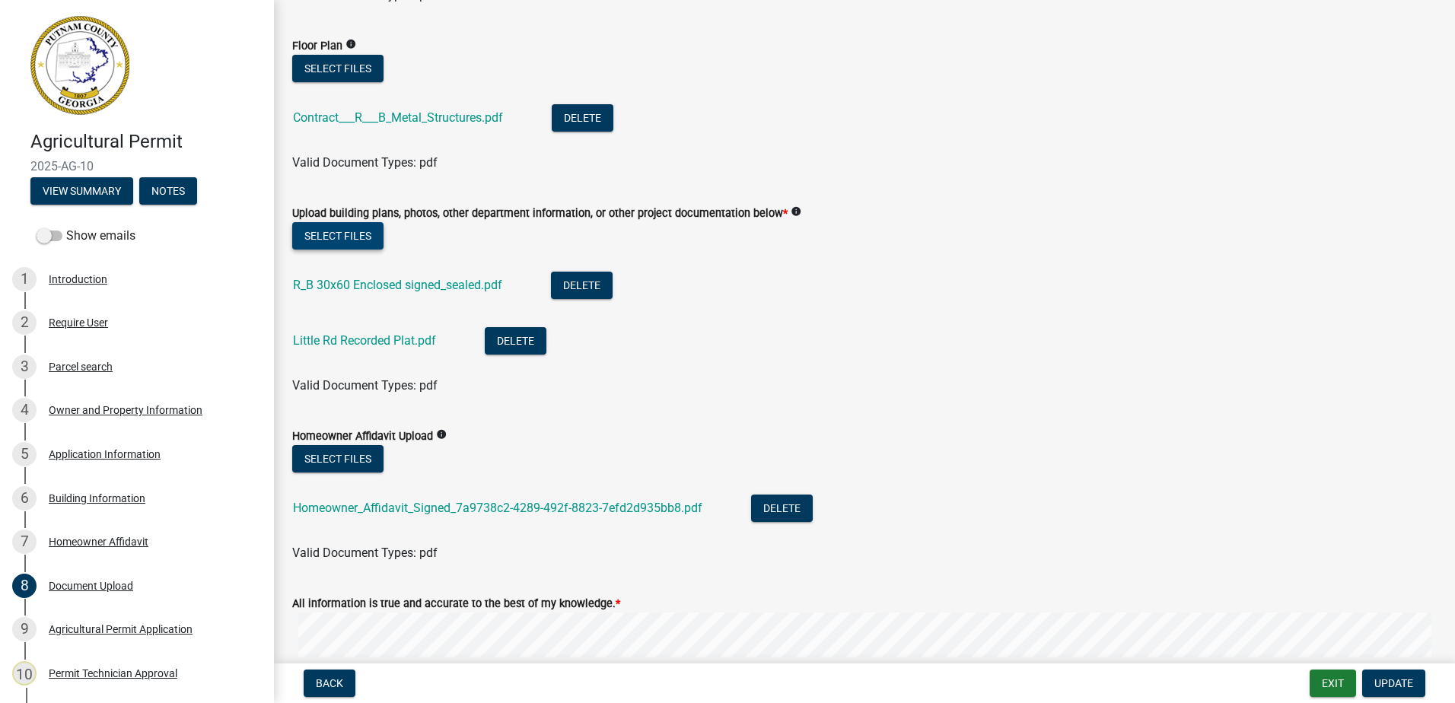
scroll to position [452, 0]
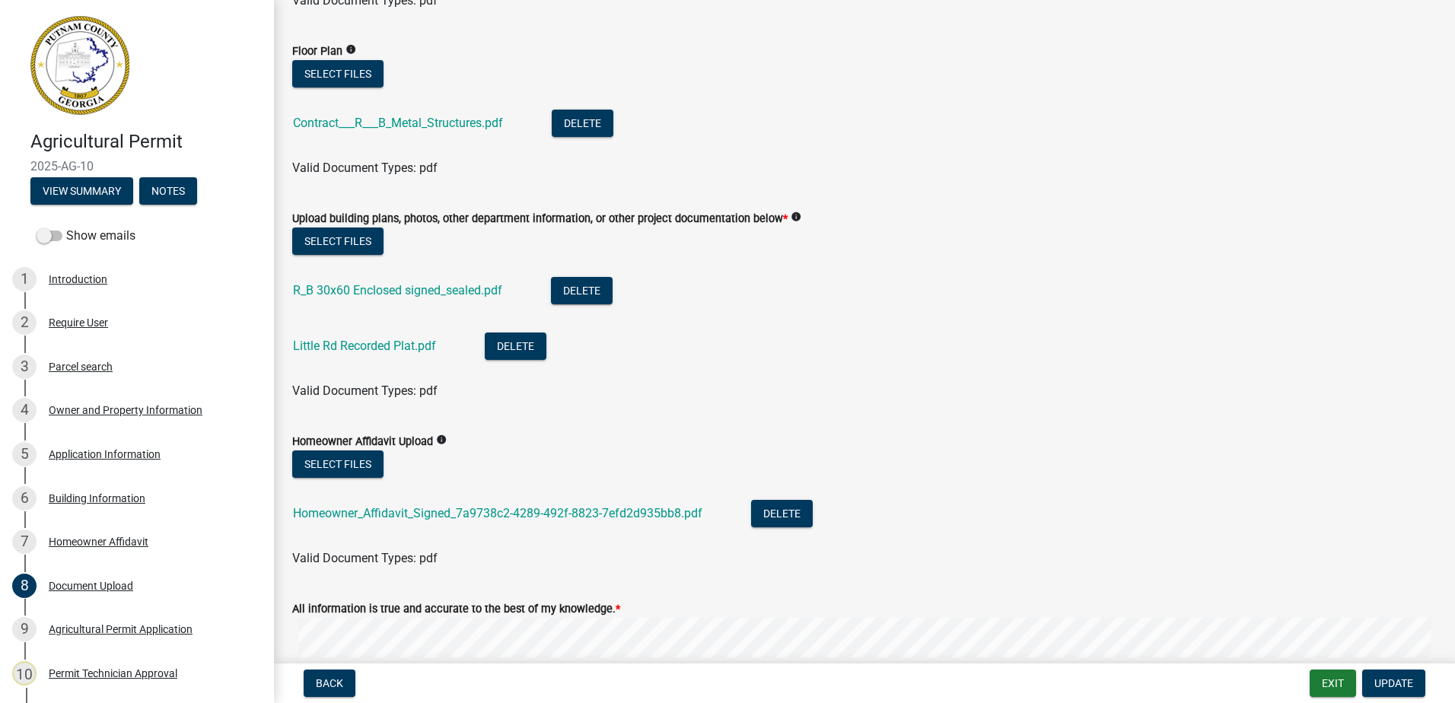
click at [1390, 668] on nav "Back Exit Update" at bounding box center [864, 684] width 1181 height 40
click at [1387, 678] on span "Update" at bounding box center [1393, 683] width 39 height 12
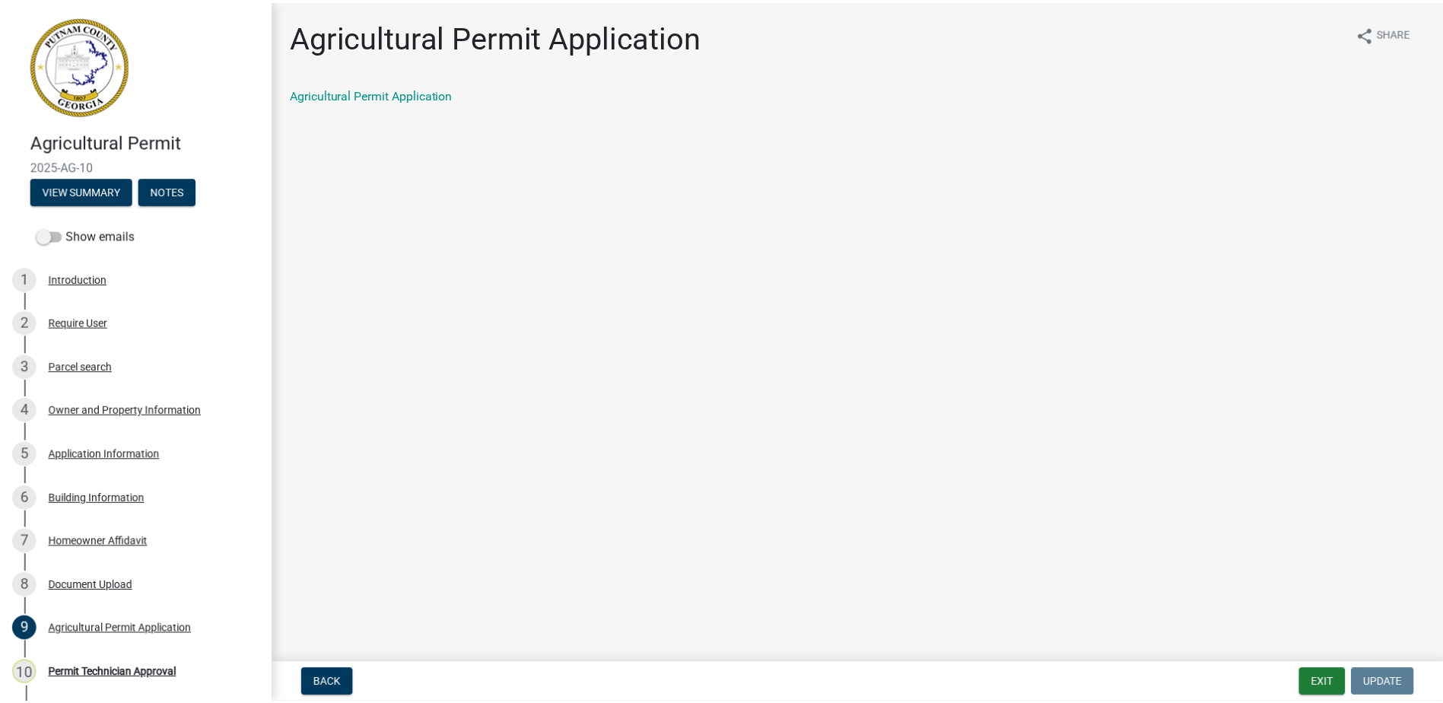
scroll to position [143, 0]
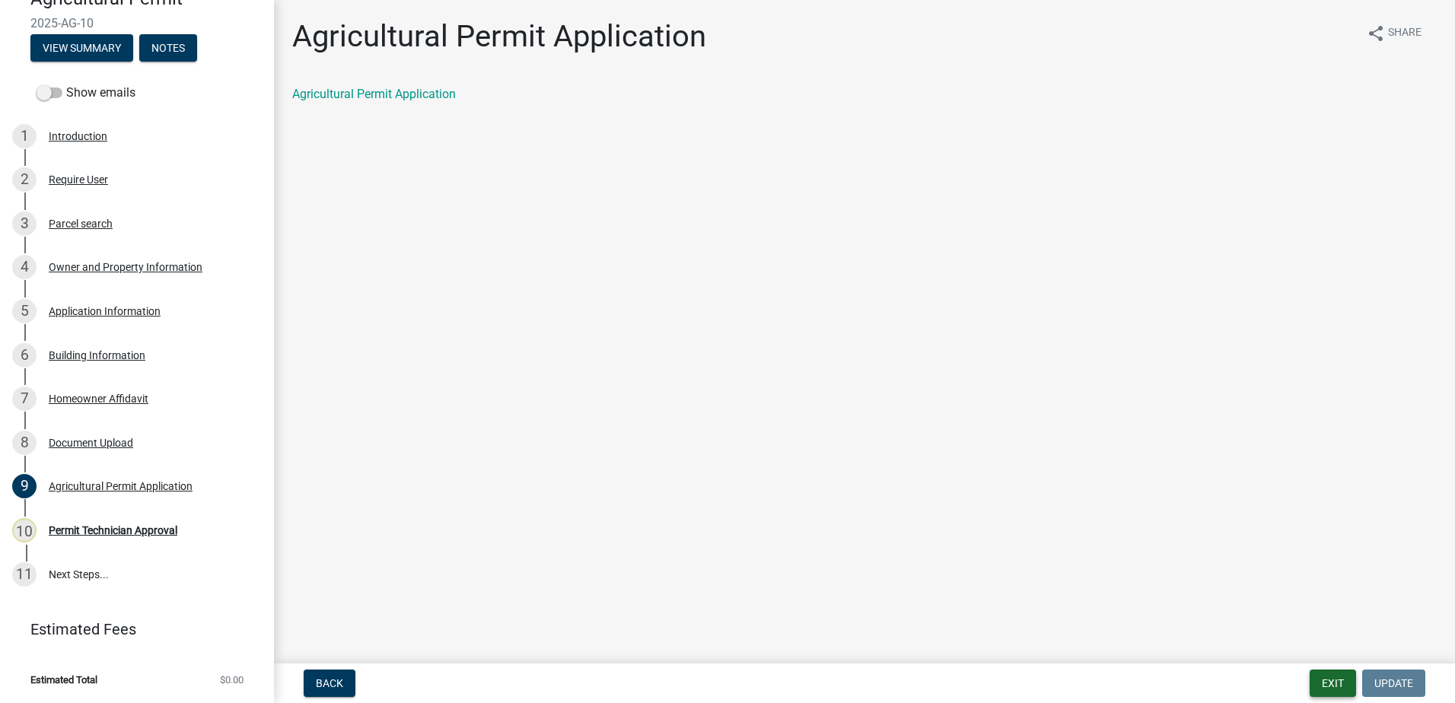
click at [1323, 684] on button "Exit" at bounding box center [1333, 683] width 46 height 27
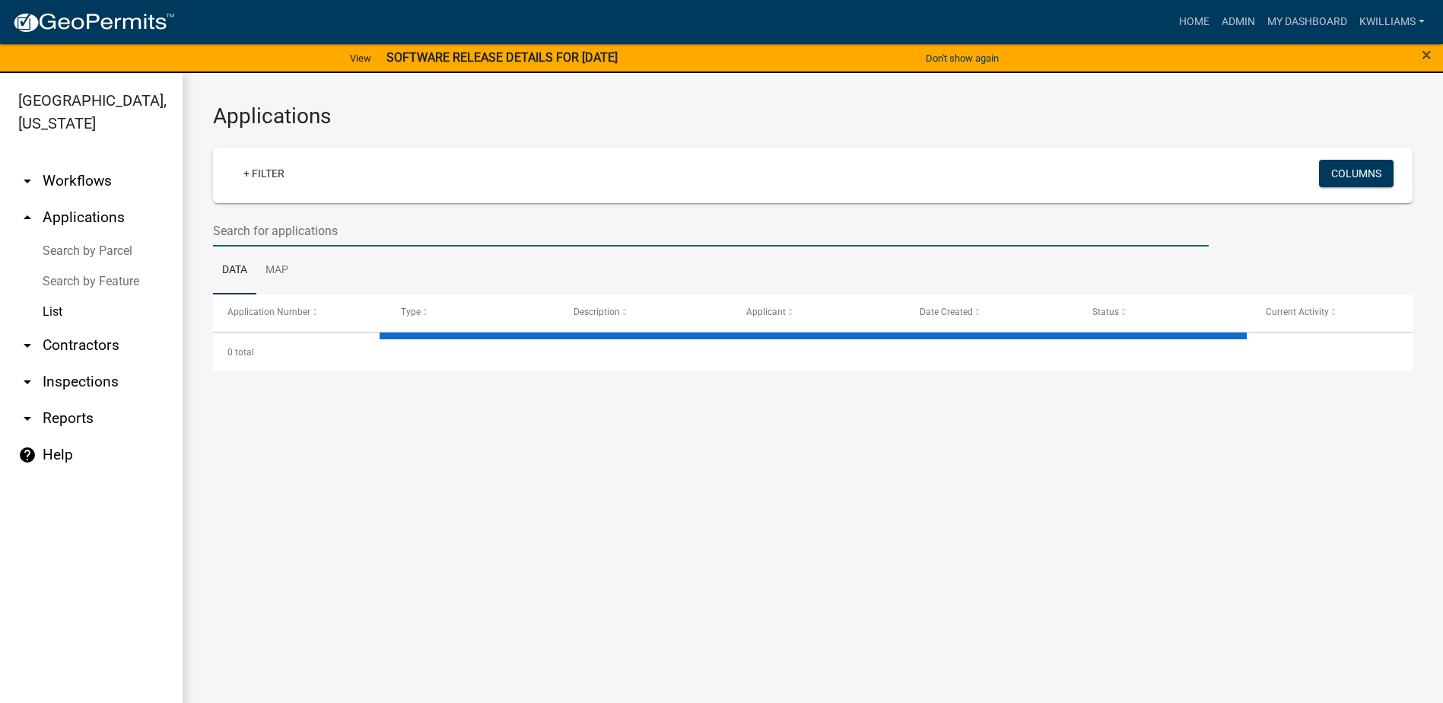
click at [240, 221] on input "text" at bounding box center [711, 230] width 996 height 31
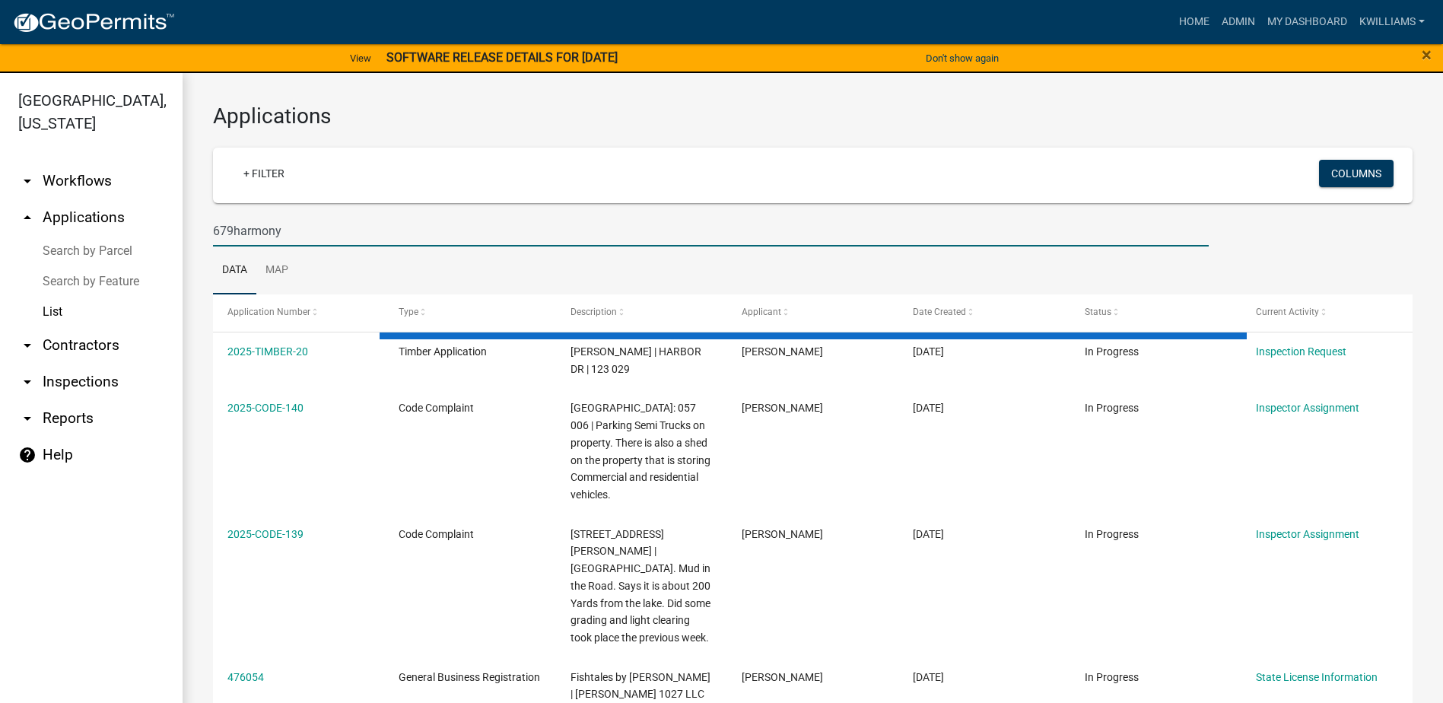
type input "679harmony"
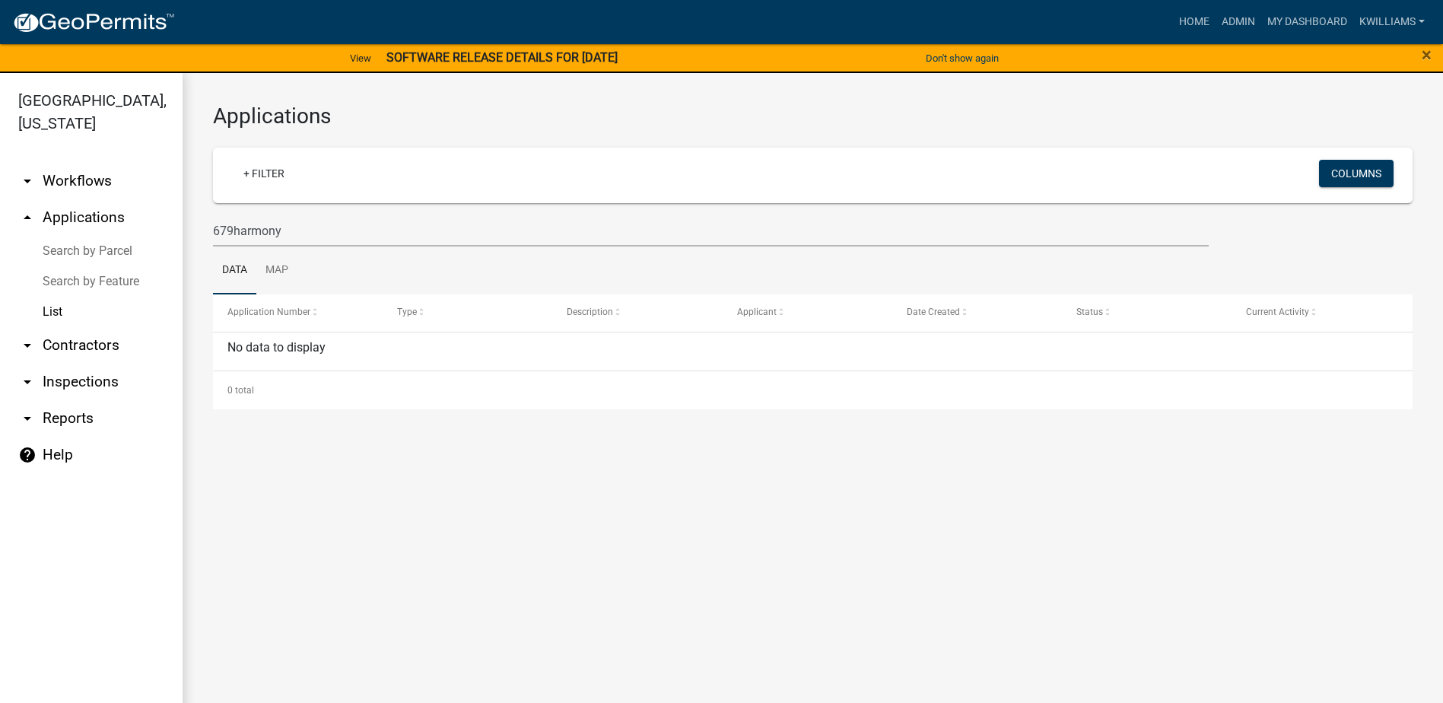
click at [88, 379] on link "arrow_drop_down Inspections" at bounding box center [91, 382] width 183 height 37
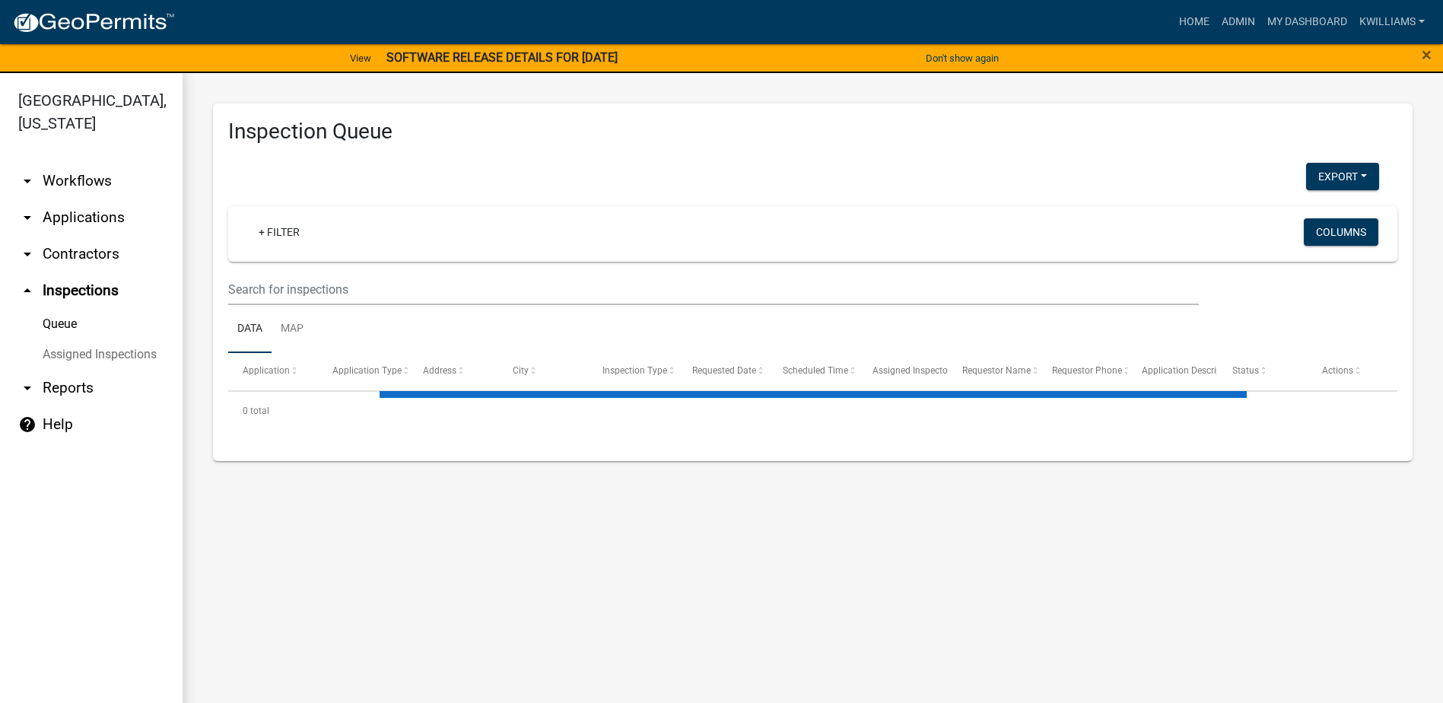
click at [311, 263] on wm-filter-builder "+ Filter Columns" at bounding box center [813, 255] width 1170 height 99
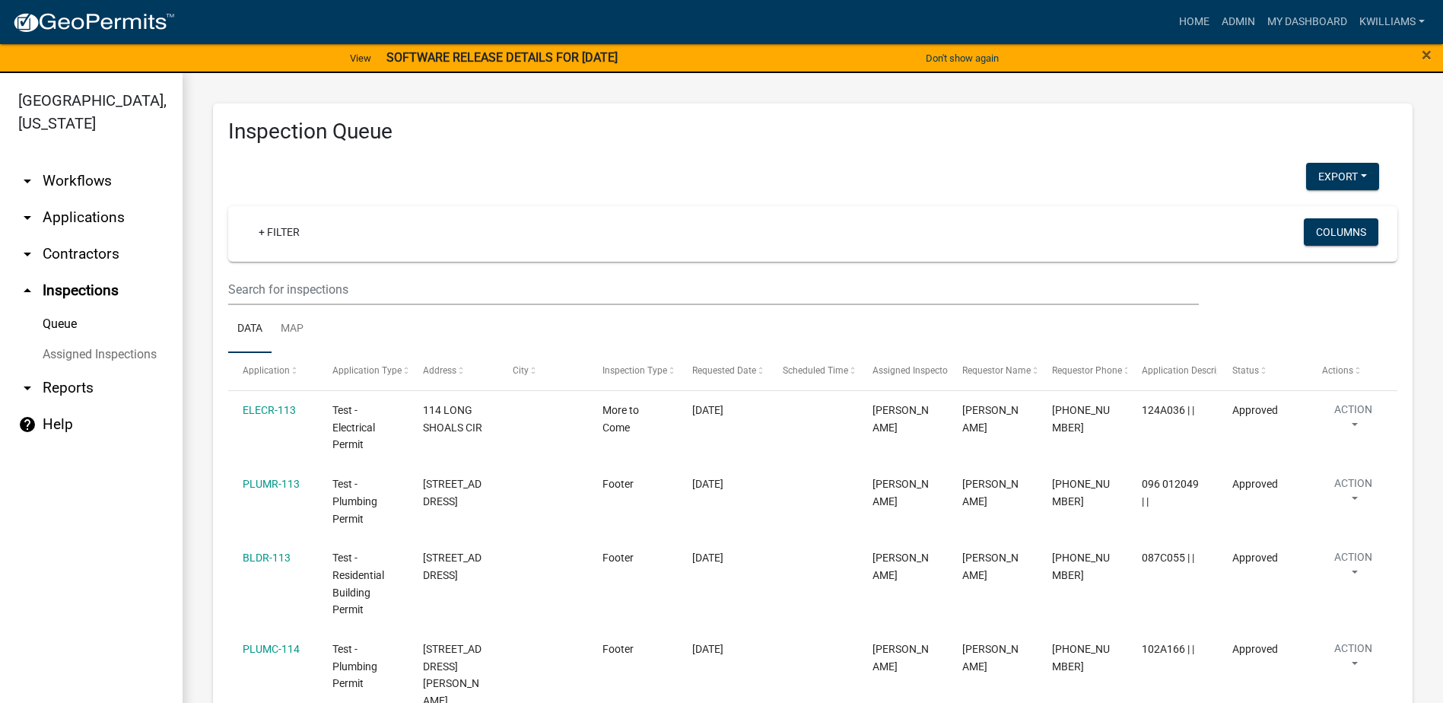
click at [301, 272] on wm-filter-builder "+ Filter Columns" at bounding box center [813, 255] width 1170 height 99
click at [289, 291] on input "text" at bounding box center [713, 289] width 971 height 31
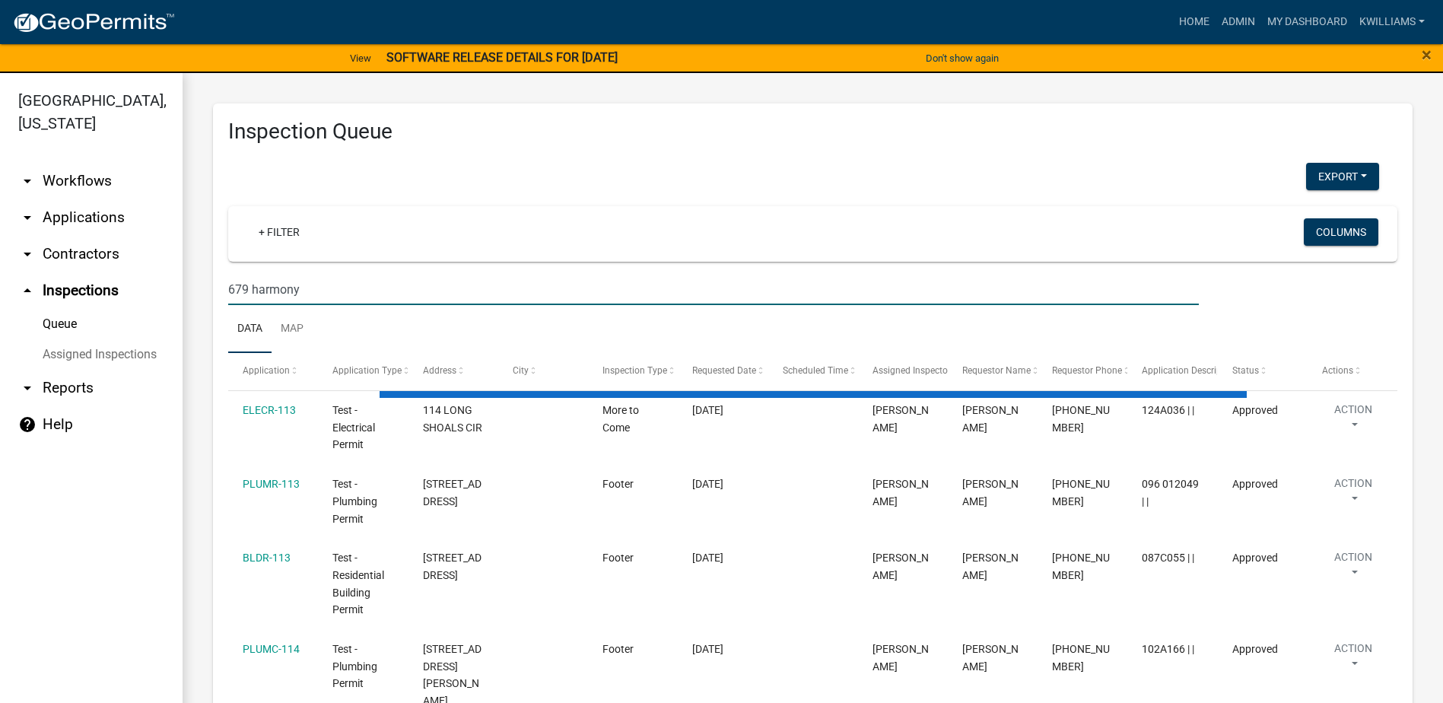
type input "679 harmony"
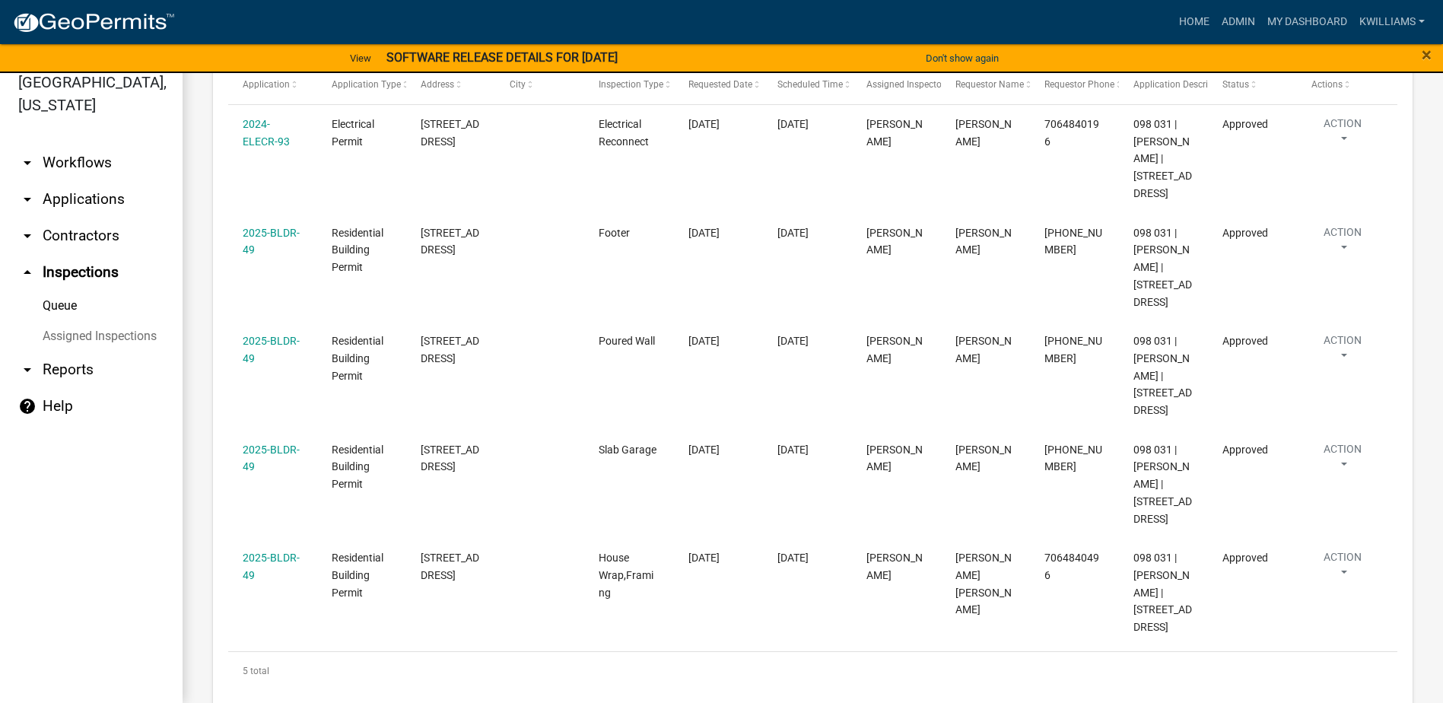
scroll to position [240, 0]
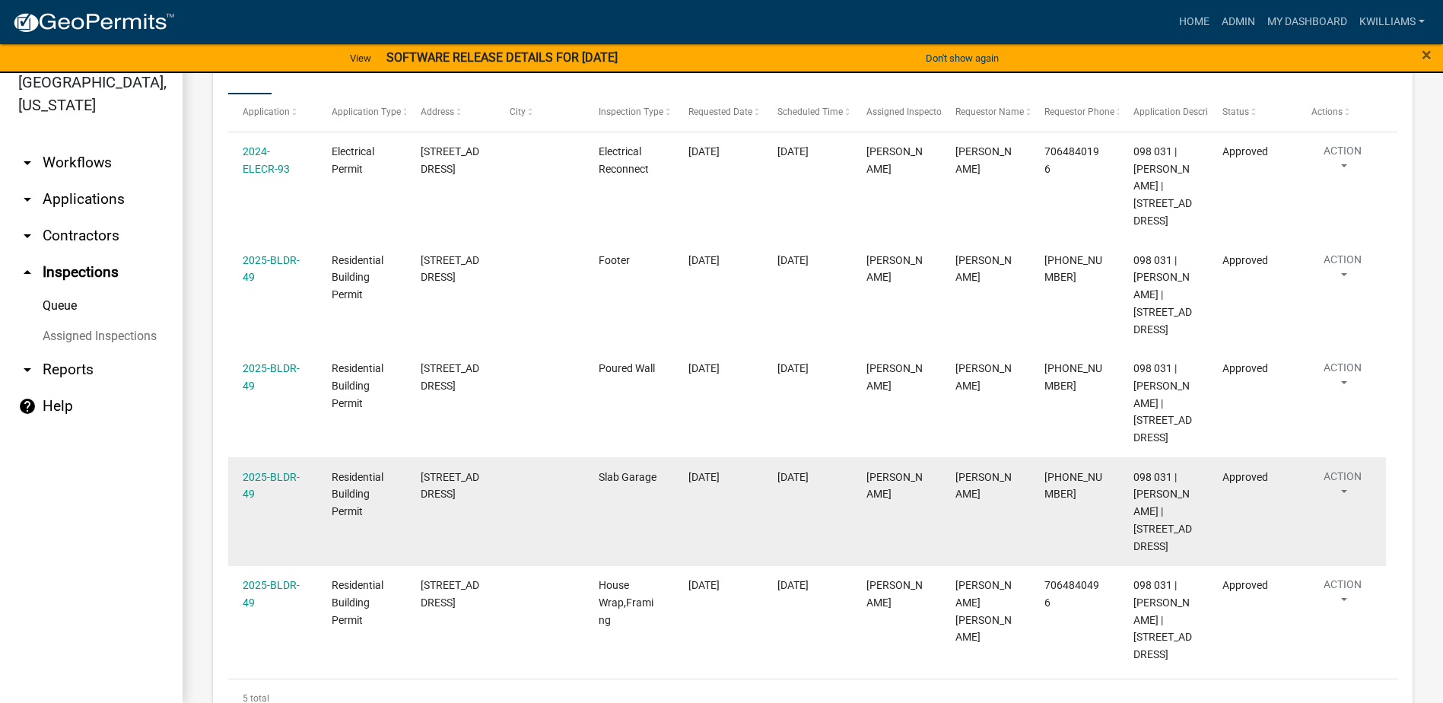
drag, startPoint x: 294, startPoint y: 577, endPoint x: 287, endPoint y: 516, distance: 61.3
click at [287, 516] on datatable-scroller "2024-ELECR-93 Electrical Permit 679 HARMONY RD Electrical Reconnect [DATE] [DAT…" at bounding box center [807, 403] width 1158 height 543
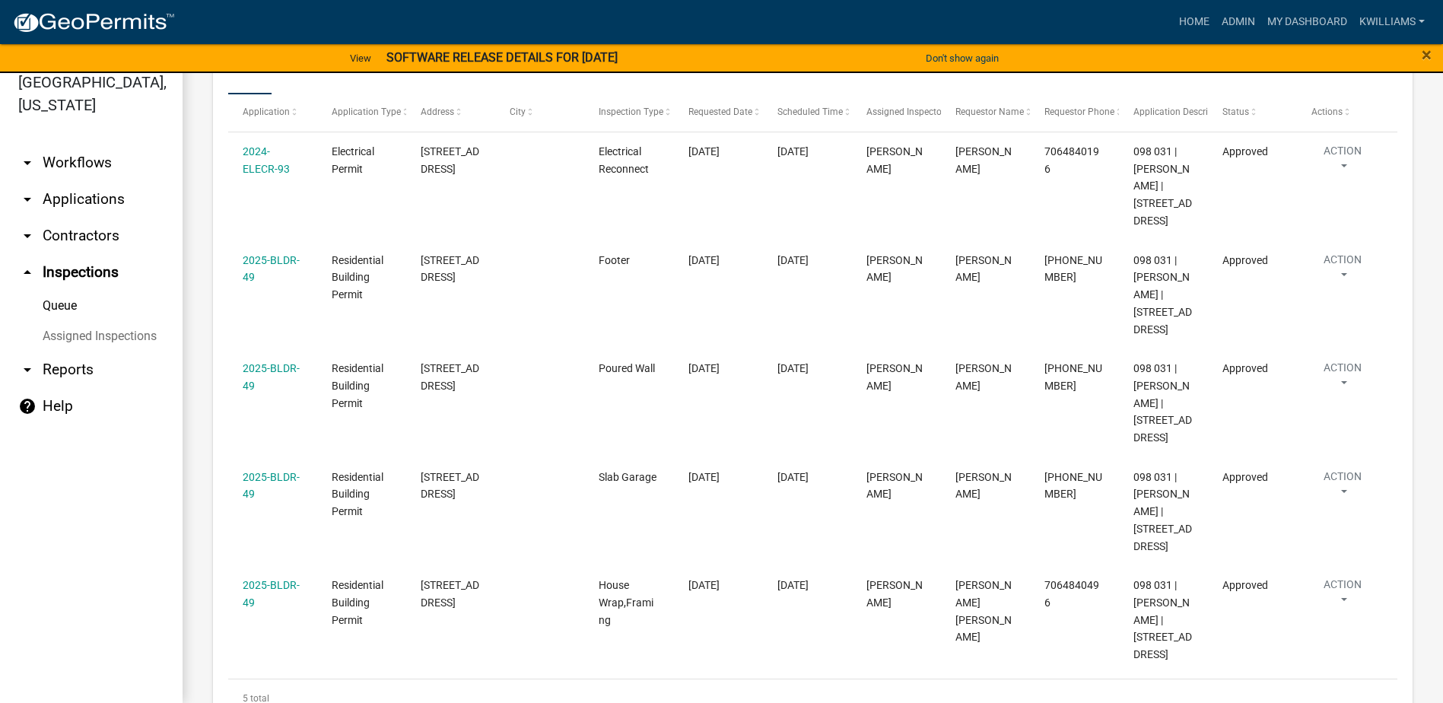
click at [91, 197] on link "arrow_drop_down Applications" at bounding box center [91, 199] width 183 height 37
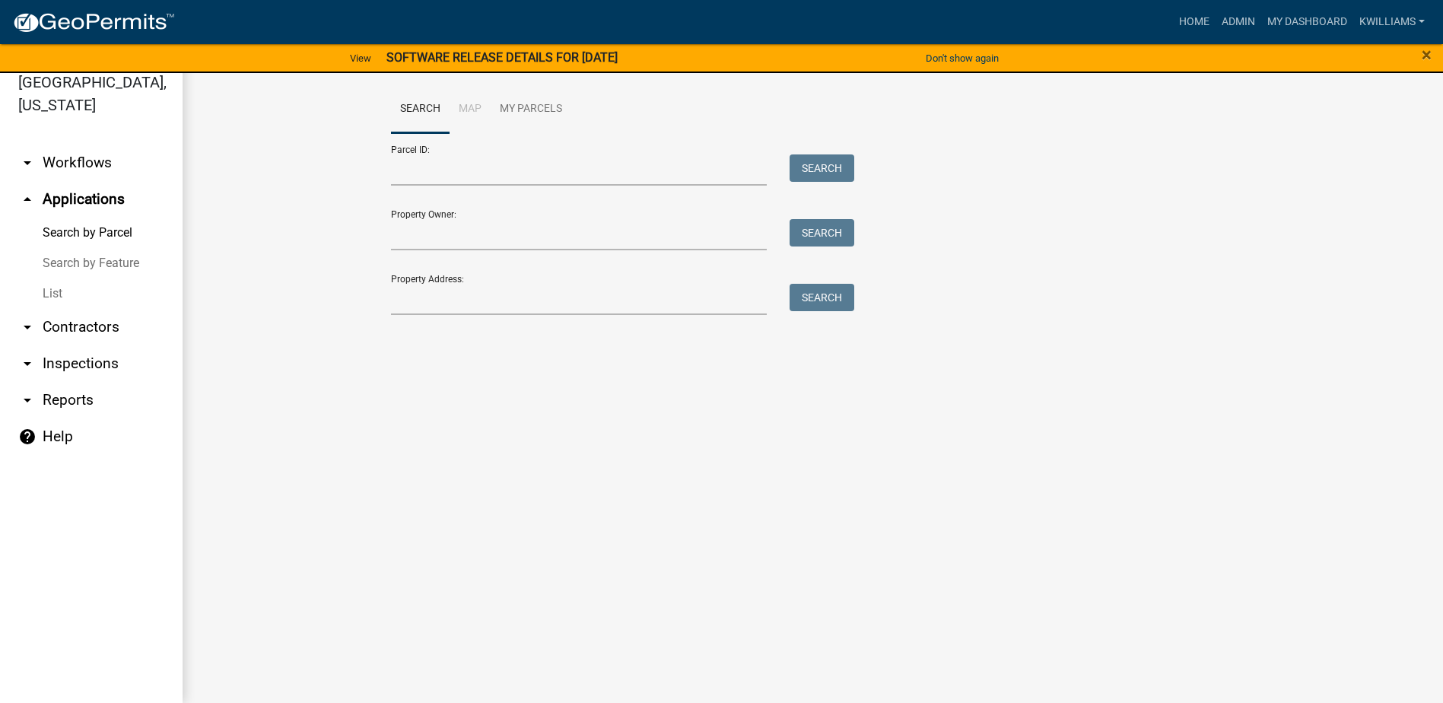
click at [48, 294] on link "List" at bounding box center [91, 293] width 183 height 30
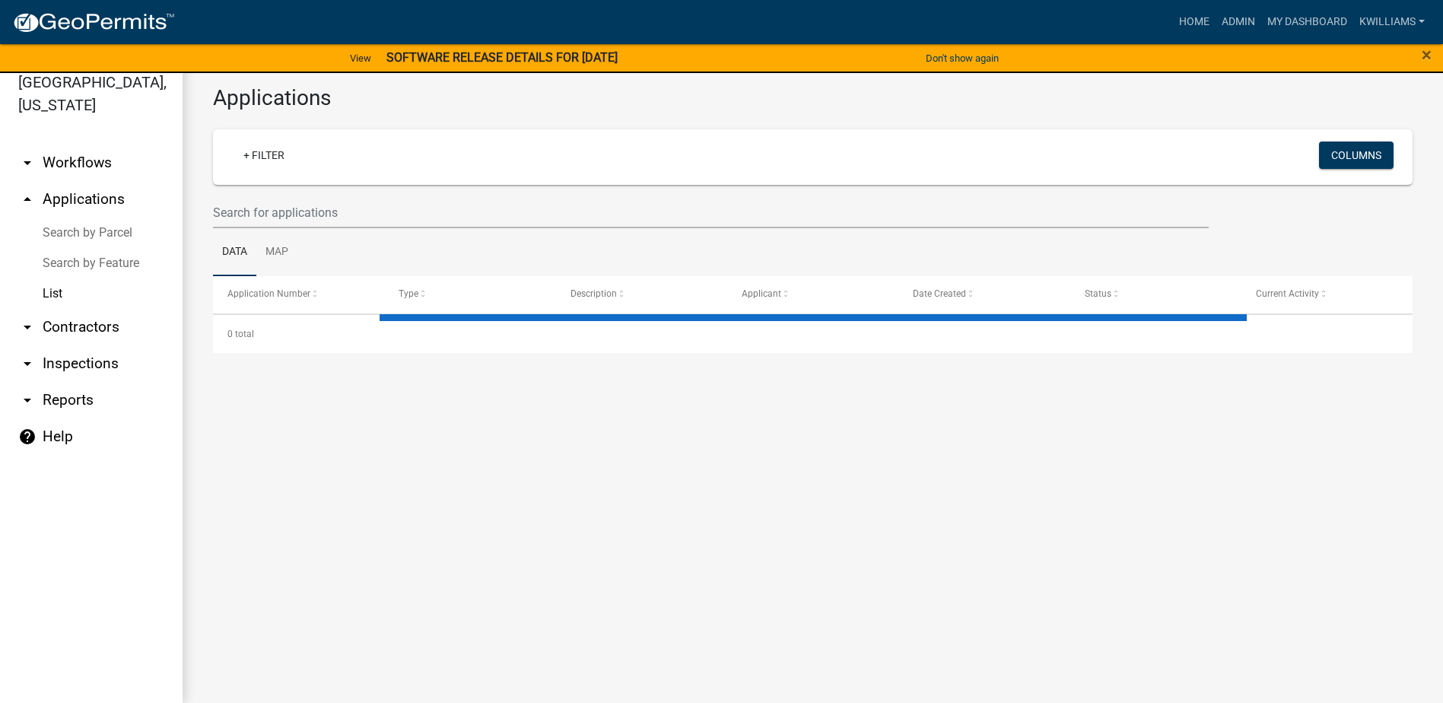
click at [241, 187] on wm-filter-builder "+ Filter Columns" at bounding box center [813, 178] width 1200 height 99
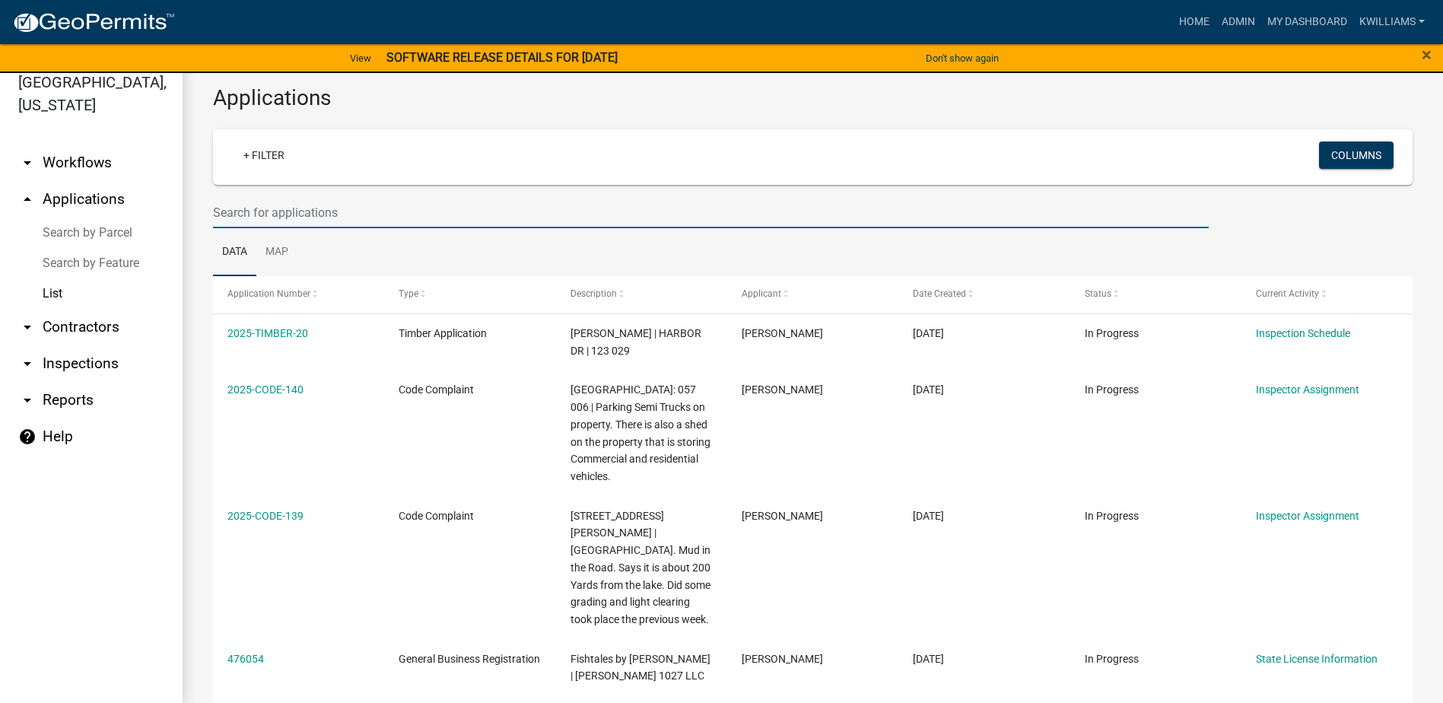
click at [252, 208] on input "text" at bounding box center [711, 212] width 996 height 31
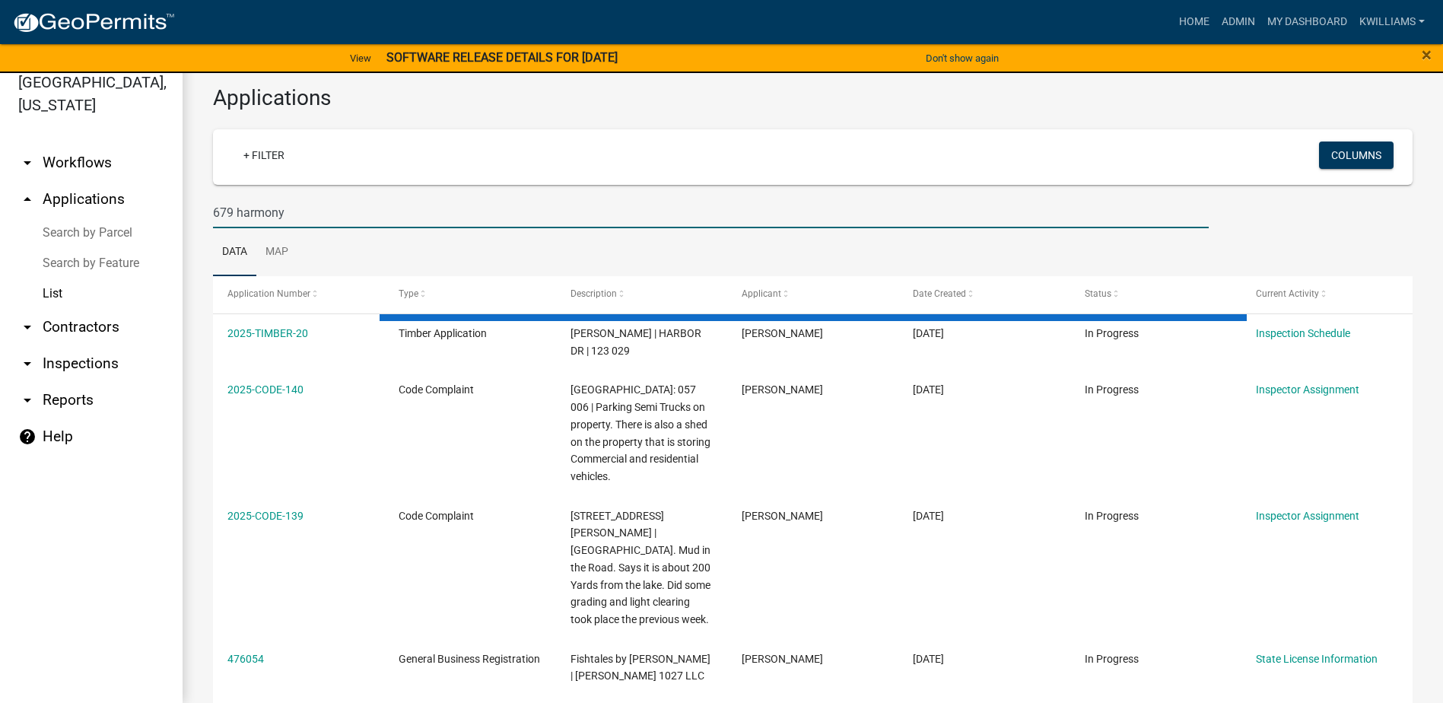
click at [348, 213] on input "679 harmony" at bounding box center [711, 212] width 996 height 31
type input "679 [PERSON_NAME]"
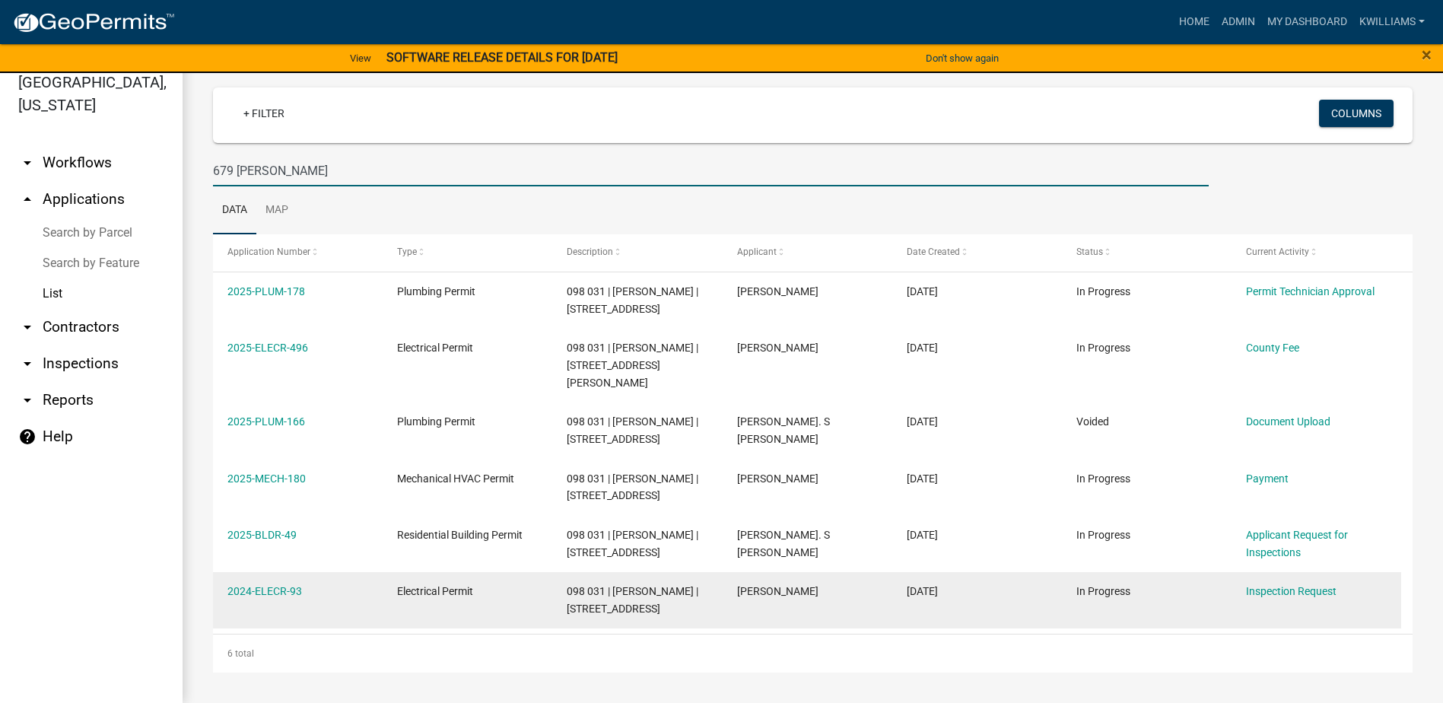
scroll to position [24, 0]
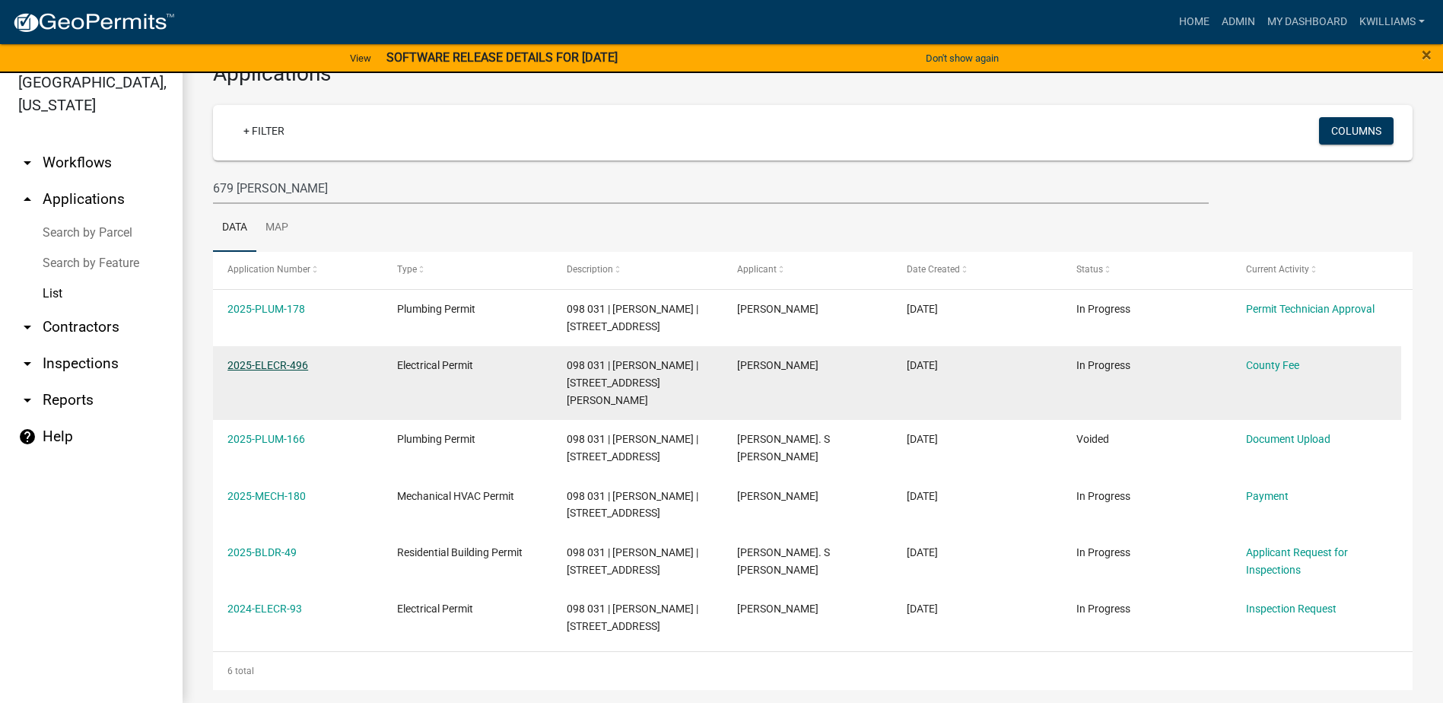
click at [263, 361] on link "2025-ELECR-496" at bounding box center [268, 365] width 81 height 12
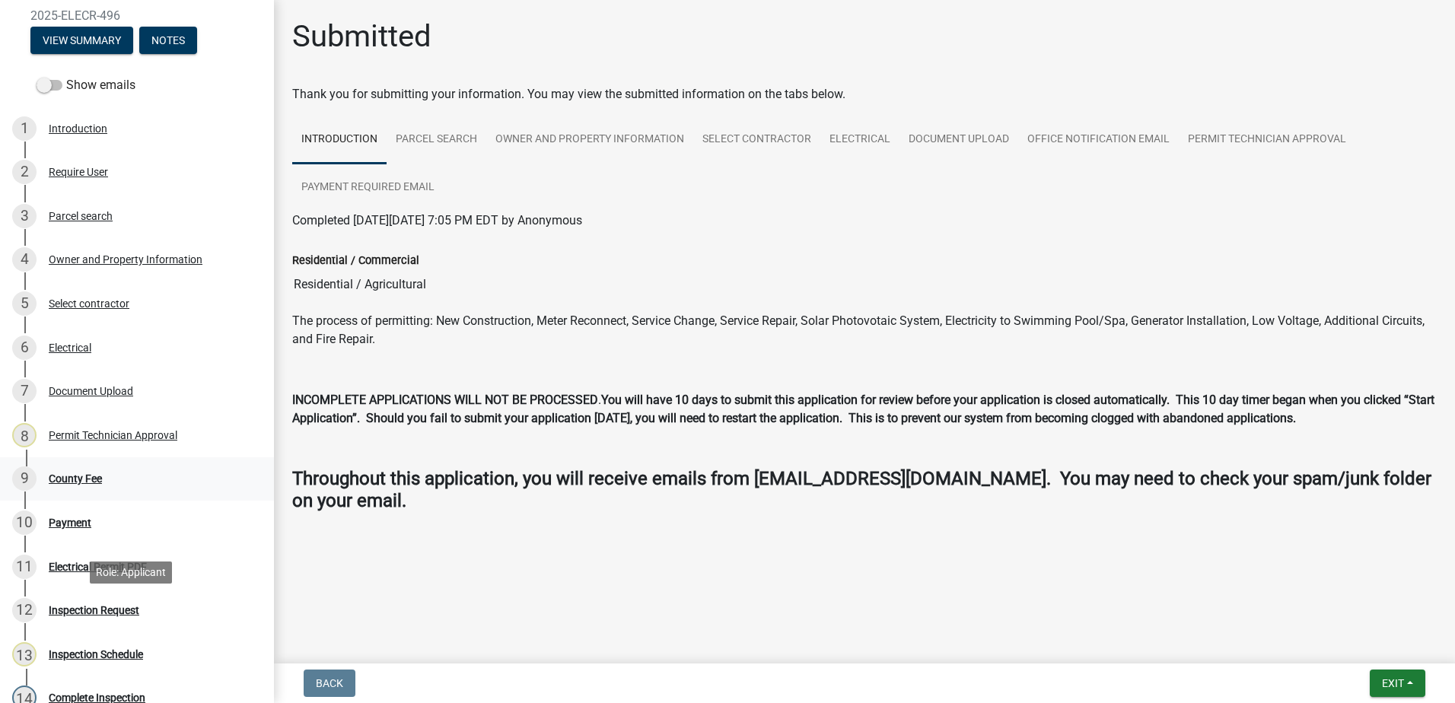
scroll to position [152, 0]
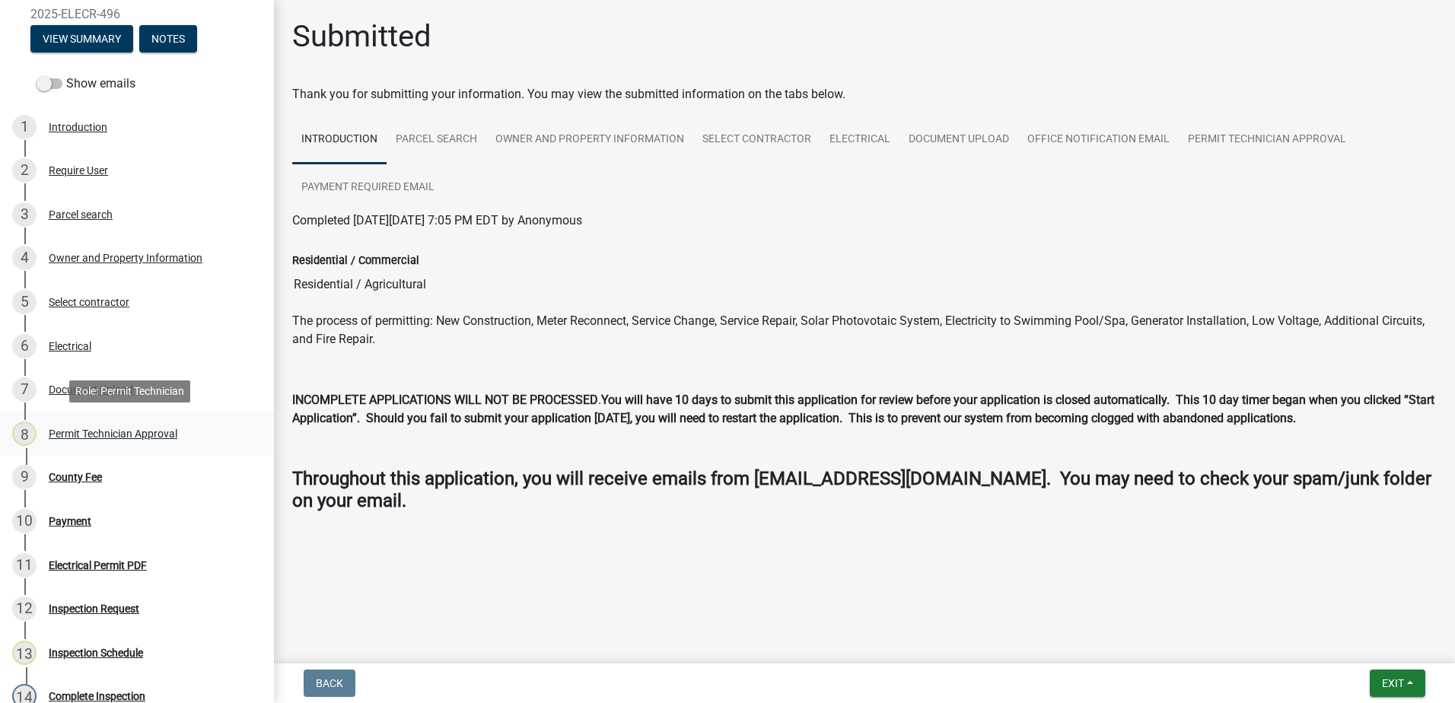
click at [121, 414] on link "8 Permit Technician Approval" at bounding box center [137, 434] width 274 height 44
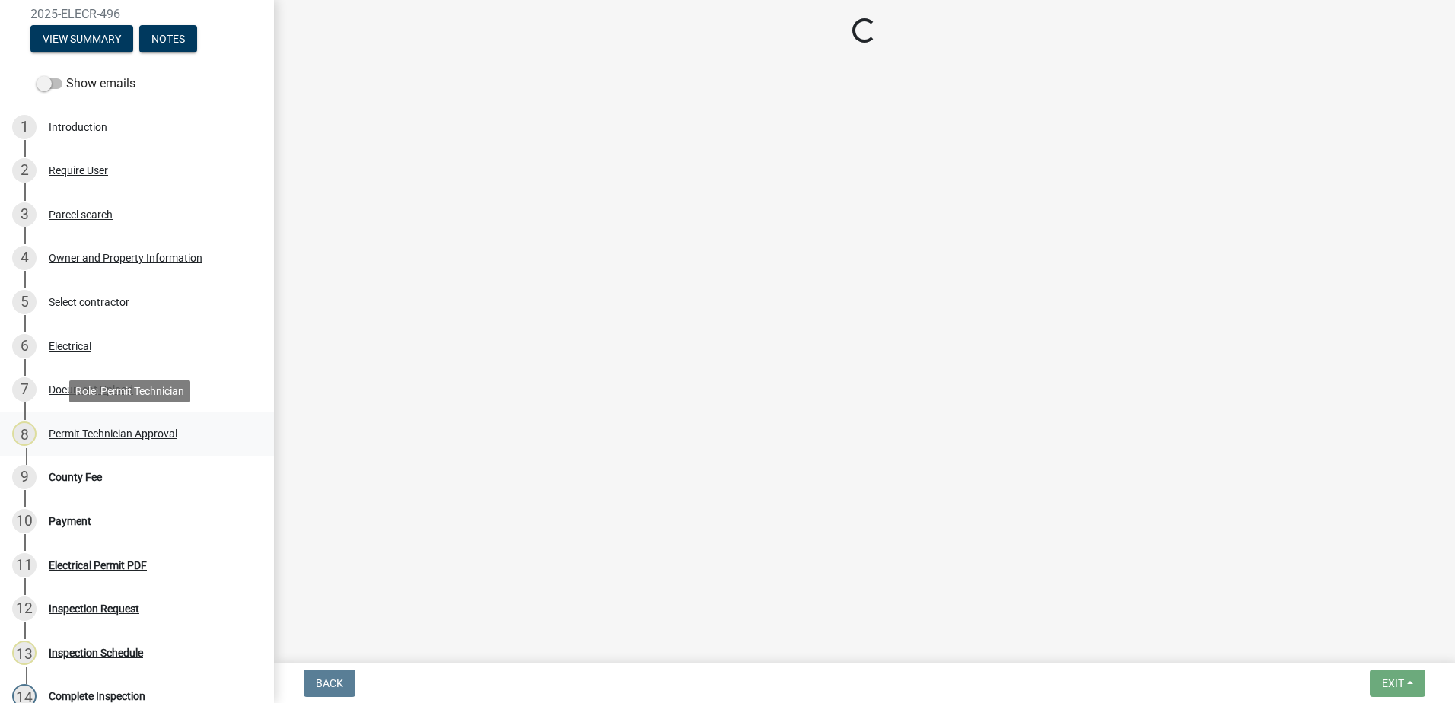
click at [104, 454] on link "8 Permit Technician Approval" at bounding box center [137, 434] width 274 height 44
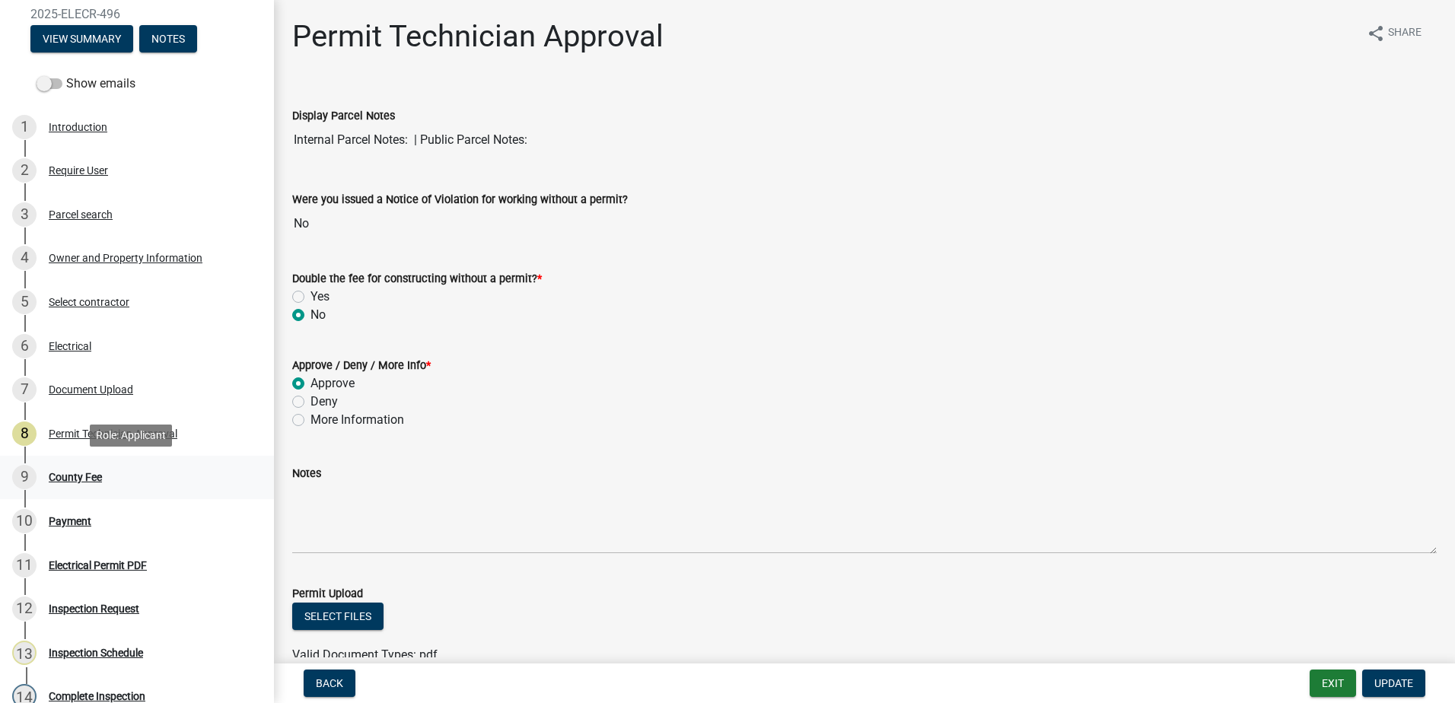
click at [84, 466] on div "9 County Fee" at bounding box center [130, 477] width 237 height 24
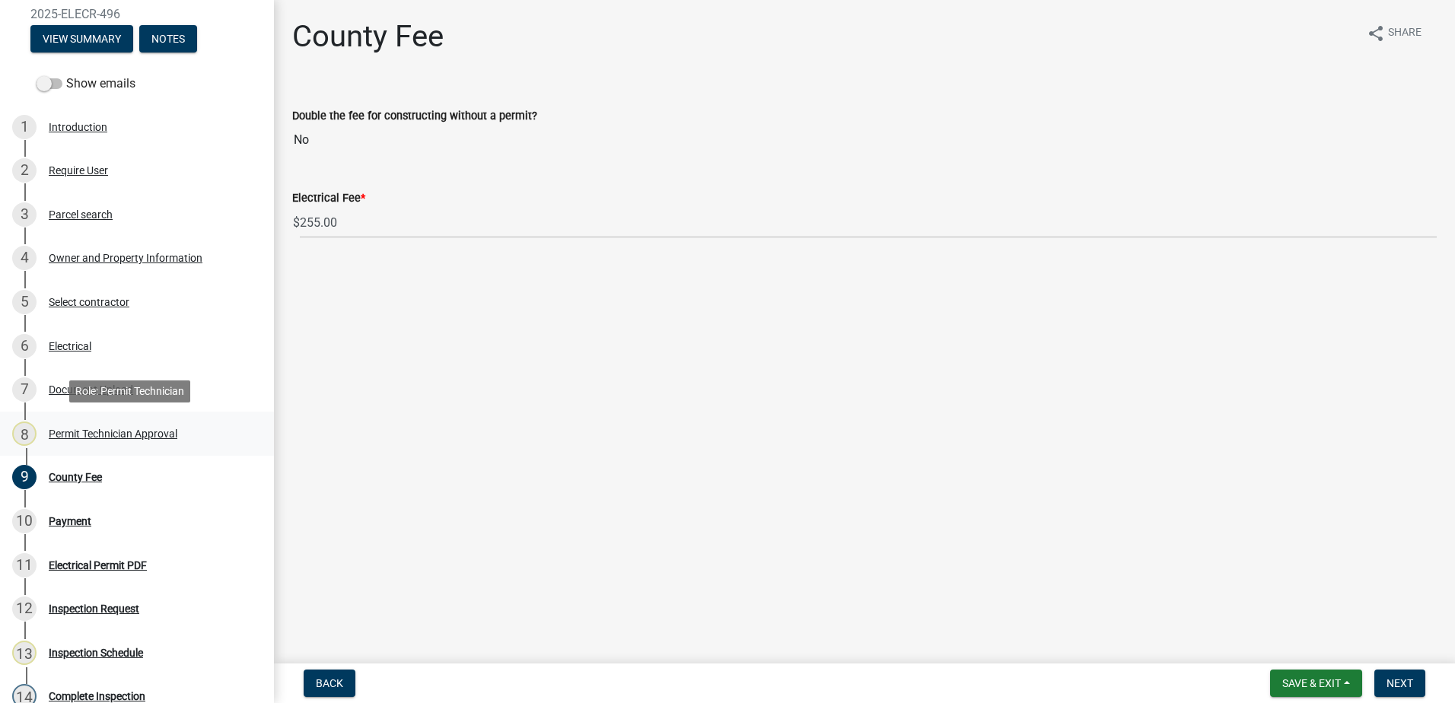
click at [105, 439] on div "Permit Technician Approval" at bounding box center [113, 433] width 129 height 11
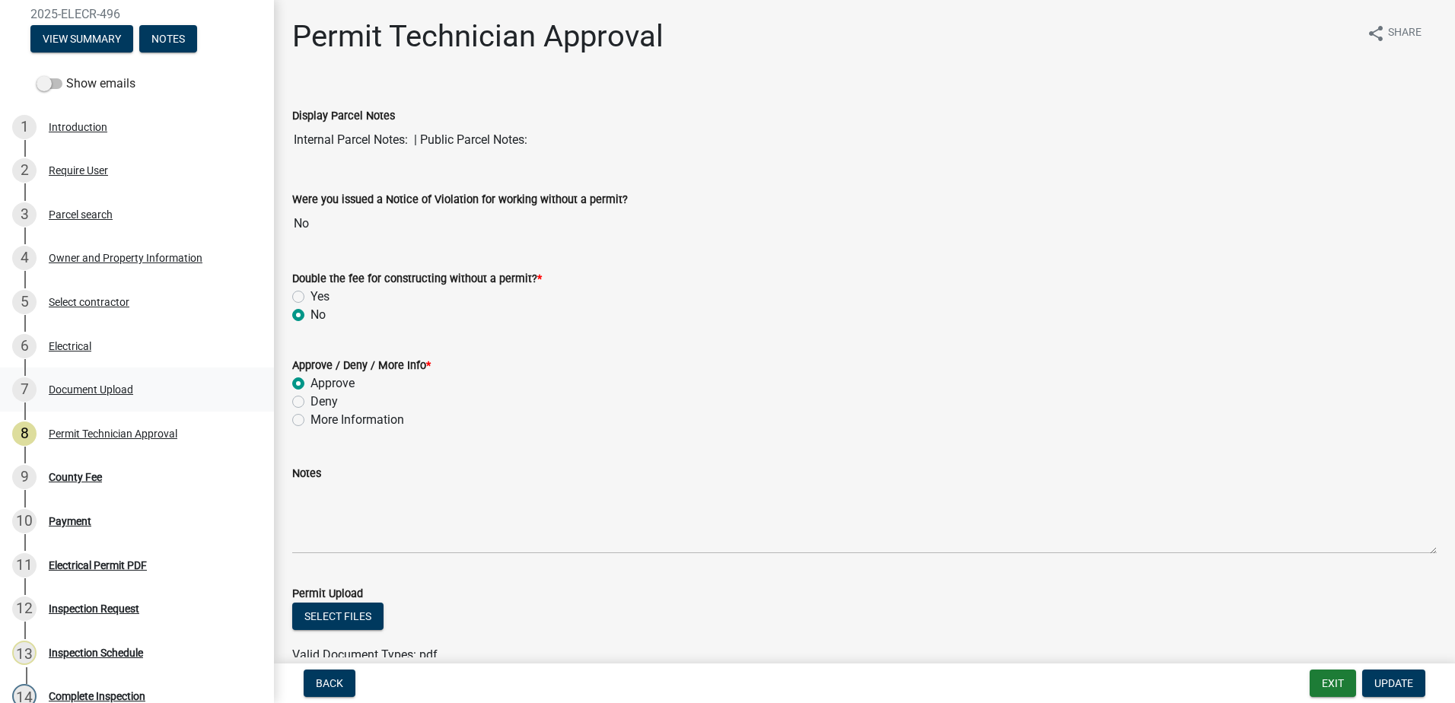
click at [74, 391] on div "Document Upload" at bounding box center [91, 389] width 84 height 11
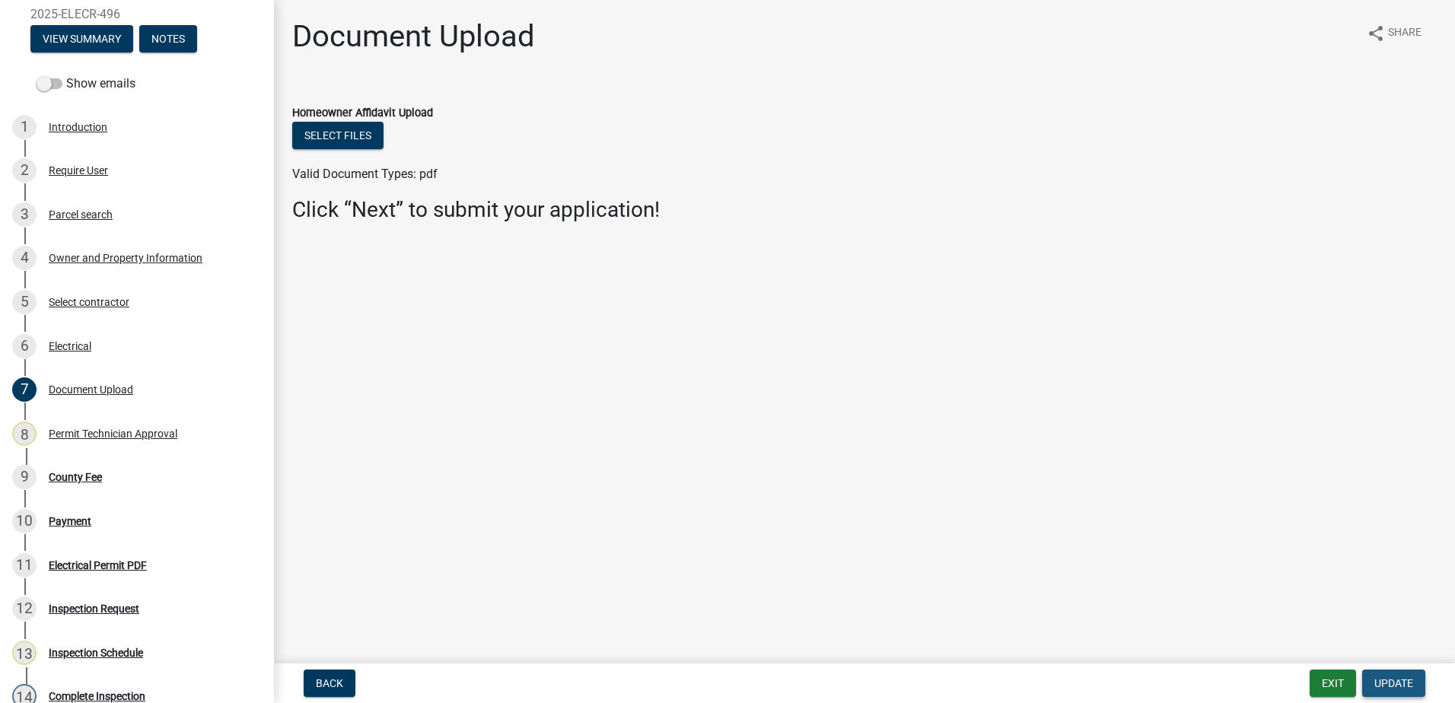
click at [1402, 677] on span "Update" at bounding box center [1393, 683] width 39 height 12
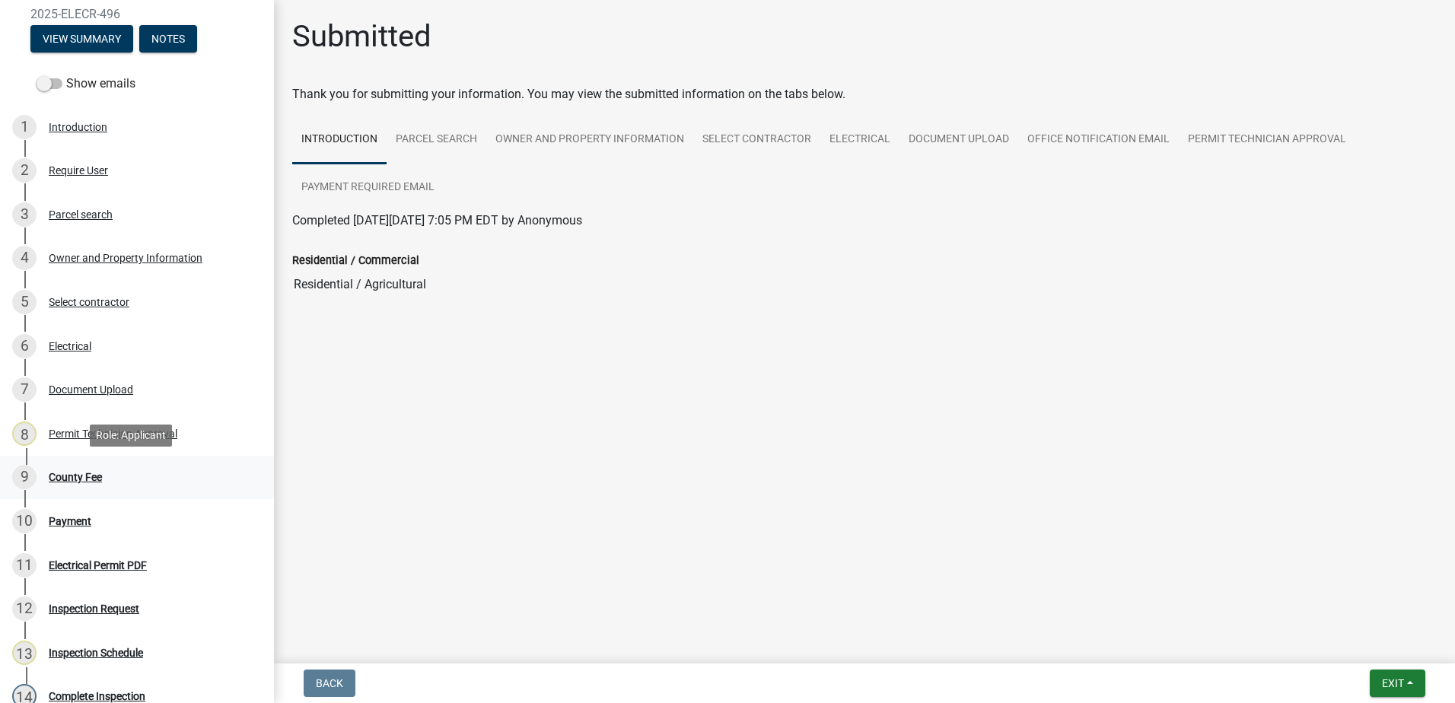
click at [68, 462] on link "9 County Fee" at bounding box center [137, 478] width 274 height 44
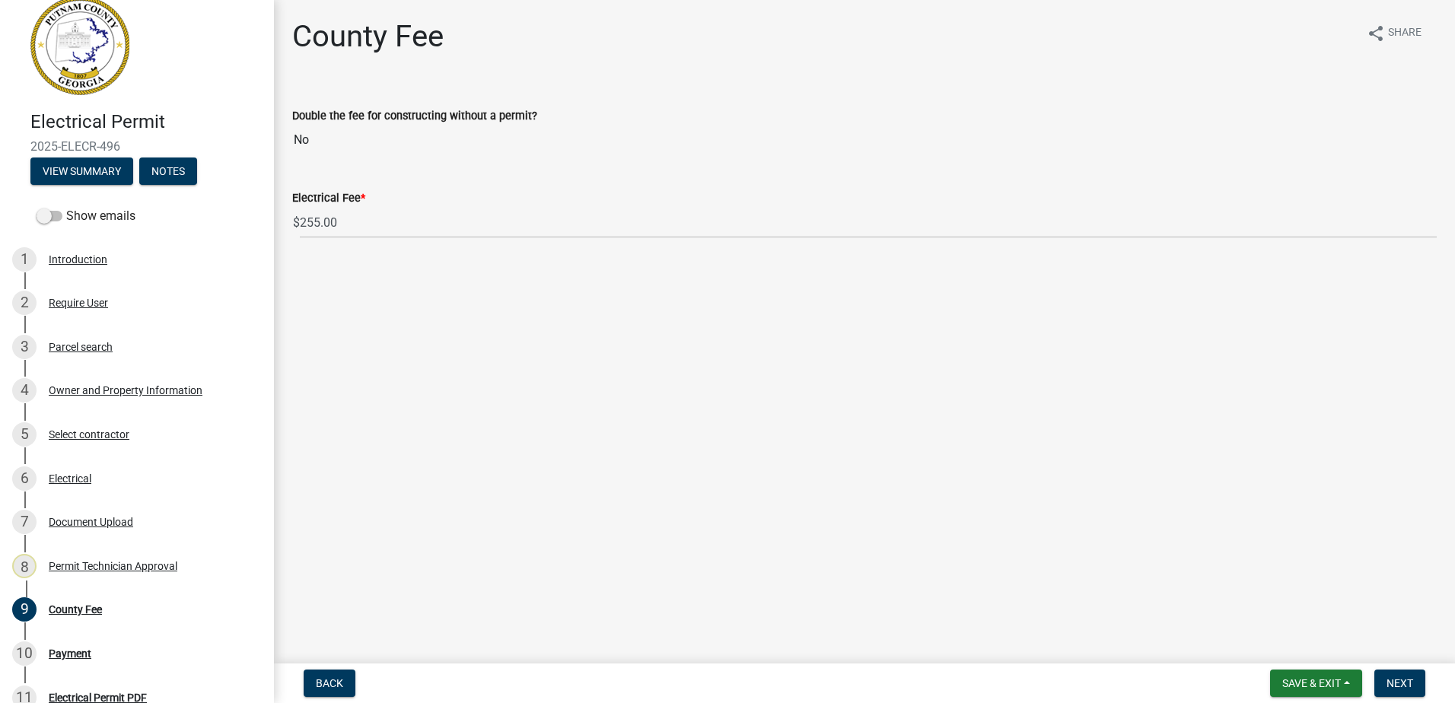
scroll to position [14, 0]
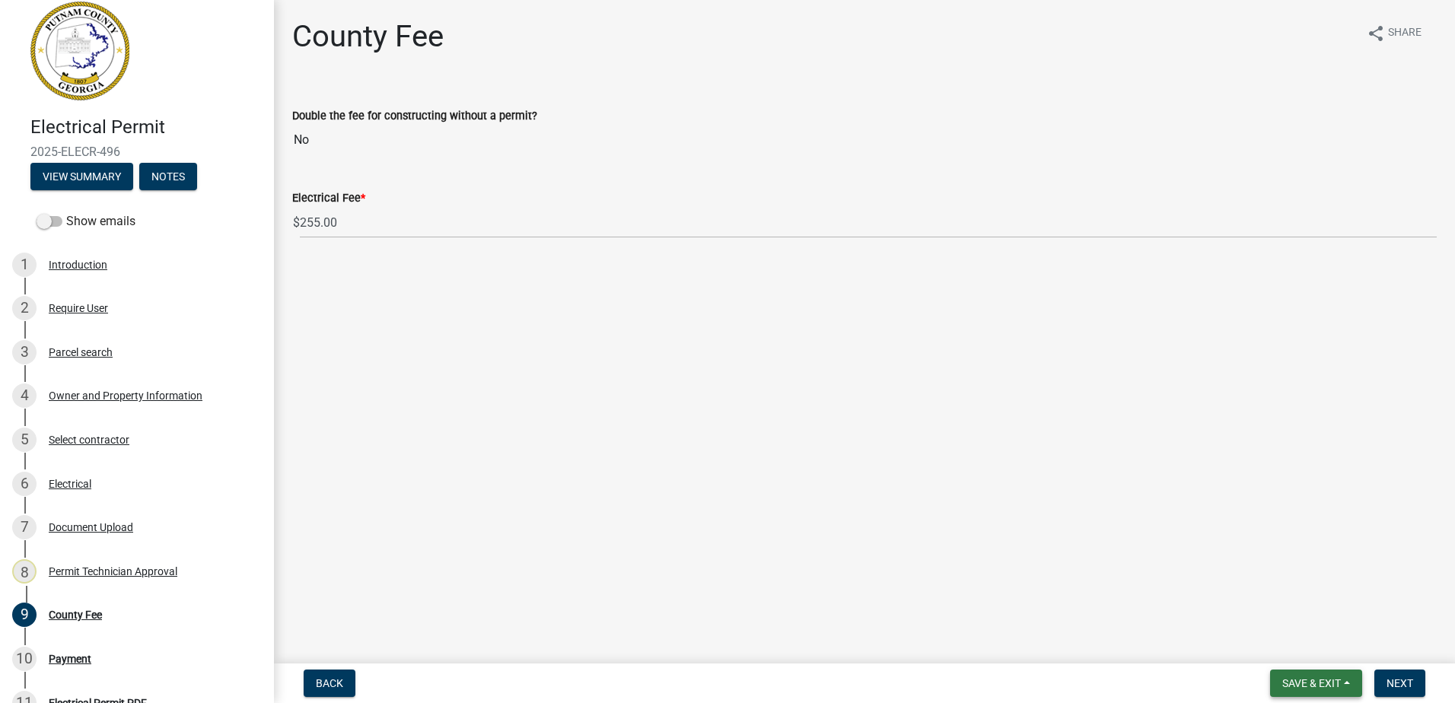
click at [1299, 681] on span "Save & Exit" at bounding box center [1311, 683] width 59 height 12
click at [1284, 635] on button "Save & Exit" at bounding box center [1301, 643] width 122 height 37
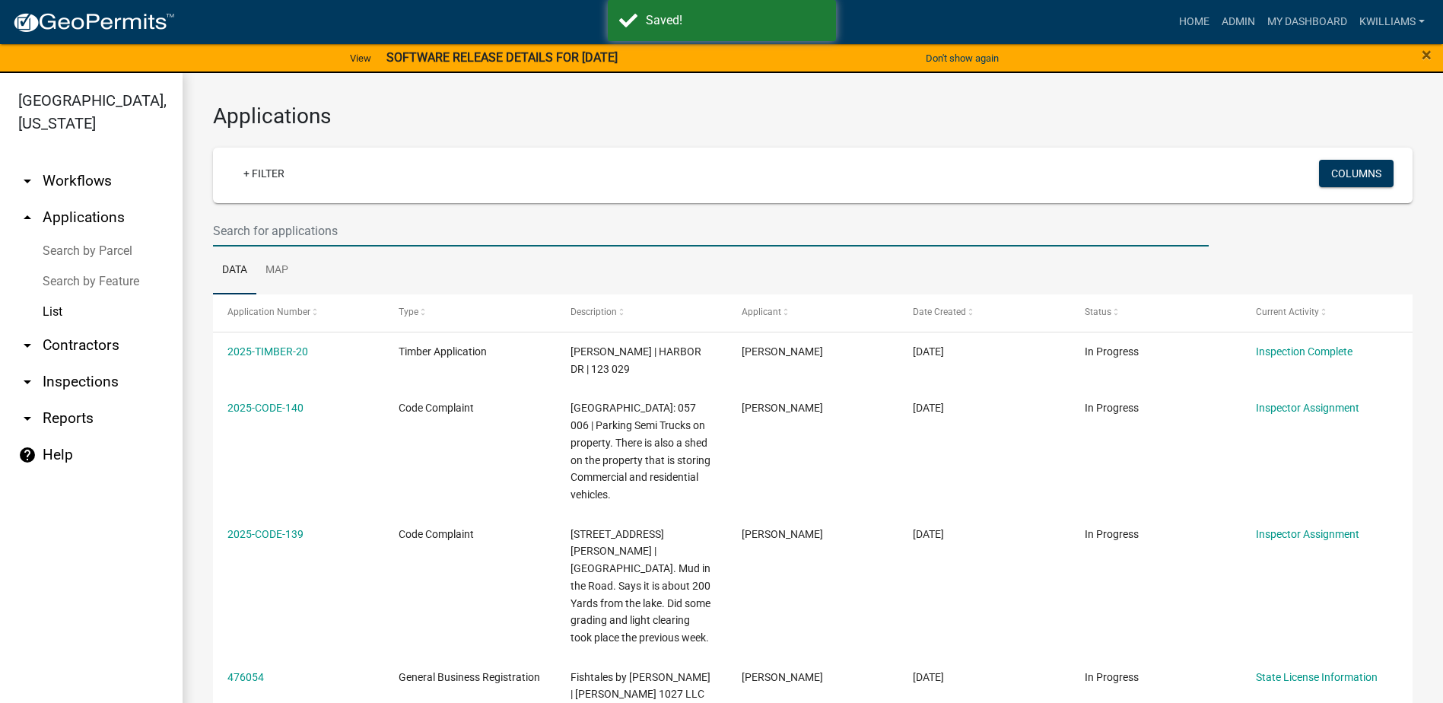
click at [348, 228] on input "text" at bounding box center [711, 230] width 996 height 31
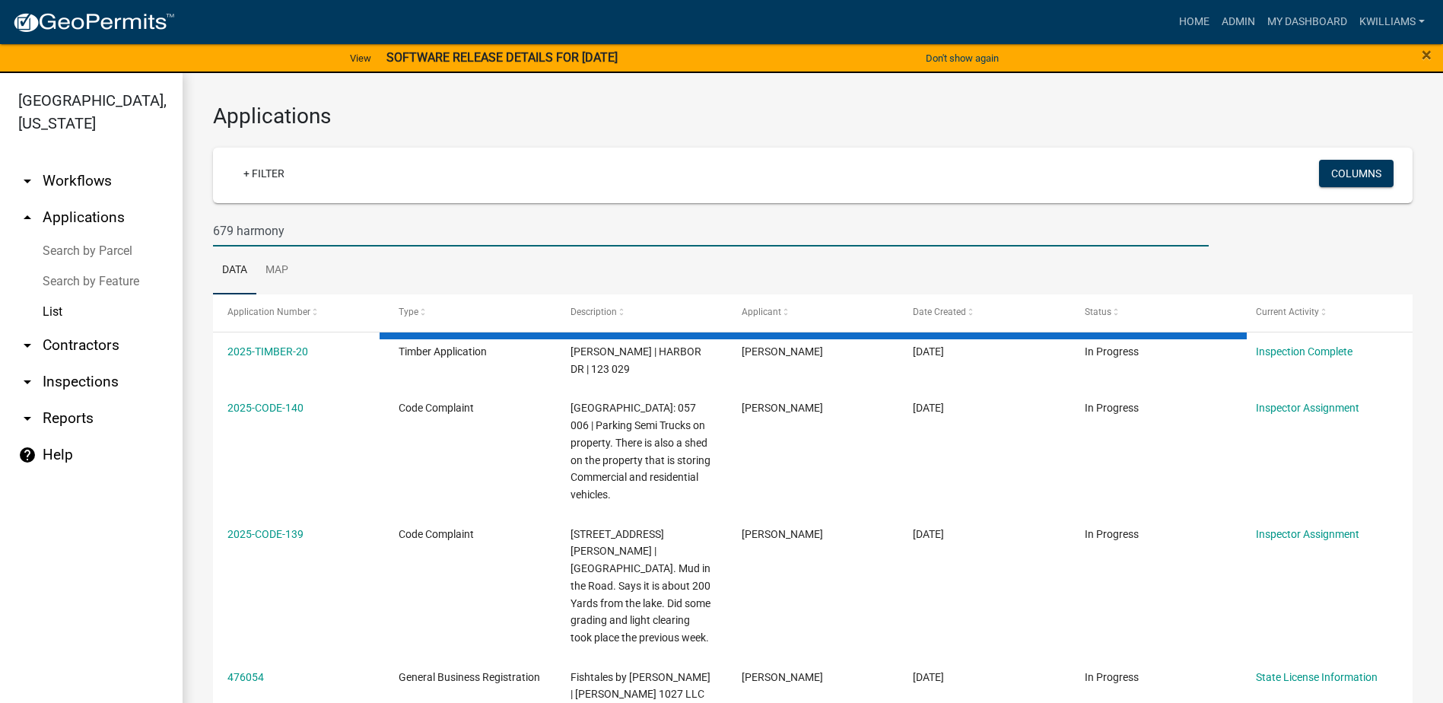
type input "679 harmony"
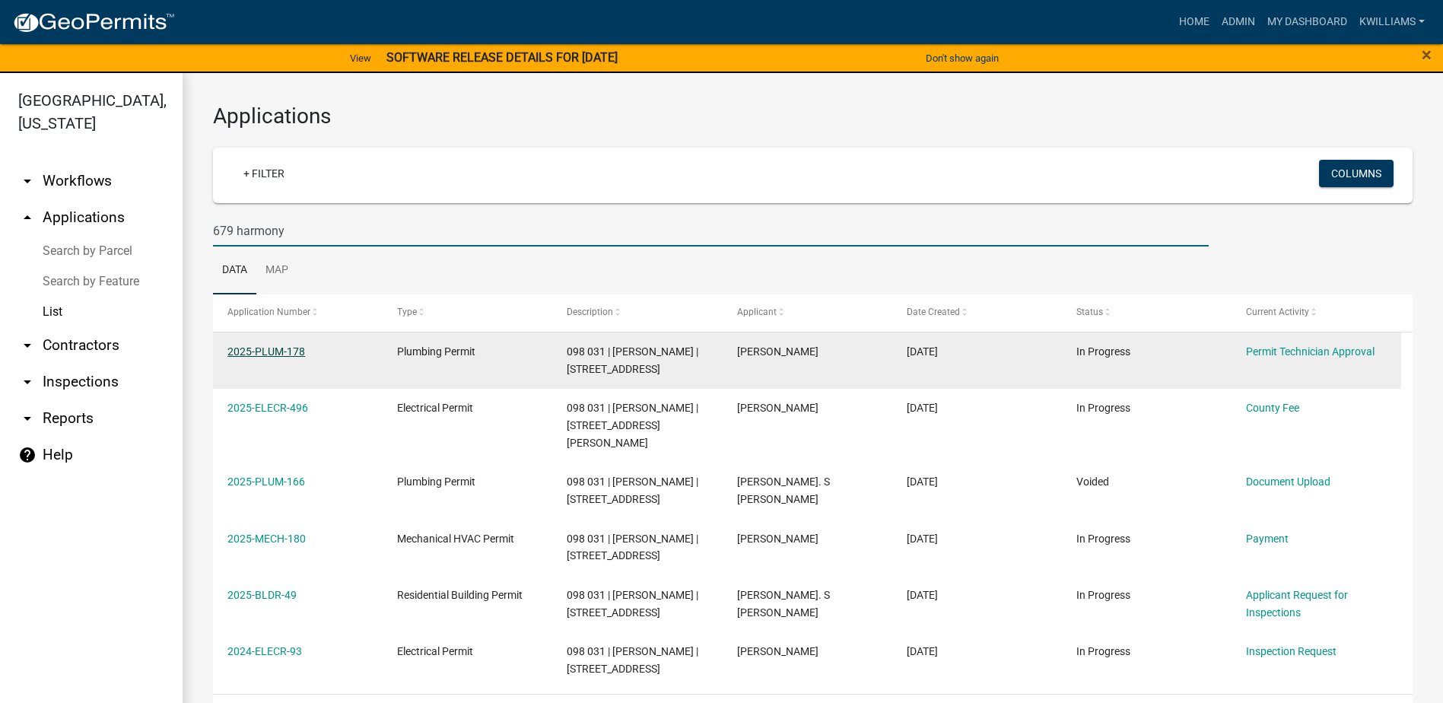
click at [259, 349] on link "2025-PLUM-178" at bounding box center [267, 351] width 78 height 12
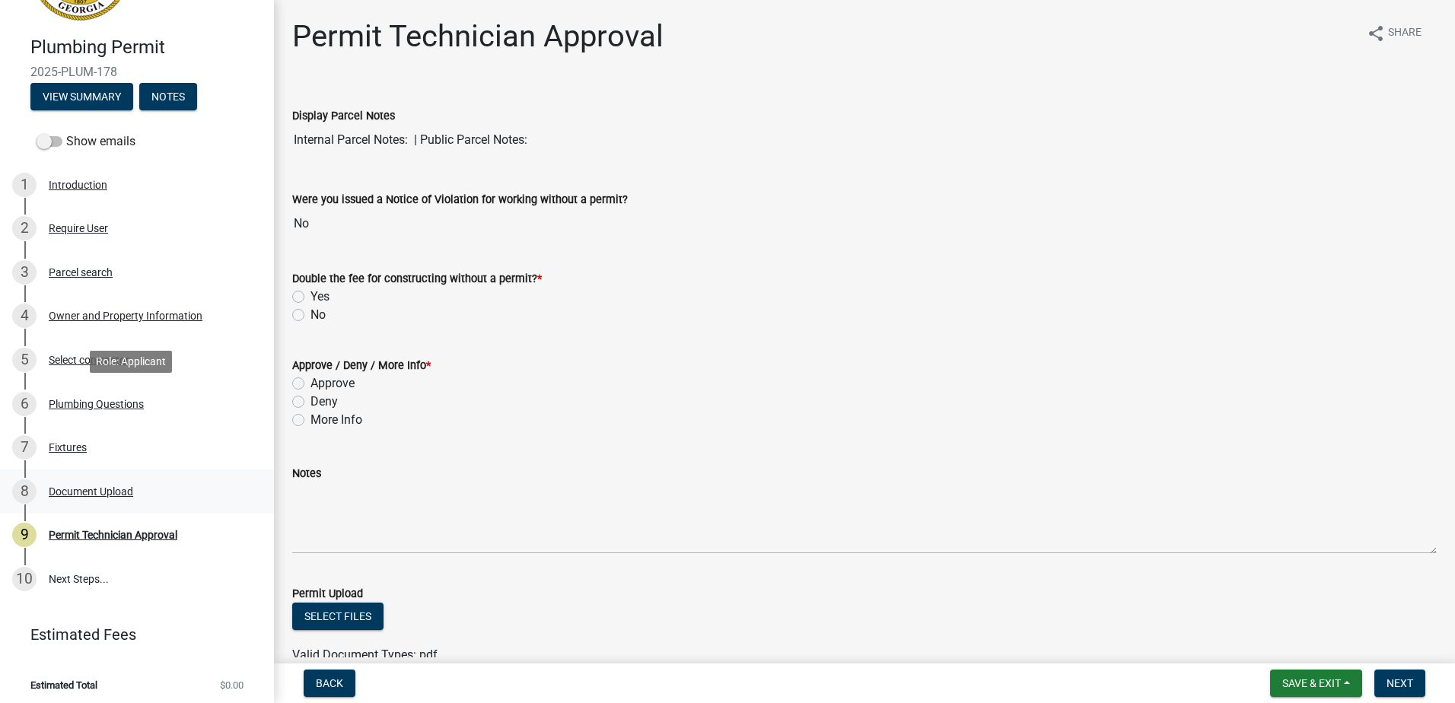
scroll to position [100, 0]
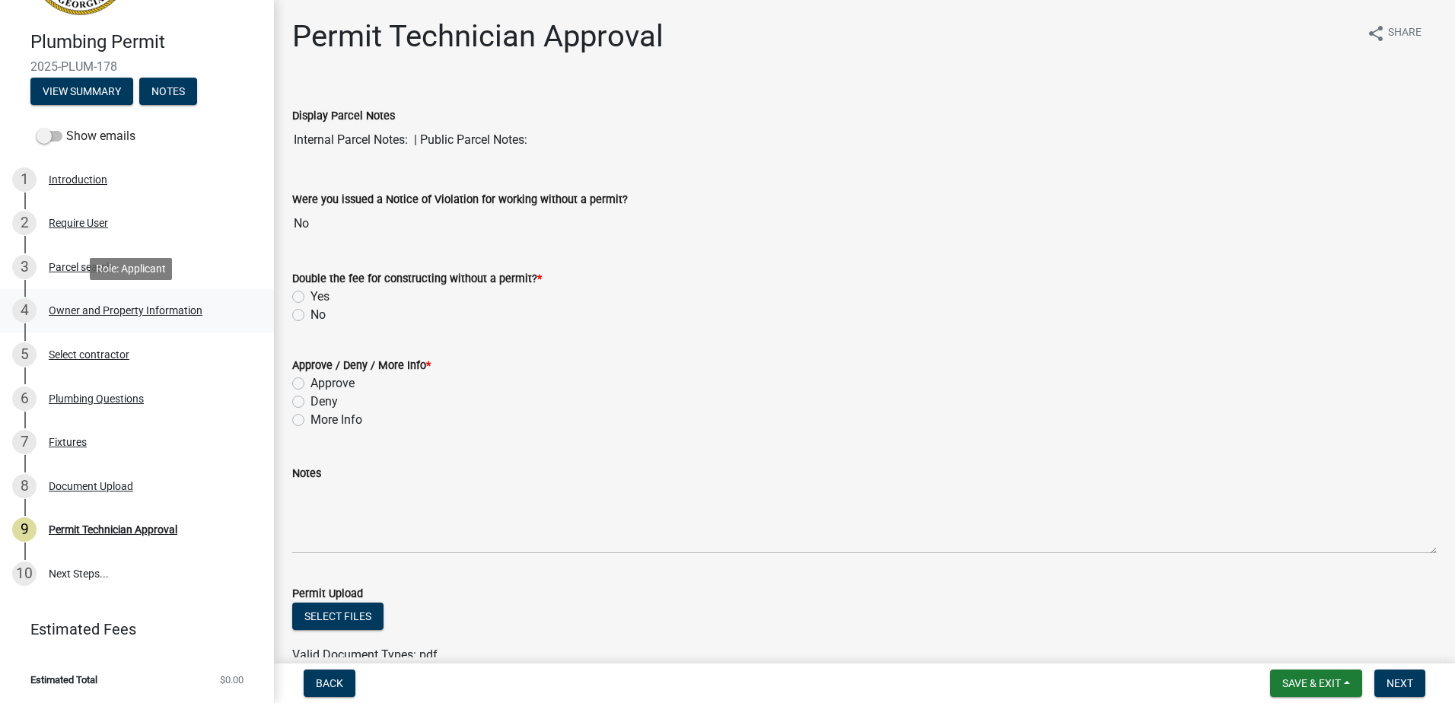
click at [88, 307] on div "Owner and Property Information" at bounding box center [126, 310] width 154 height 11
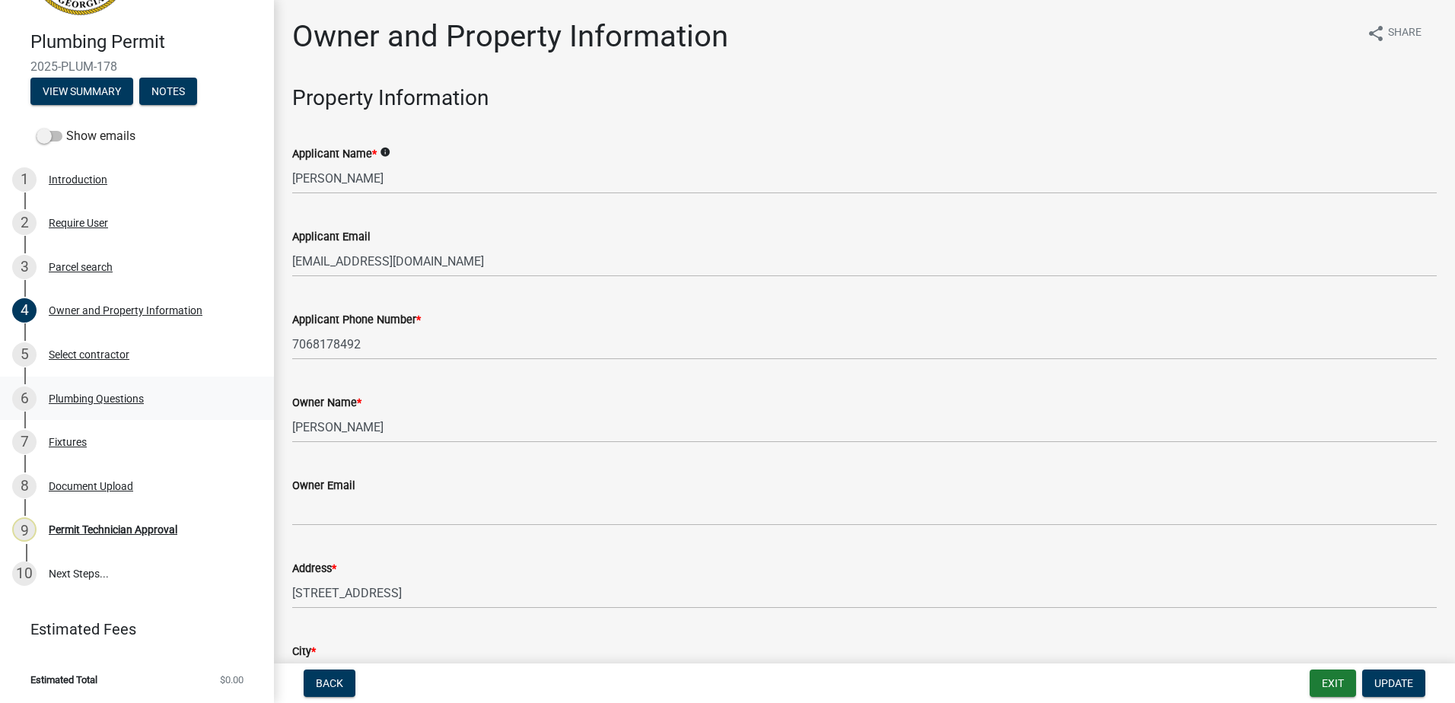
click at [61, 394] on div "Plumbing Questions" at bounding box center [96, 398] width 95 height 11
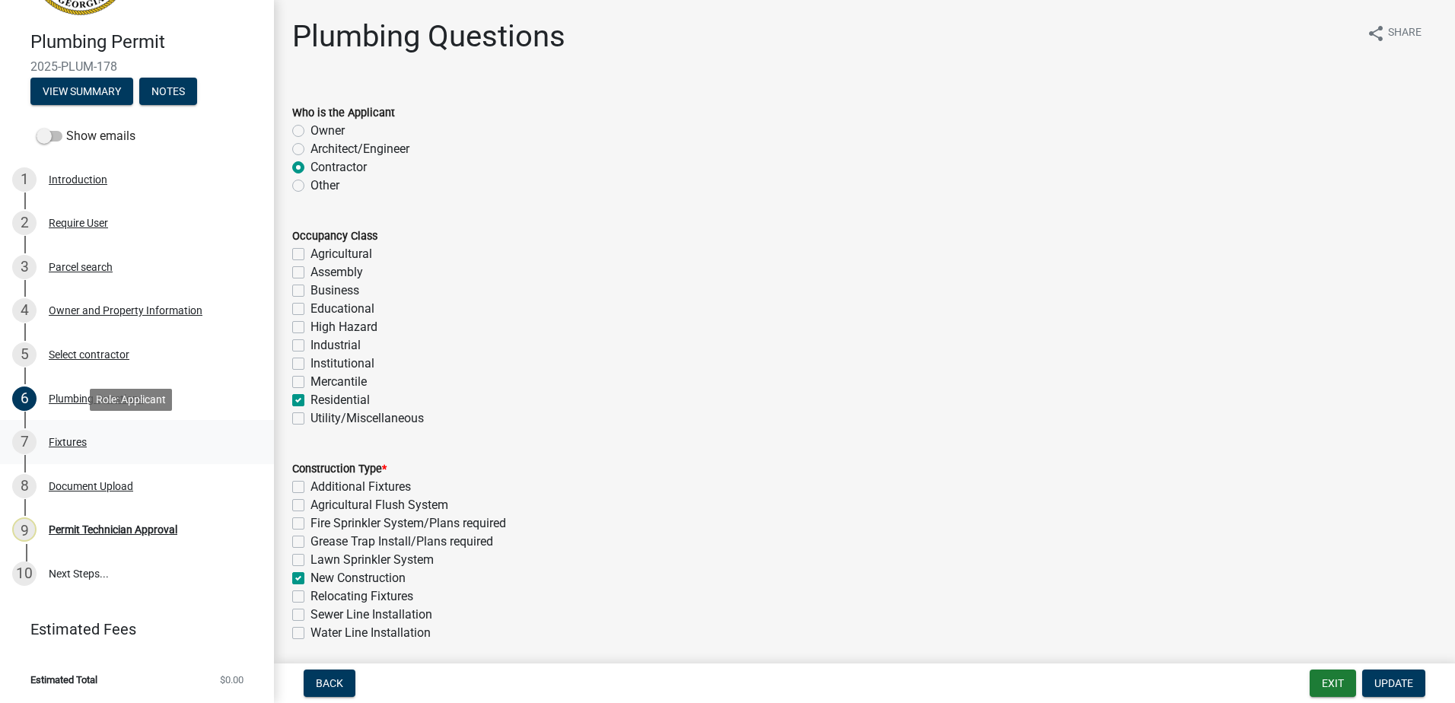
click at [52, 441] on div "Fixtures" at bounding box center [68, 442] width 38 height 11
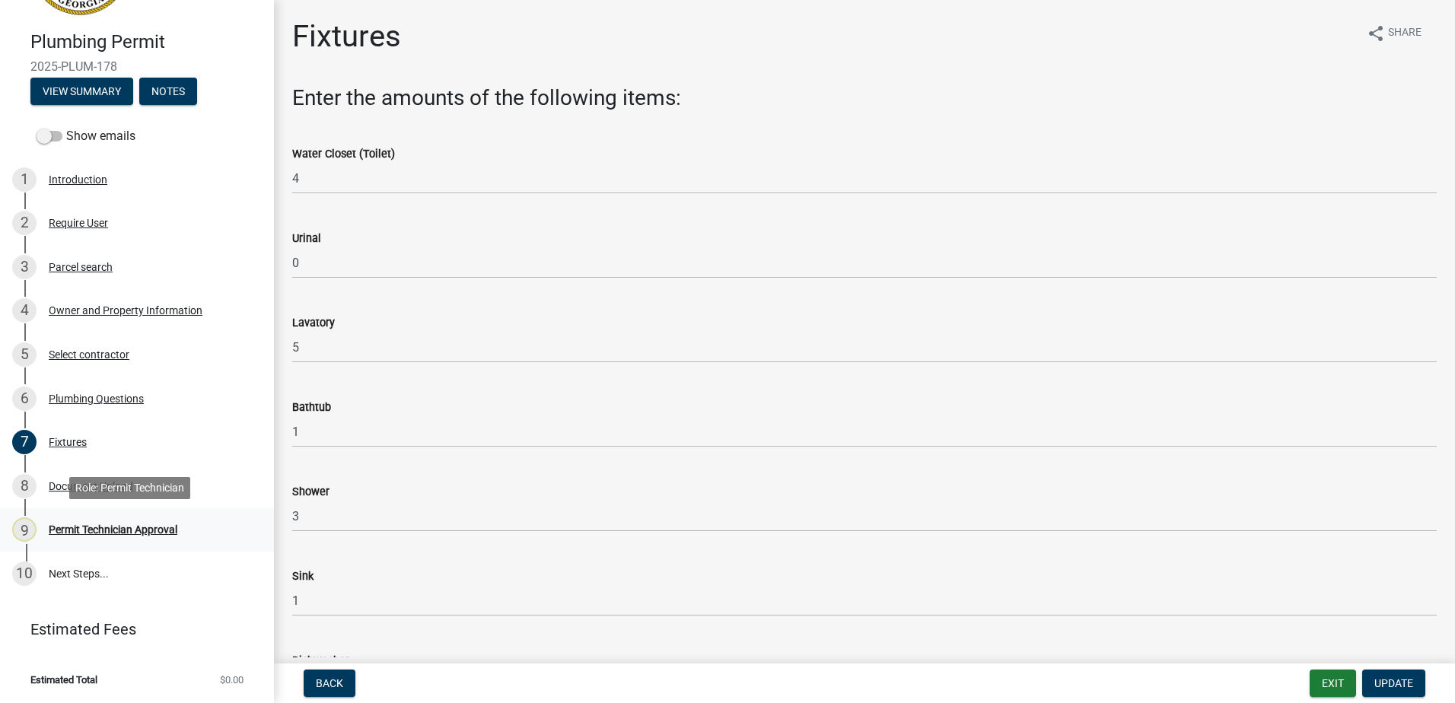
click at [72, 520] on div "9 Permit Technician Approval" at bounding box center [130, 529] width 237 height 24
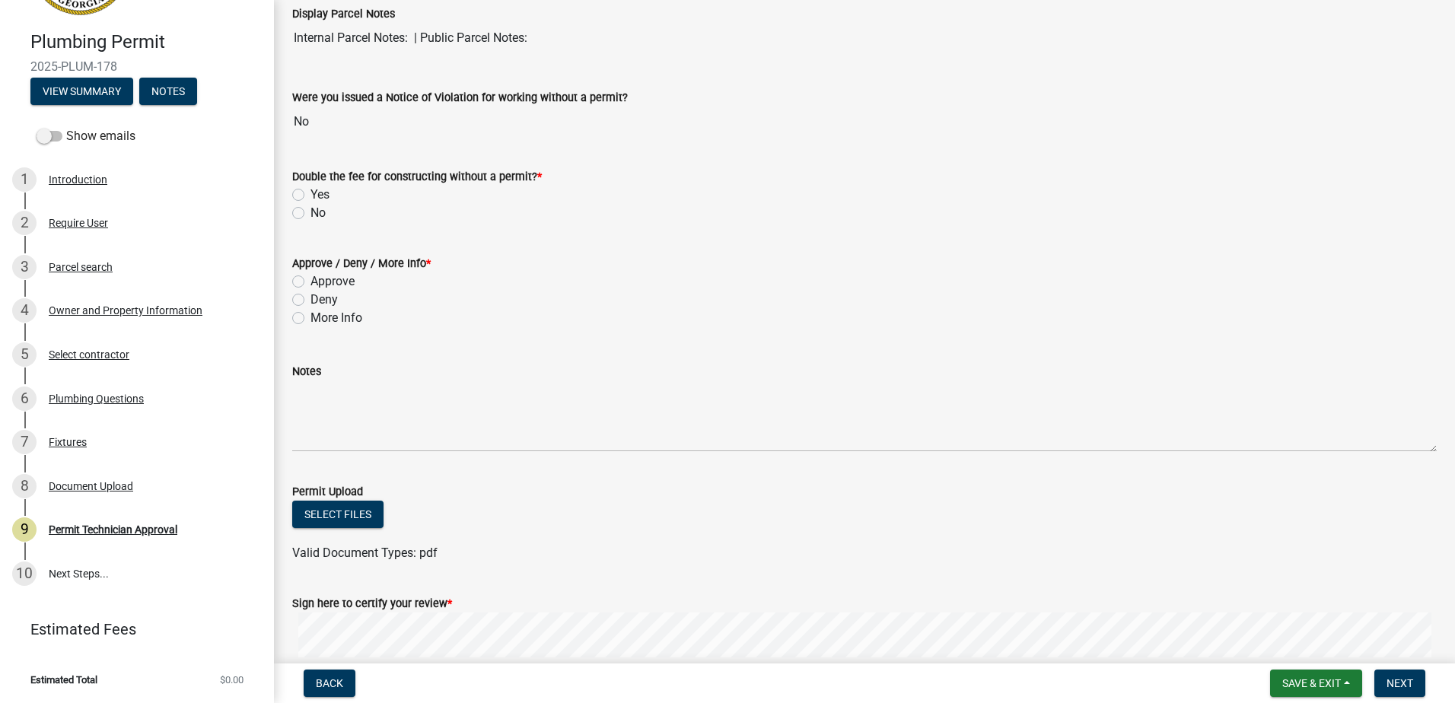
scroll to position [275, 0]
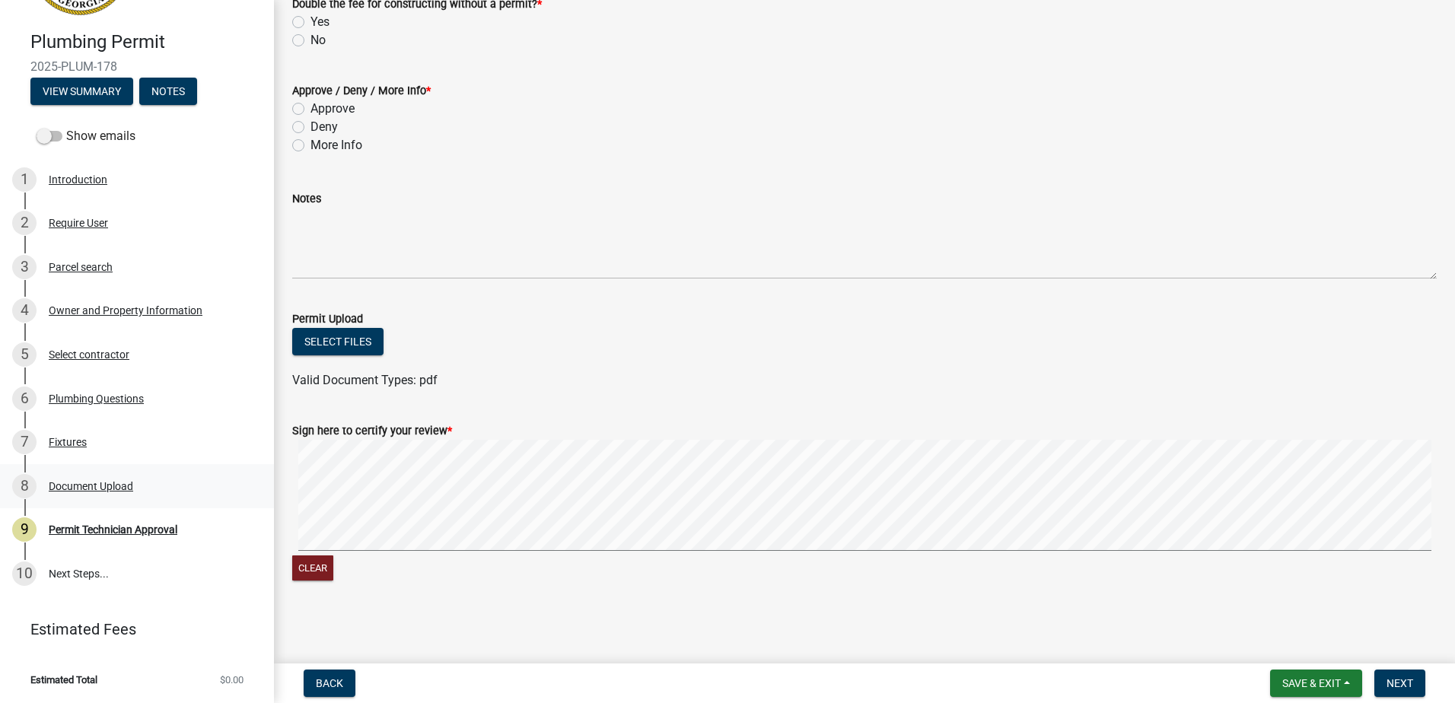
click at [89, 490] on div "Document Upload" at bounding box center [91, 486] width 84 height 11
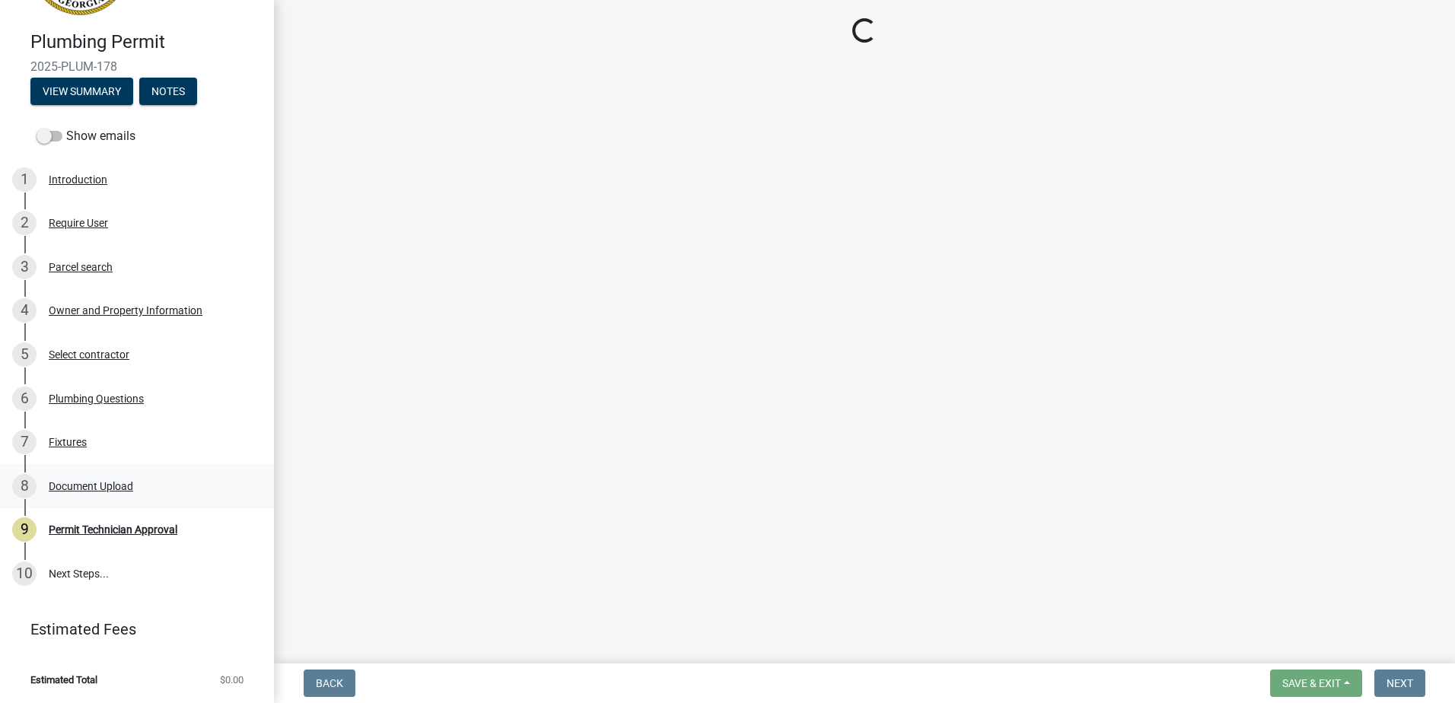
scroll to position [0, 0]
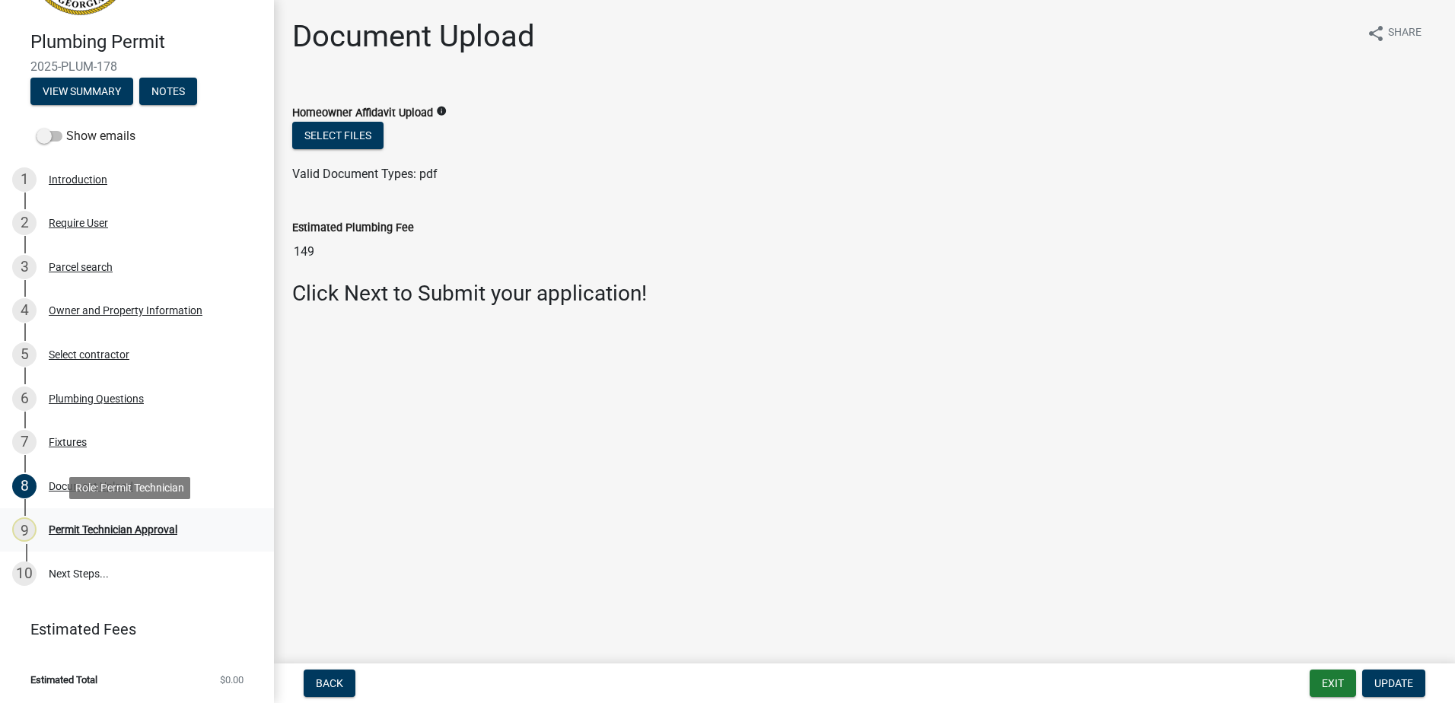
click at [94, 527] on div "Permit Technician Approval" at bounding box center [113, 529] width 129 height 11
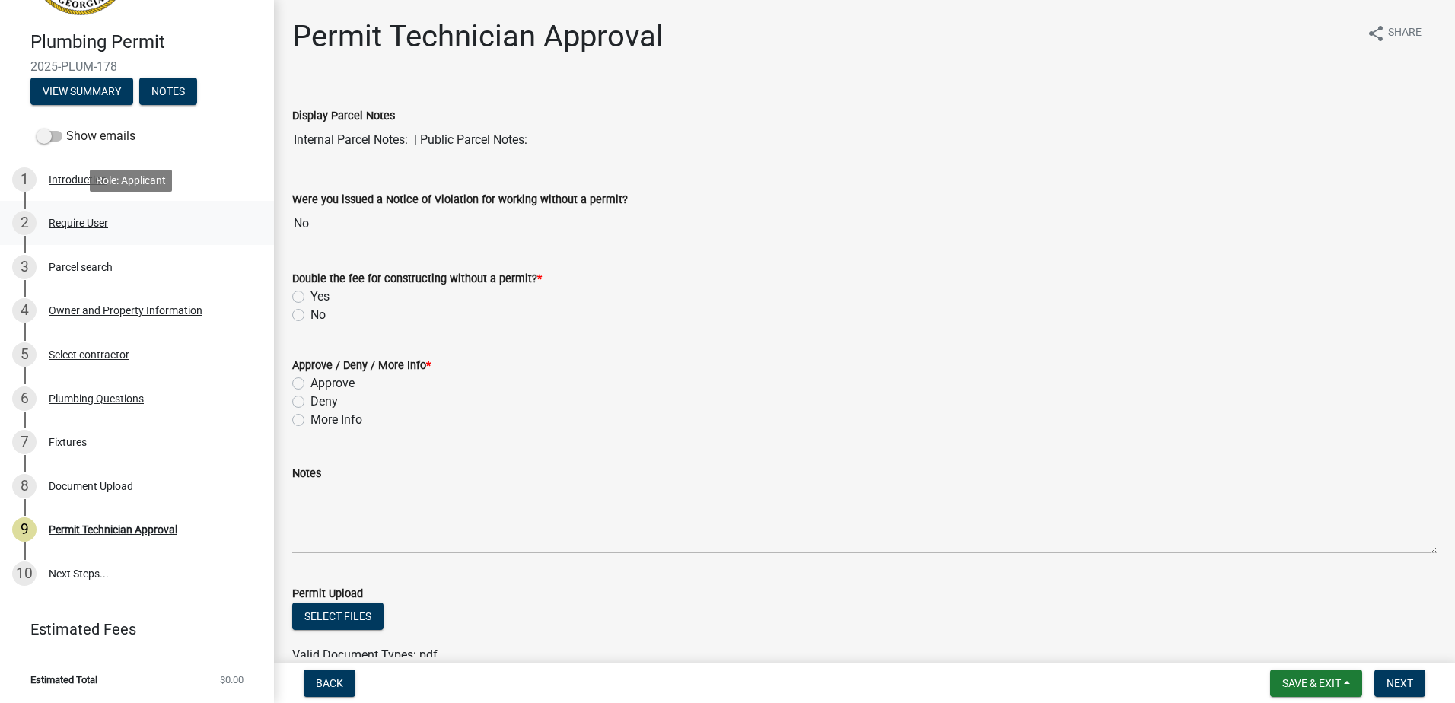
click at [55, 225] on div "Require User" at bounding box center [78, 223] width 59 height 11
